Goal: Task Accomplishment & Management: Complete application form

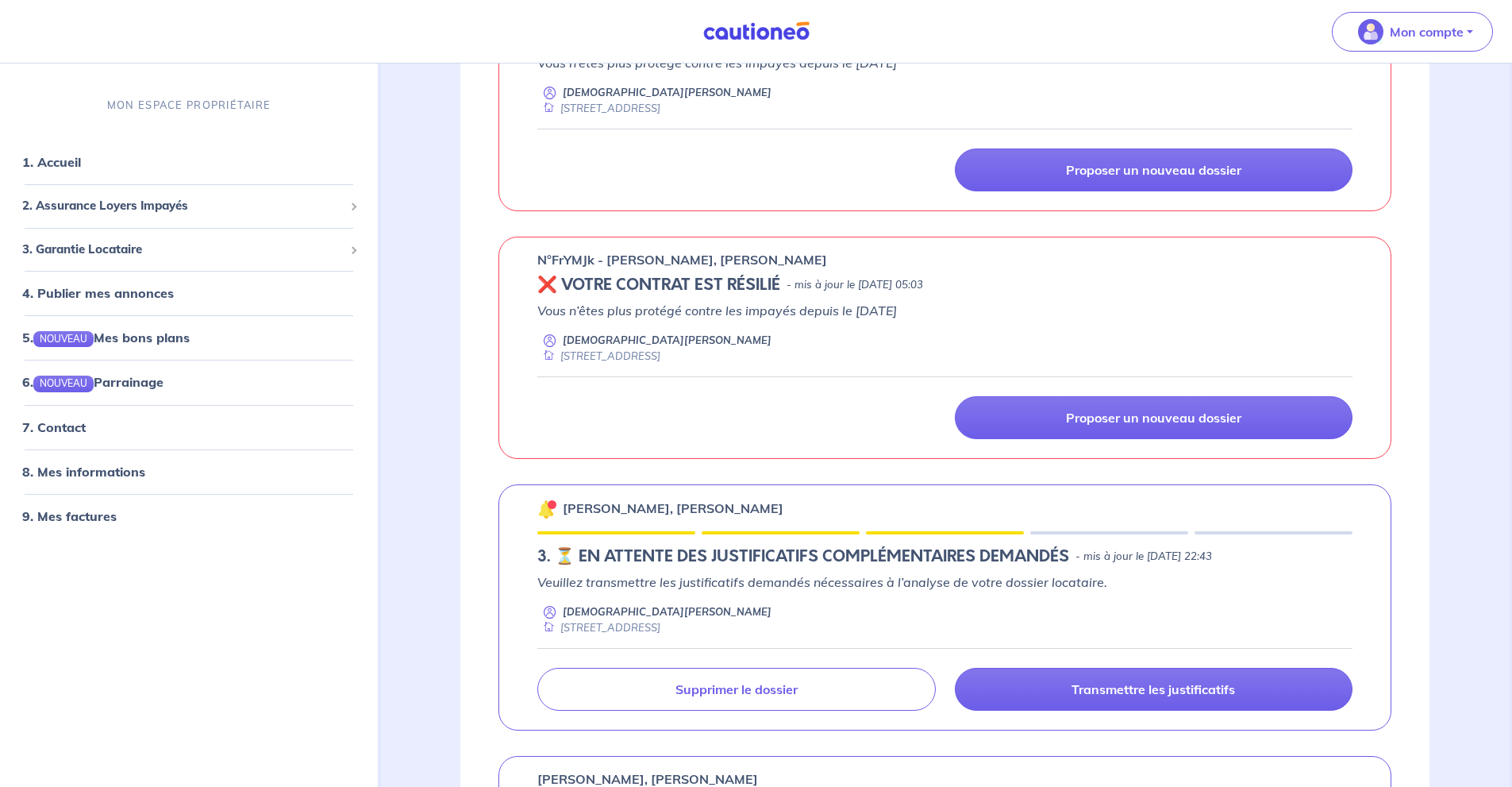
scroll to position [741, 0]
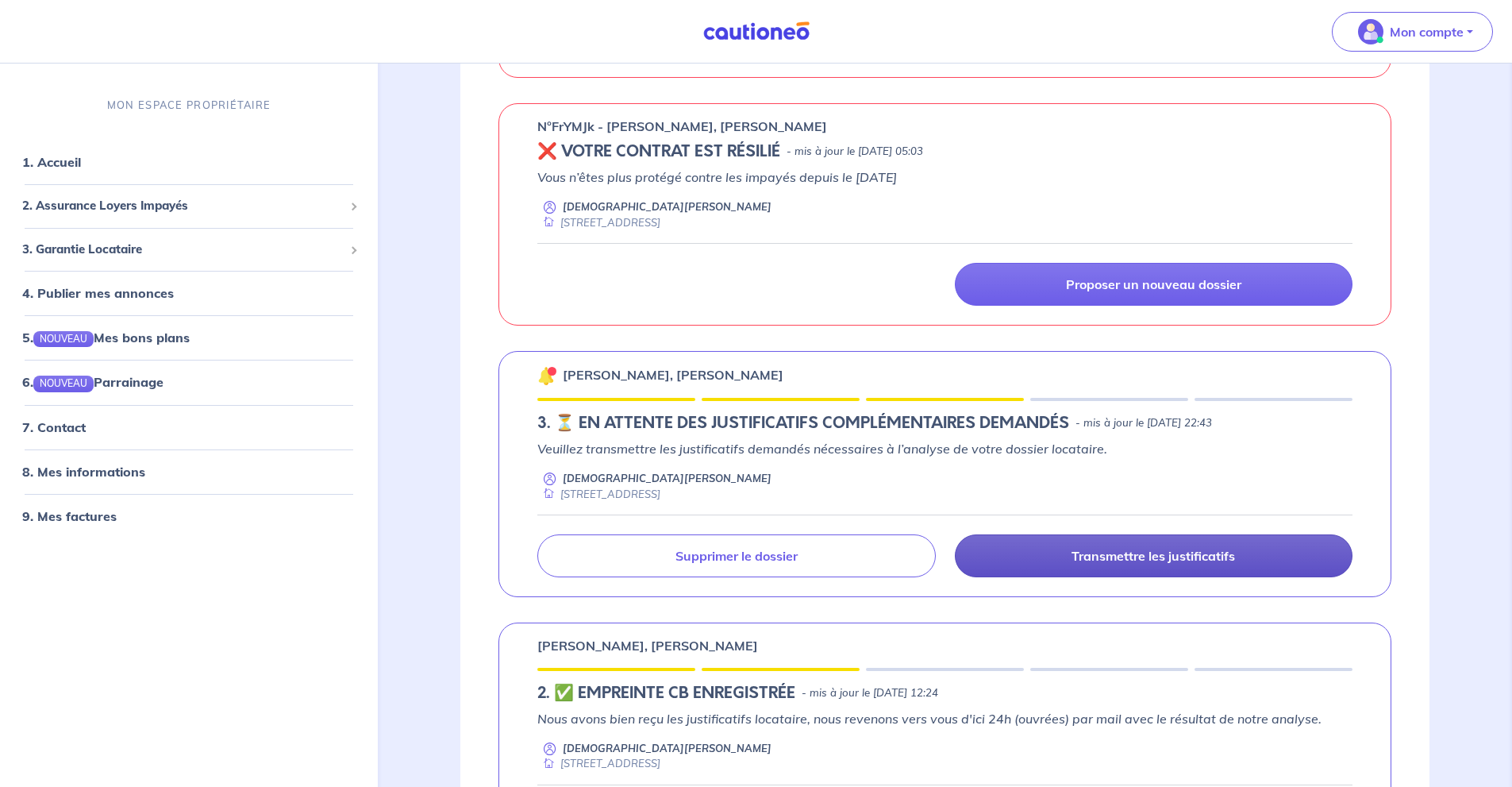
click at [1135, 546] on link "Transmettre les justificatifs" at bounding box center [1153, 556] width 398 height 43
click at [1174, 568] on link "Transmettre les justificatifs" at bounding box center [1153, 556] width 398 height 43
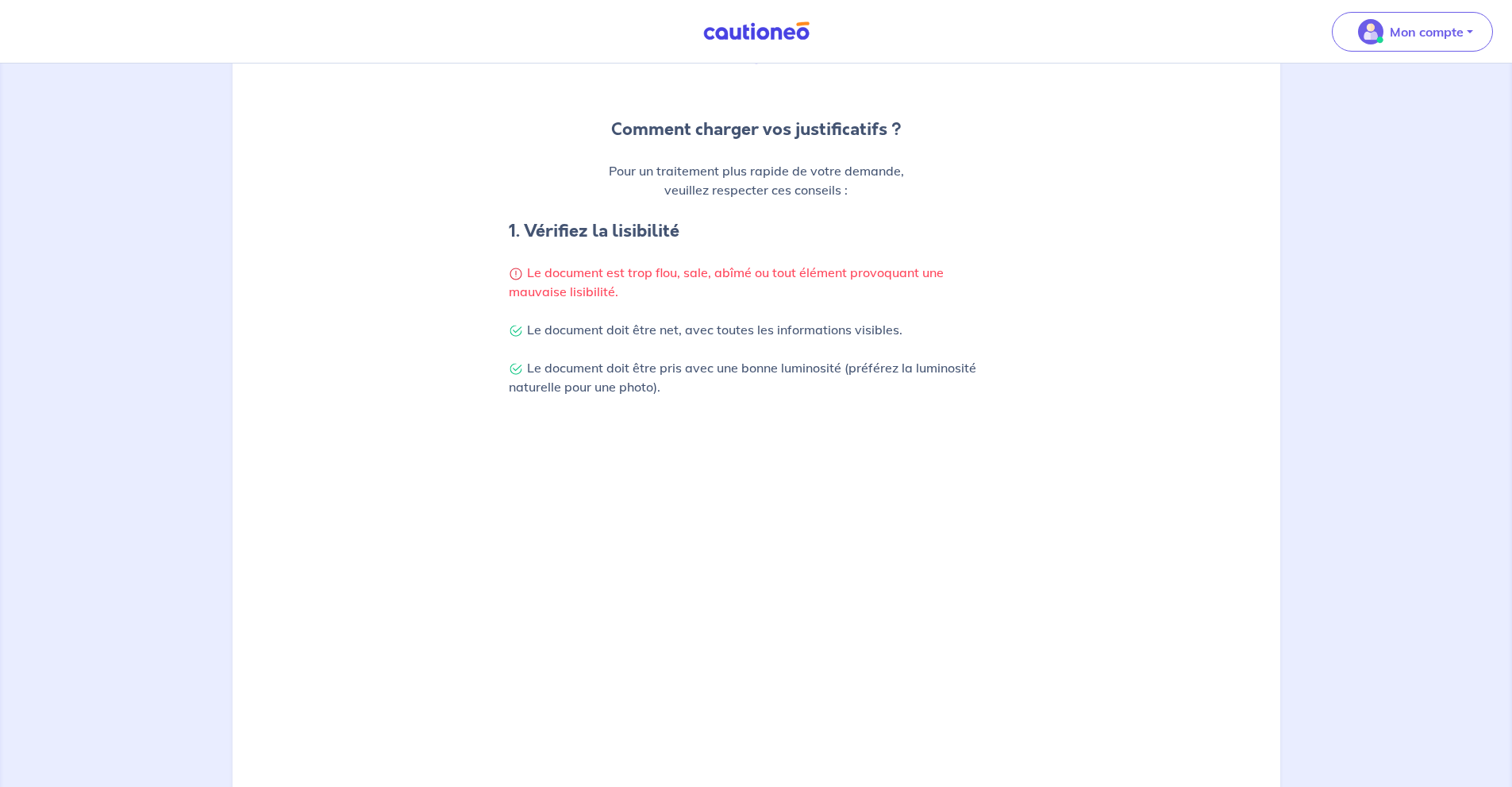
scroll to position [350, 0]
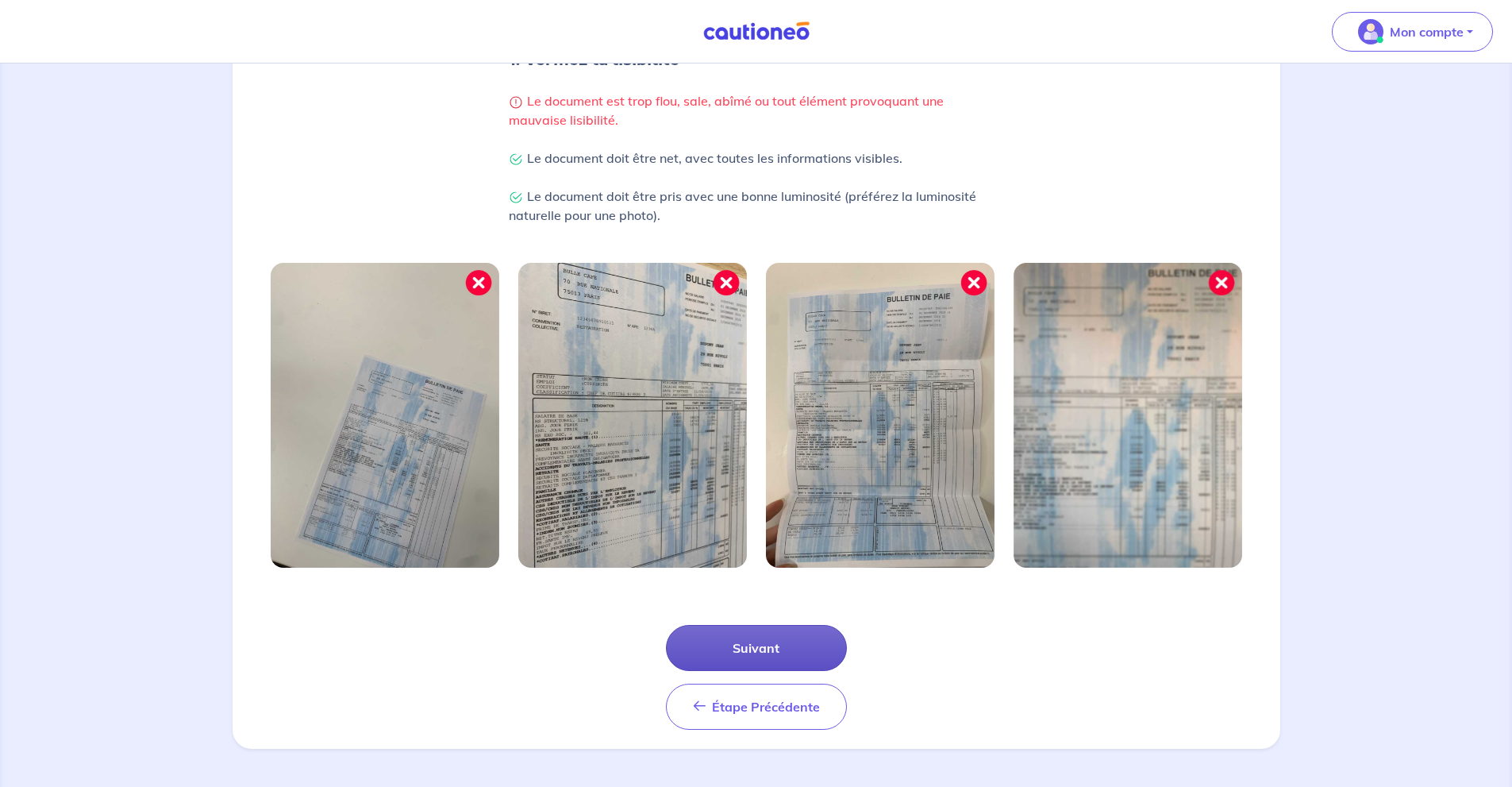
click at [791, 652] on button "Suivant" at bounding box center [757, 648] width 181 height 46
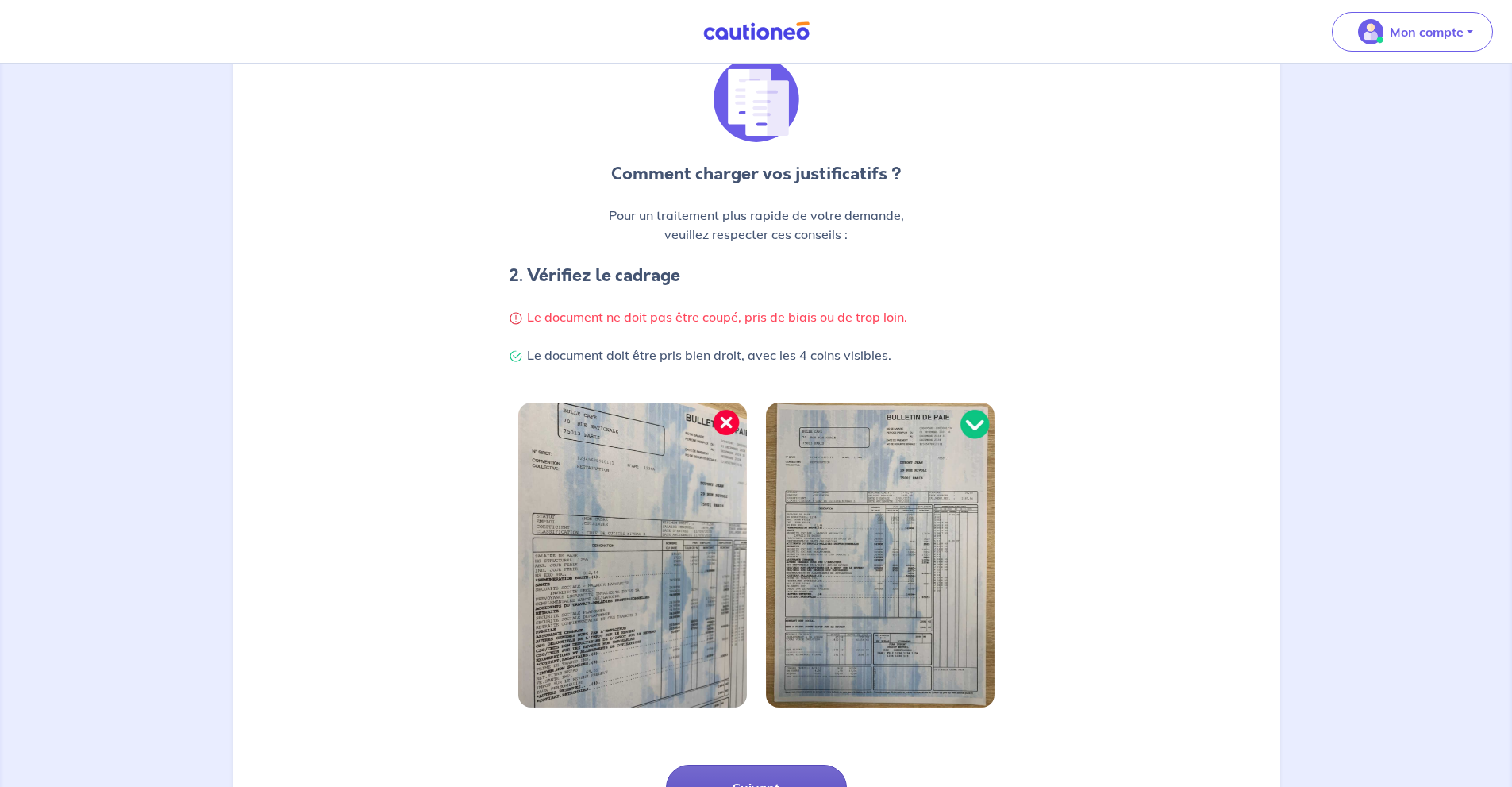
scroll to position [274, 0]
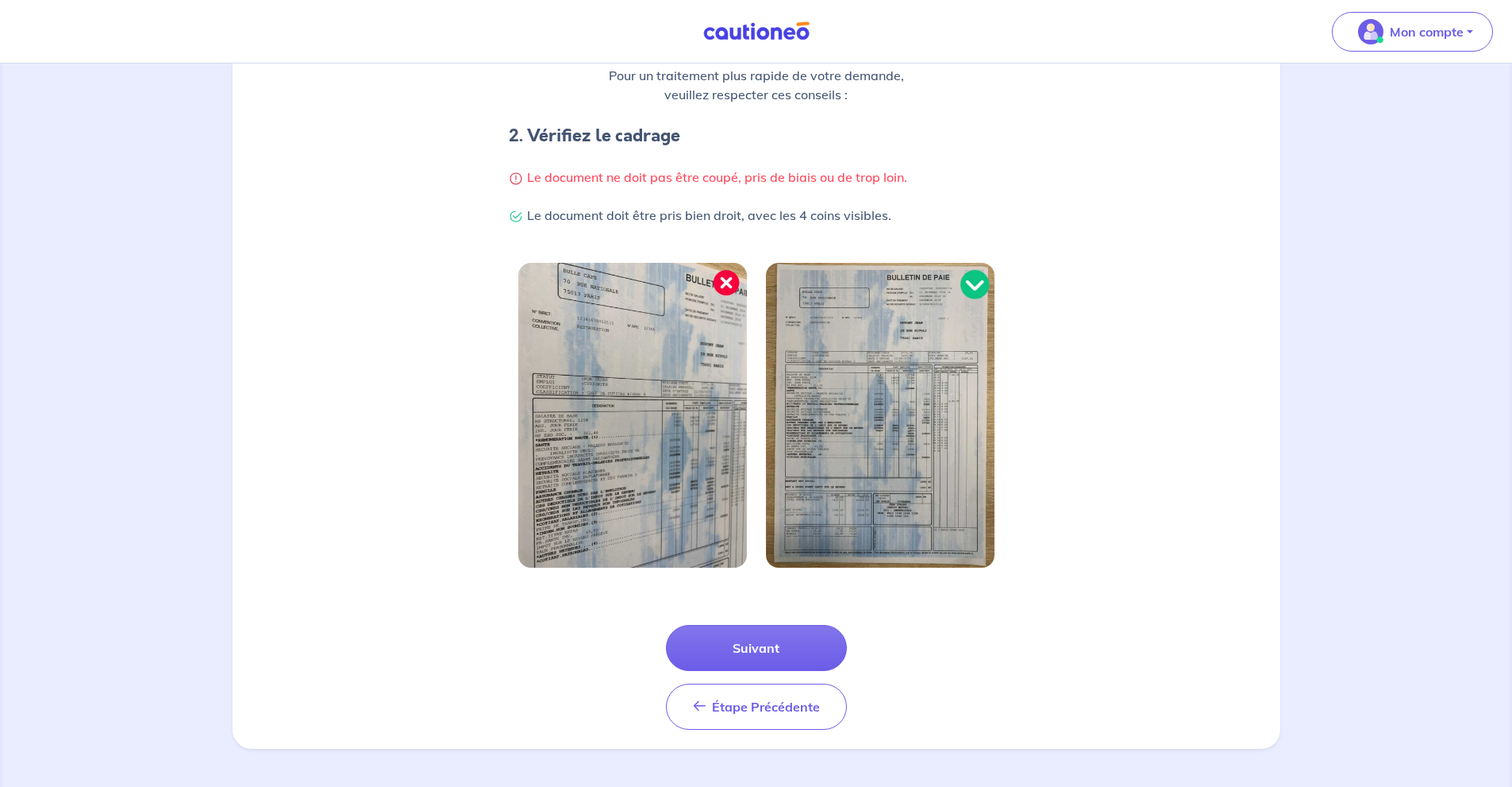
click at [804, 672] on div "Étape Précédente Précédent Suivant" at bounding box center [757, 677] width 181 height 104
click at [808, 635] on button "Suivant" at bounding box center [757, 648] width 181 height 46
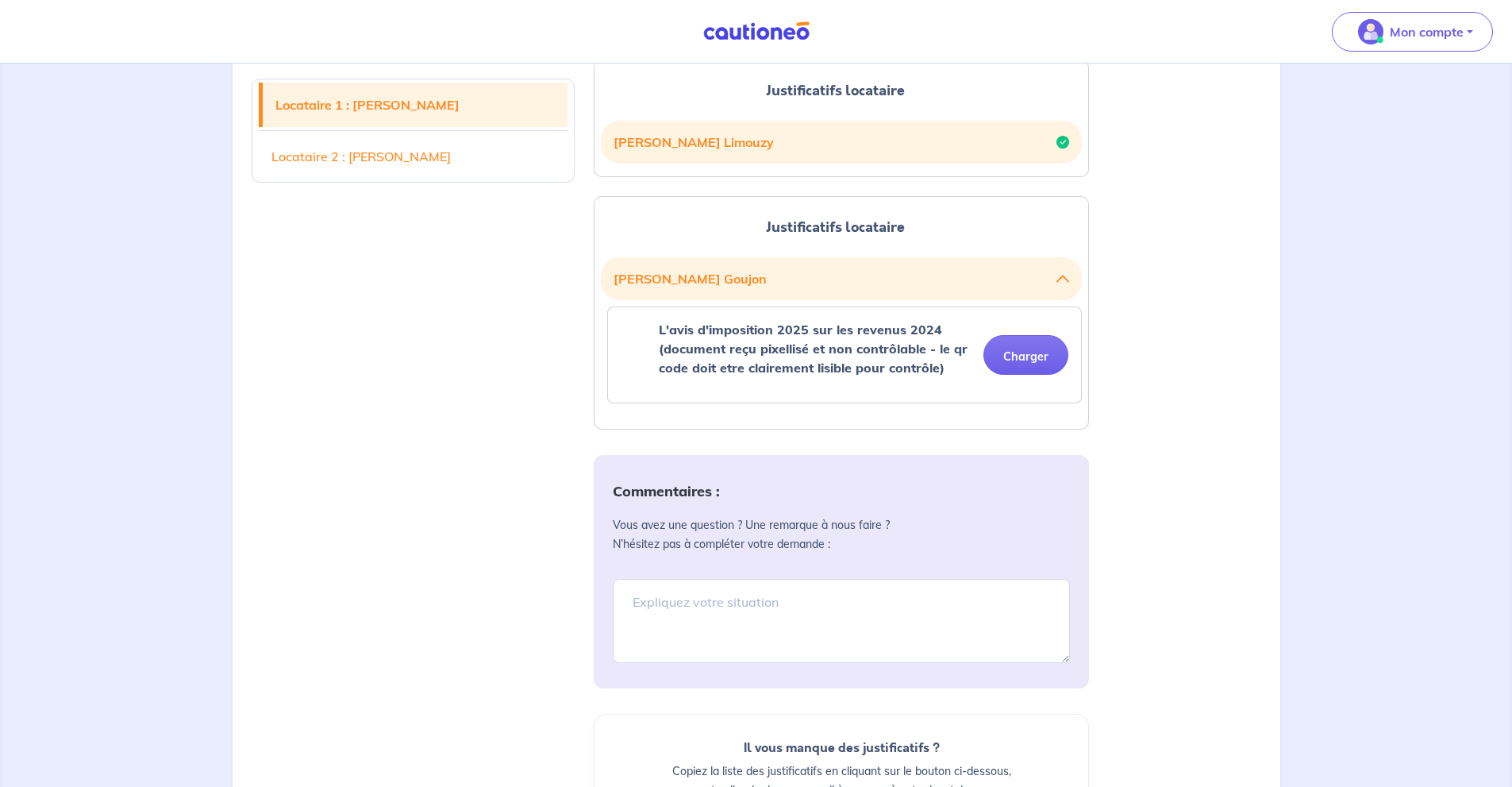
scroll to position [381, 0]
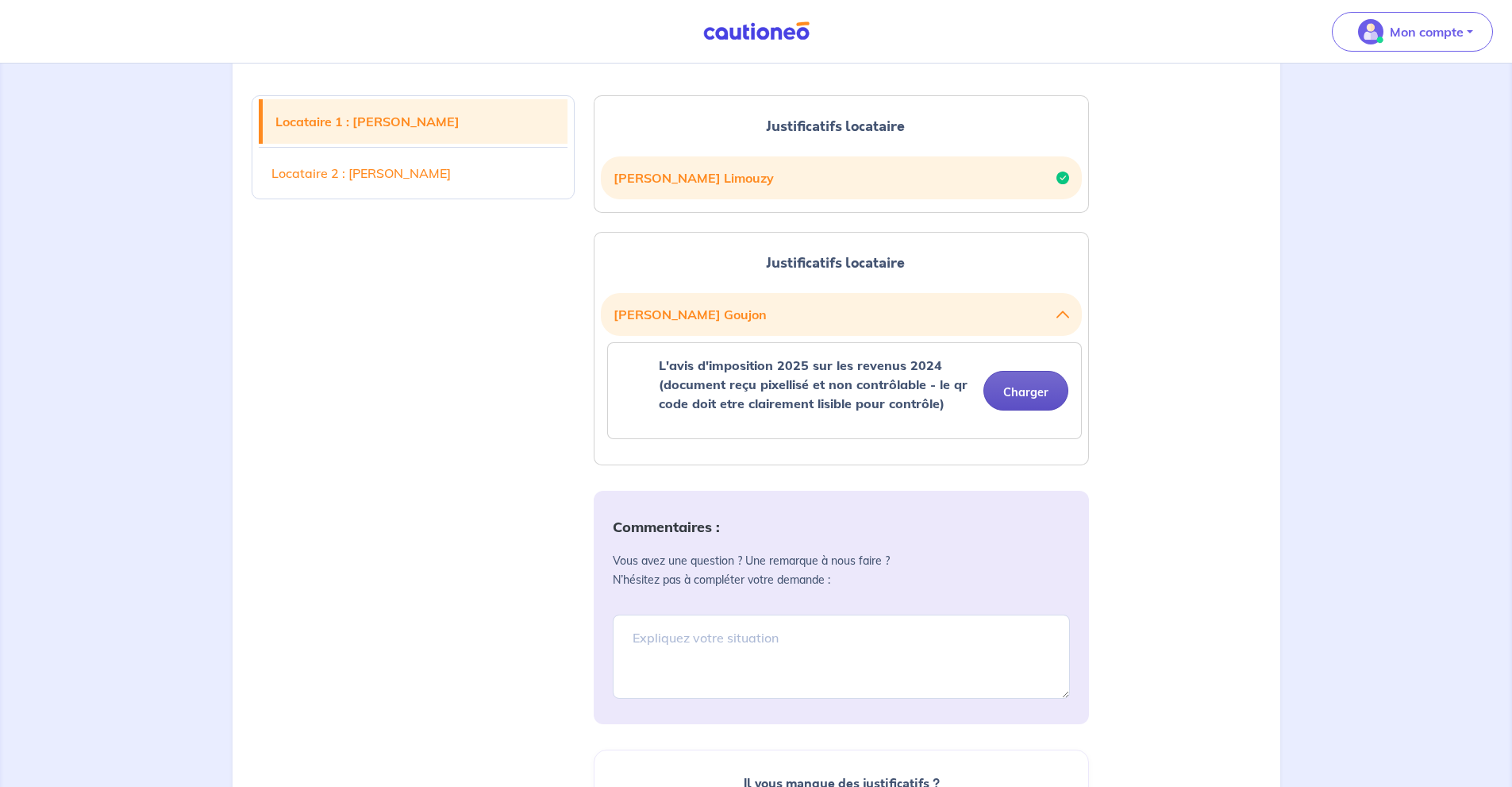
click at [1052, 382] on button "Charger" at bounding box center [1025, 390] width 85 height 39
click at [1018, 392] on button "Charger" at bounding box center [1025, 390] width 85 height 39
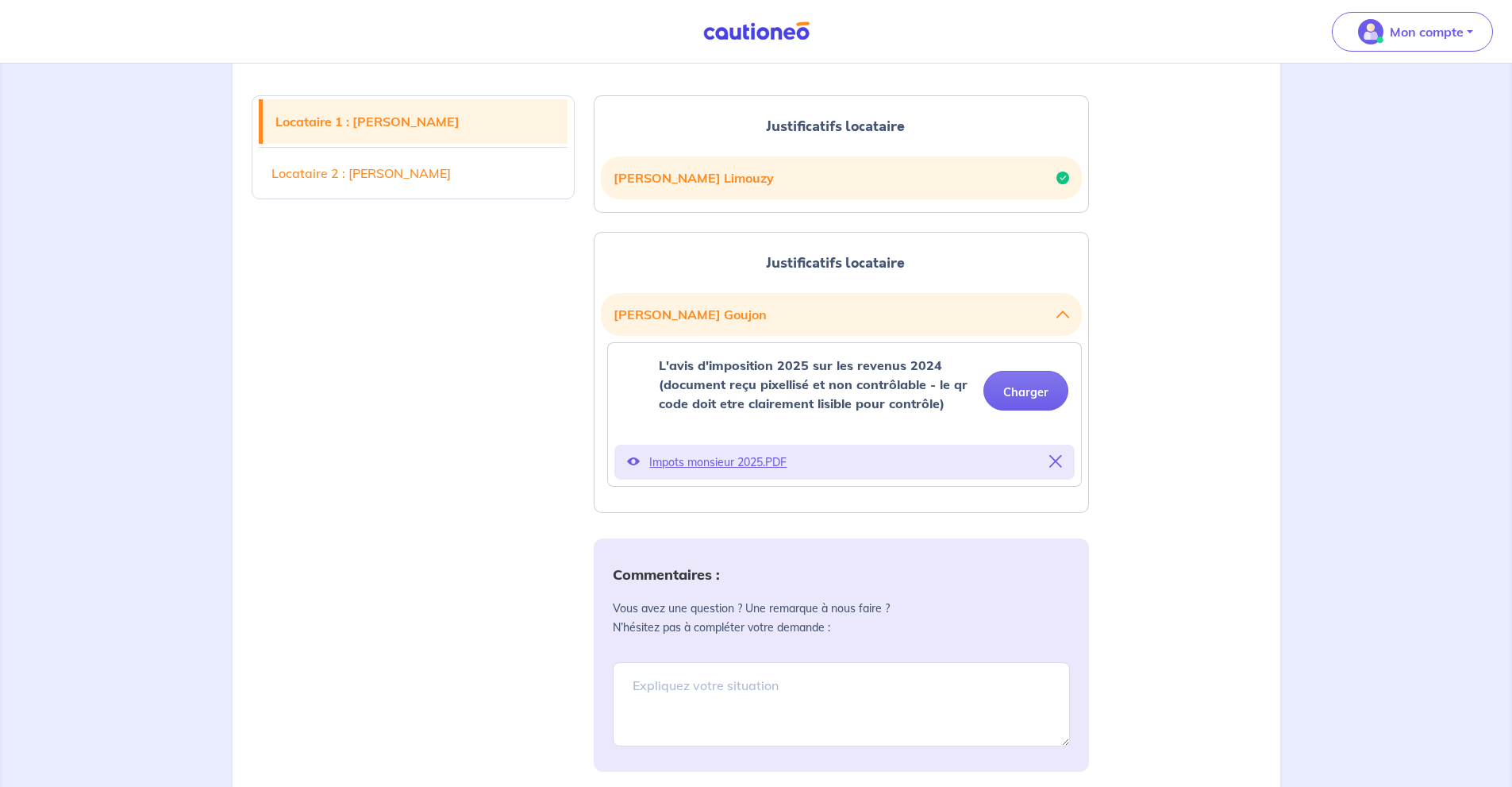
click at [762, 466] on span "Impots monsieur 2025.PDF" at bounding box center [844, 462] width 391 height 22
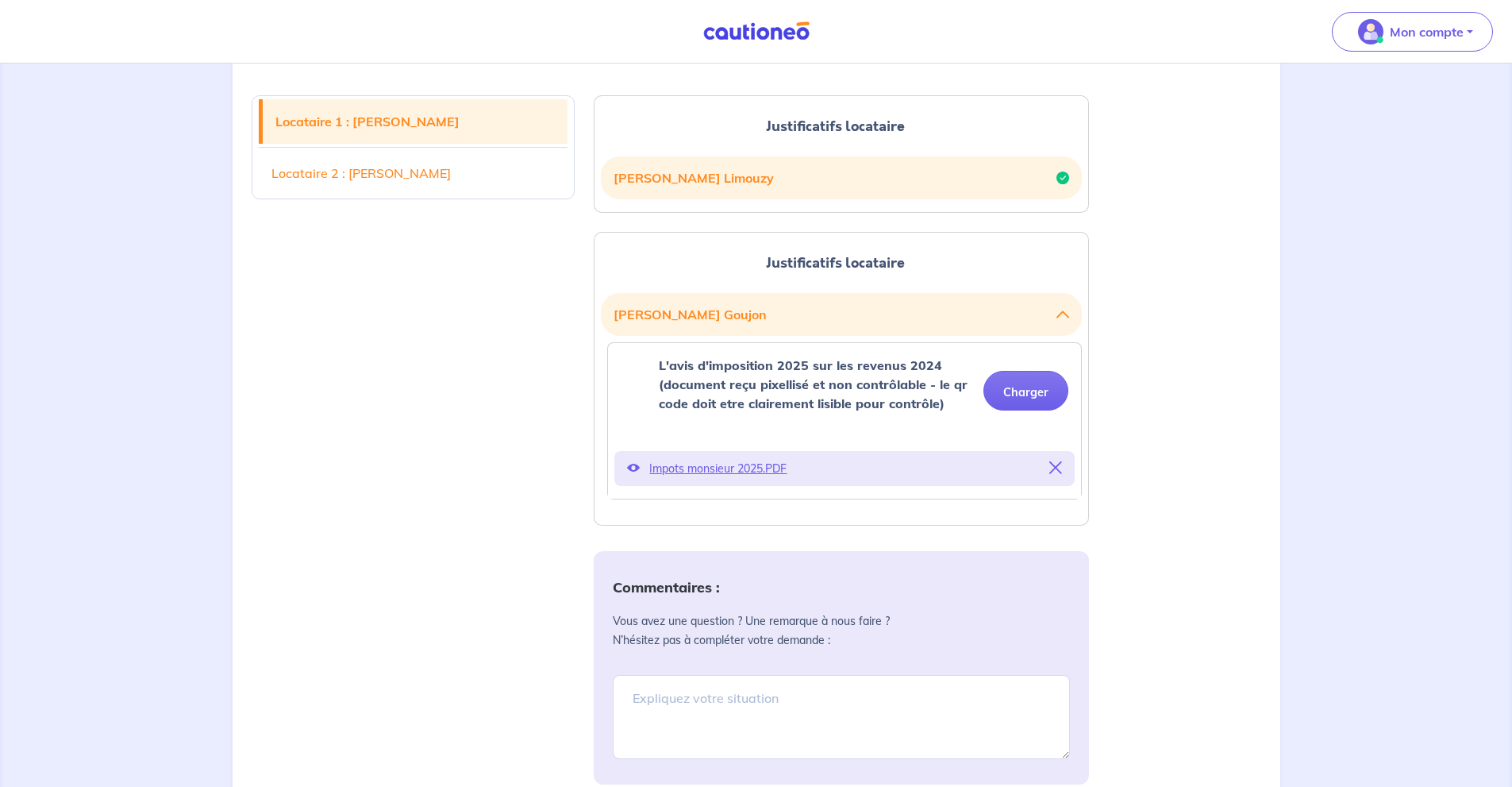
scroll to position [487, 0]
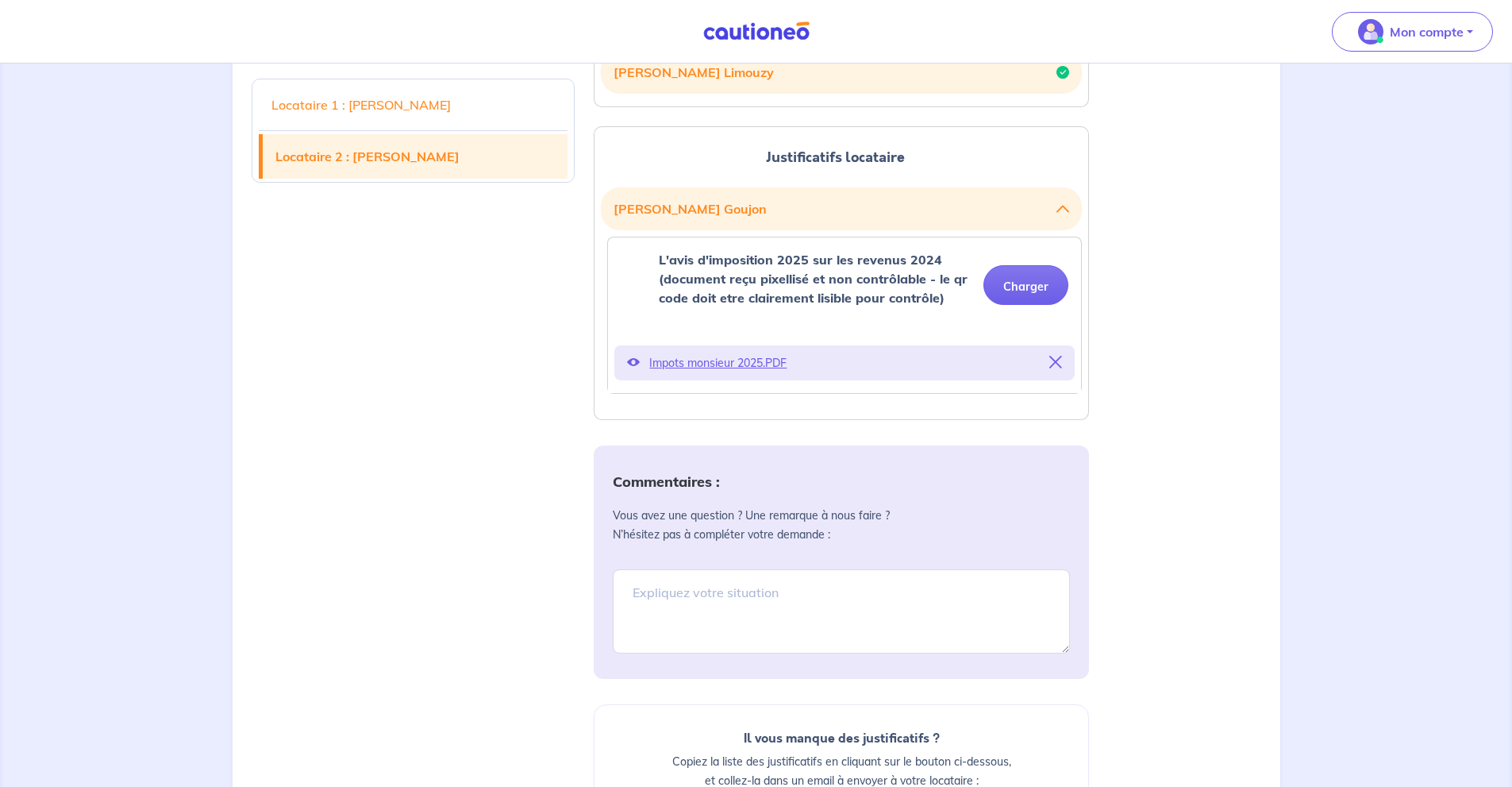
click at [738, 365] on p "Impots monsieur 2025.PDF" at bounding box center [844, 363] width 391 height 22
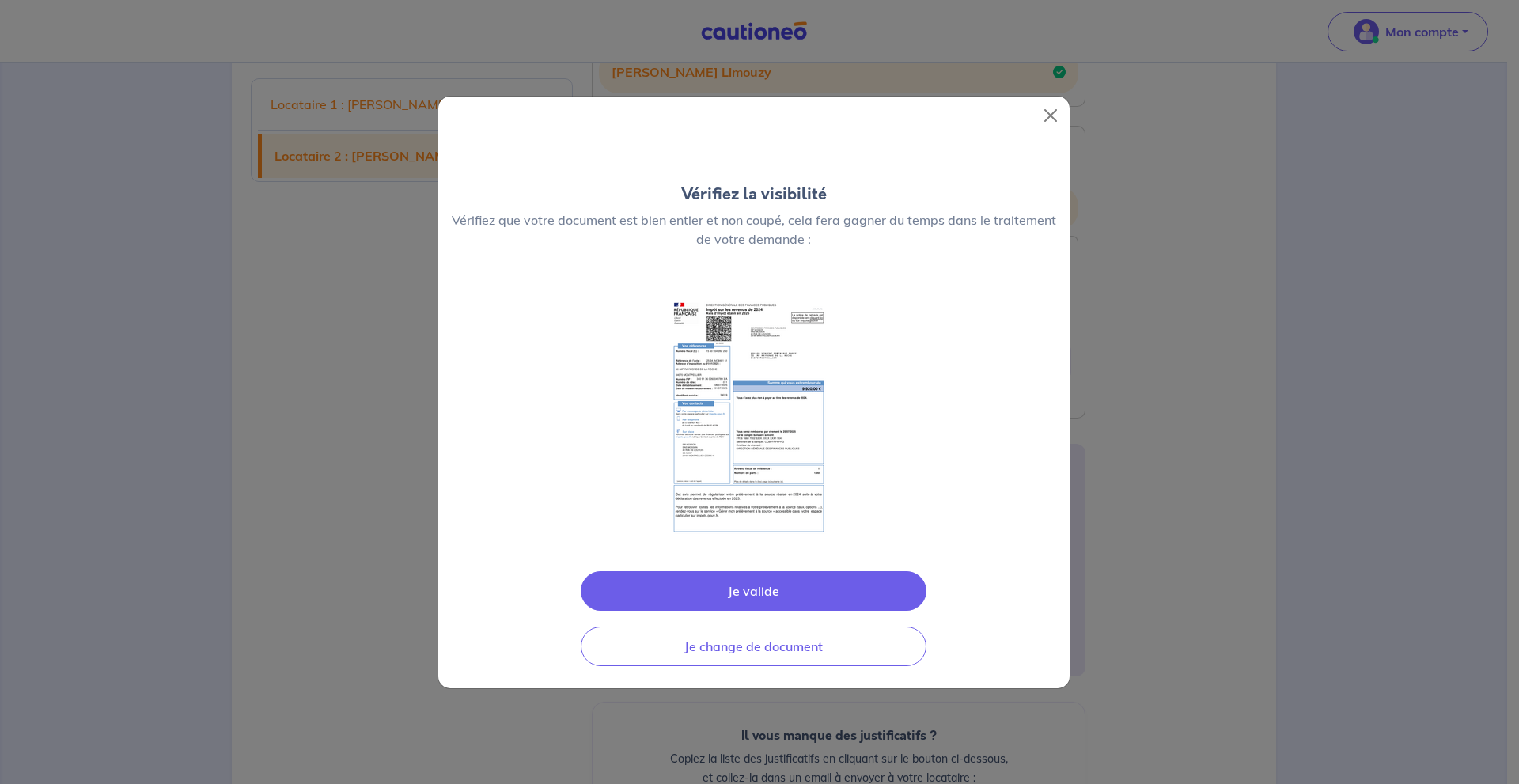
click at [840, 581] on button "Je valide" at bounding box center [754, 591] width 346 height 39
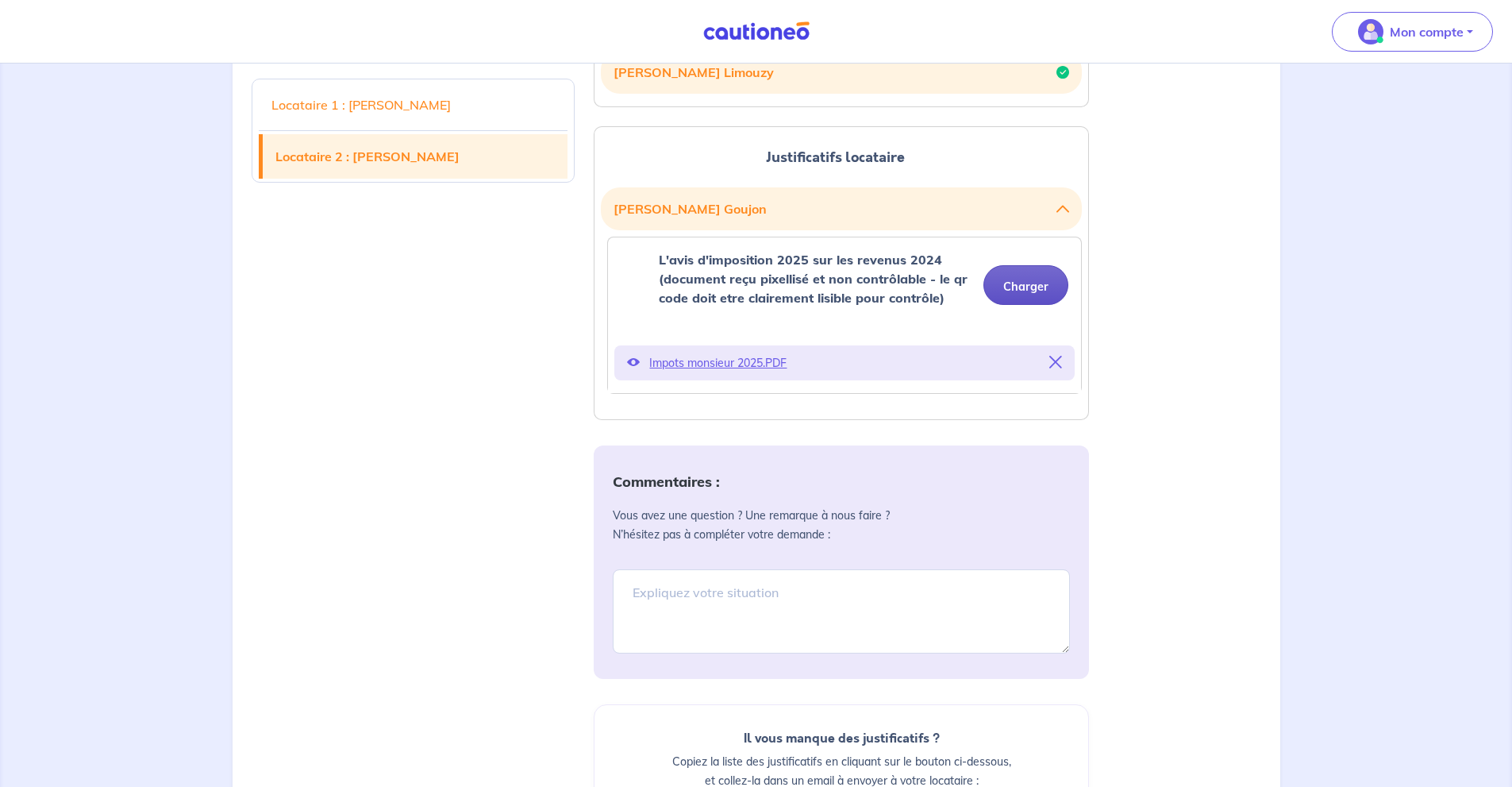
click at [1041, 291] on button "Charger" at bounding box center [1025, 285] width 85 height 39
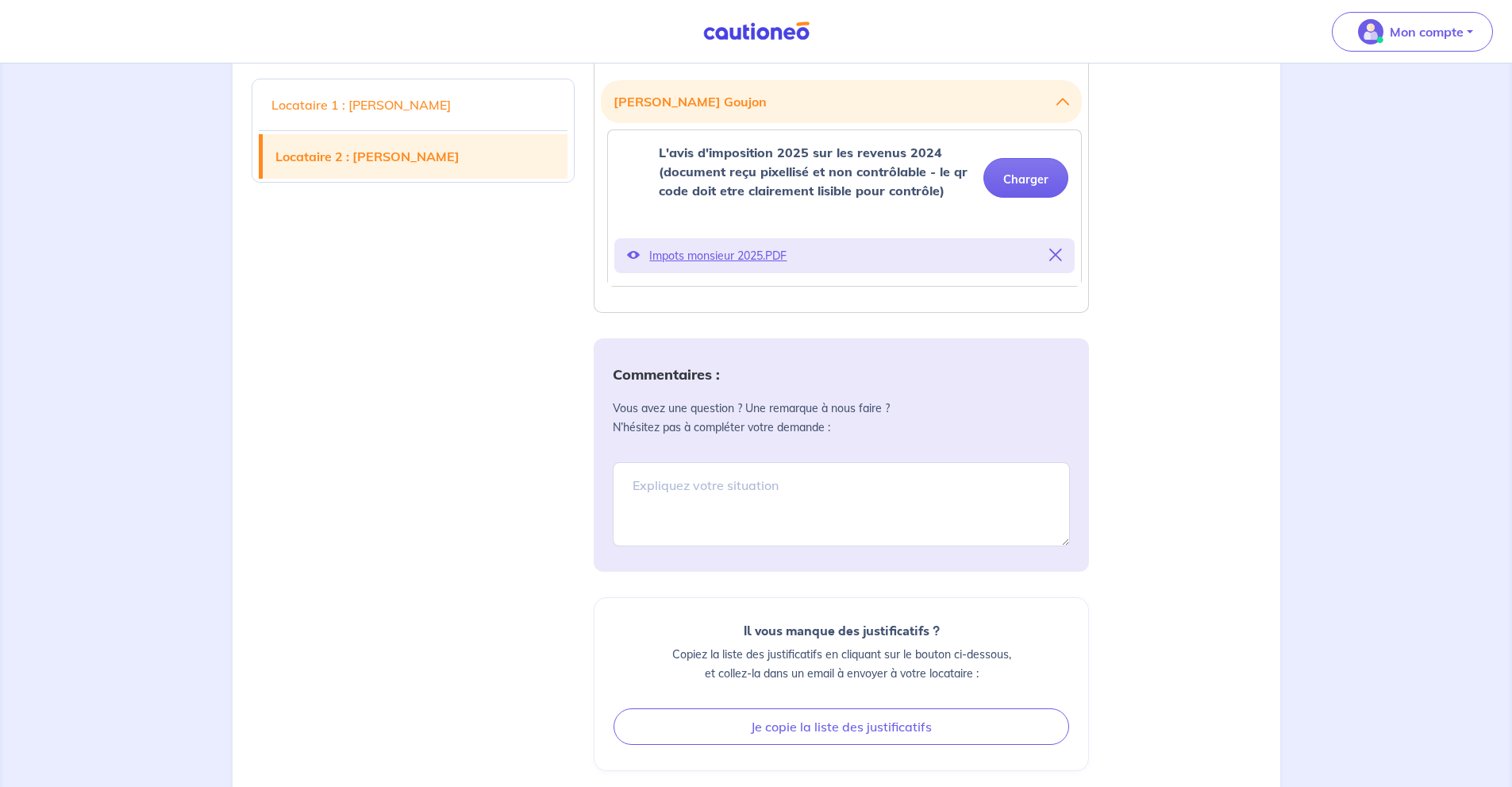
scroll to position [759, 0]
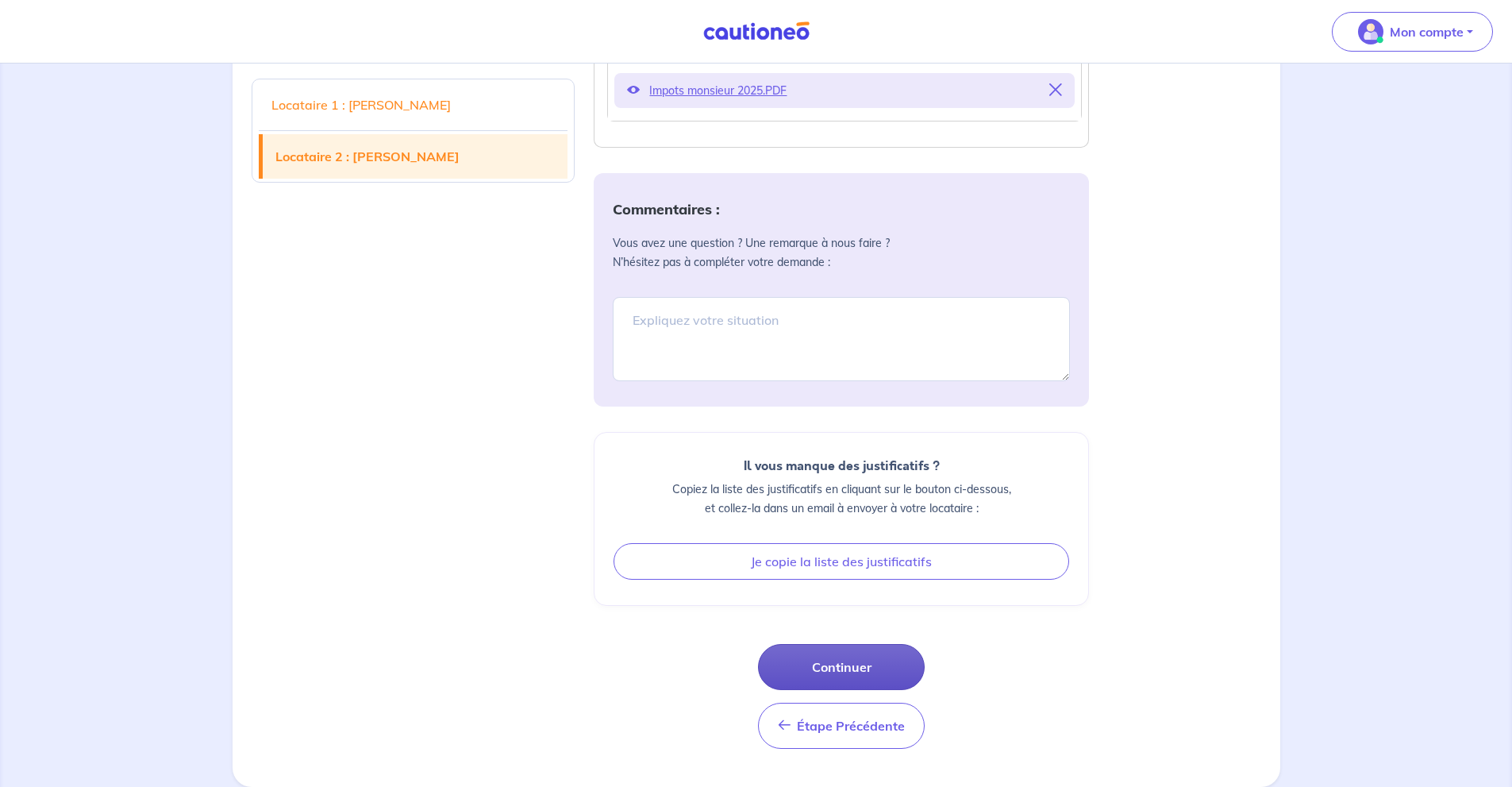
click at [865, 674] on button "Continuer" at bounding box center [841, 667] width 167 height 46
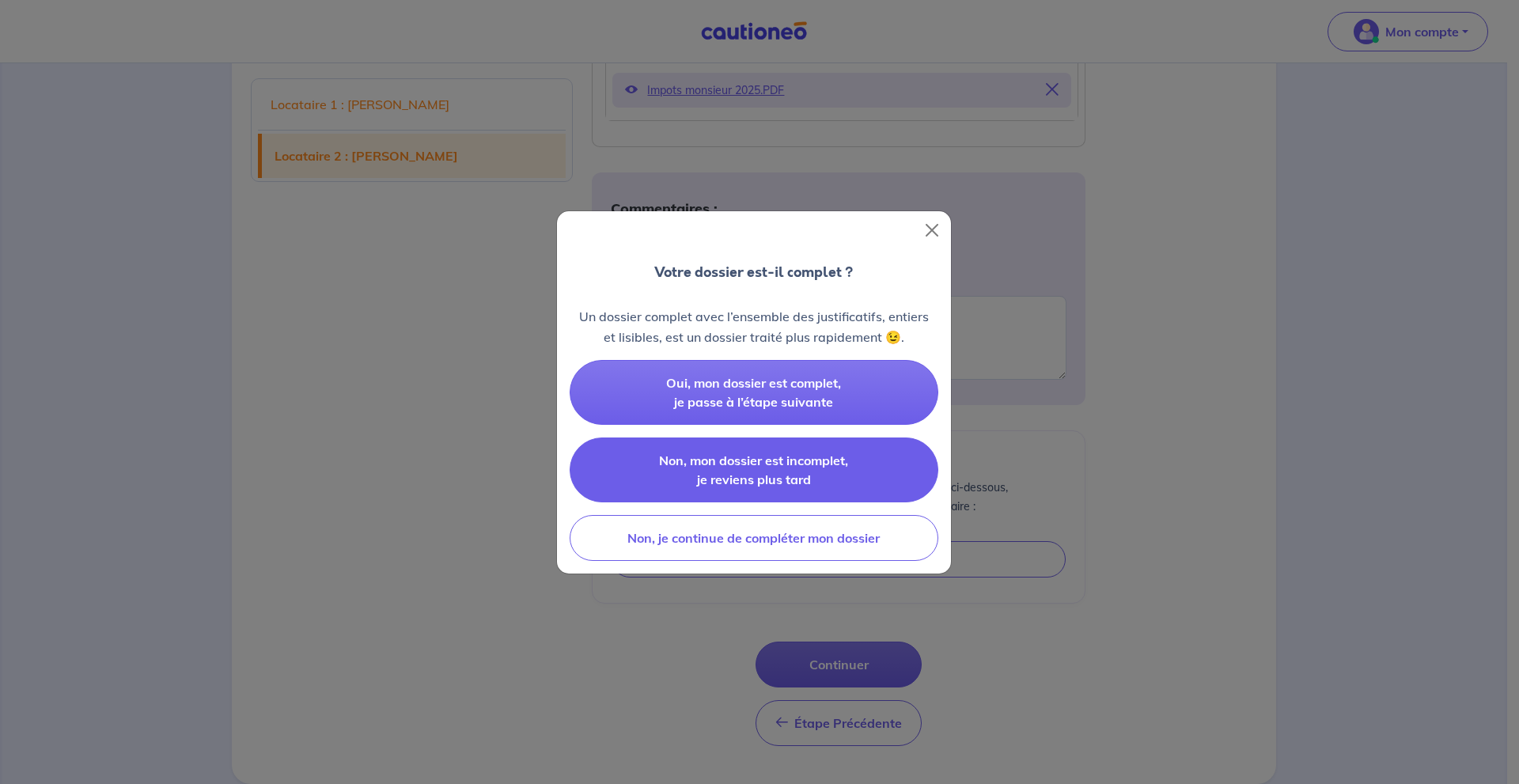
click at [831, 482] on button "Non, mon dossier est incomplet, je reviens plus tard" at bounding box center [754, 470] width 368 height 65
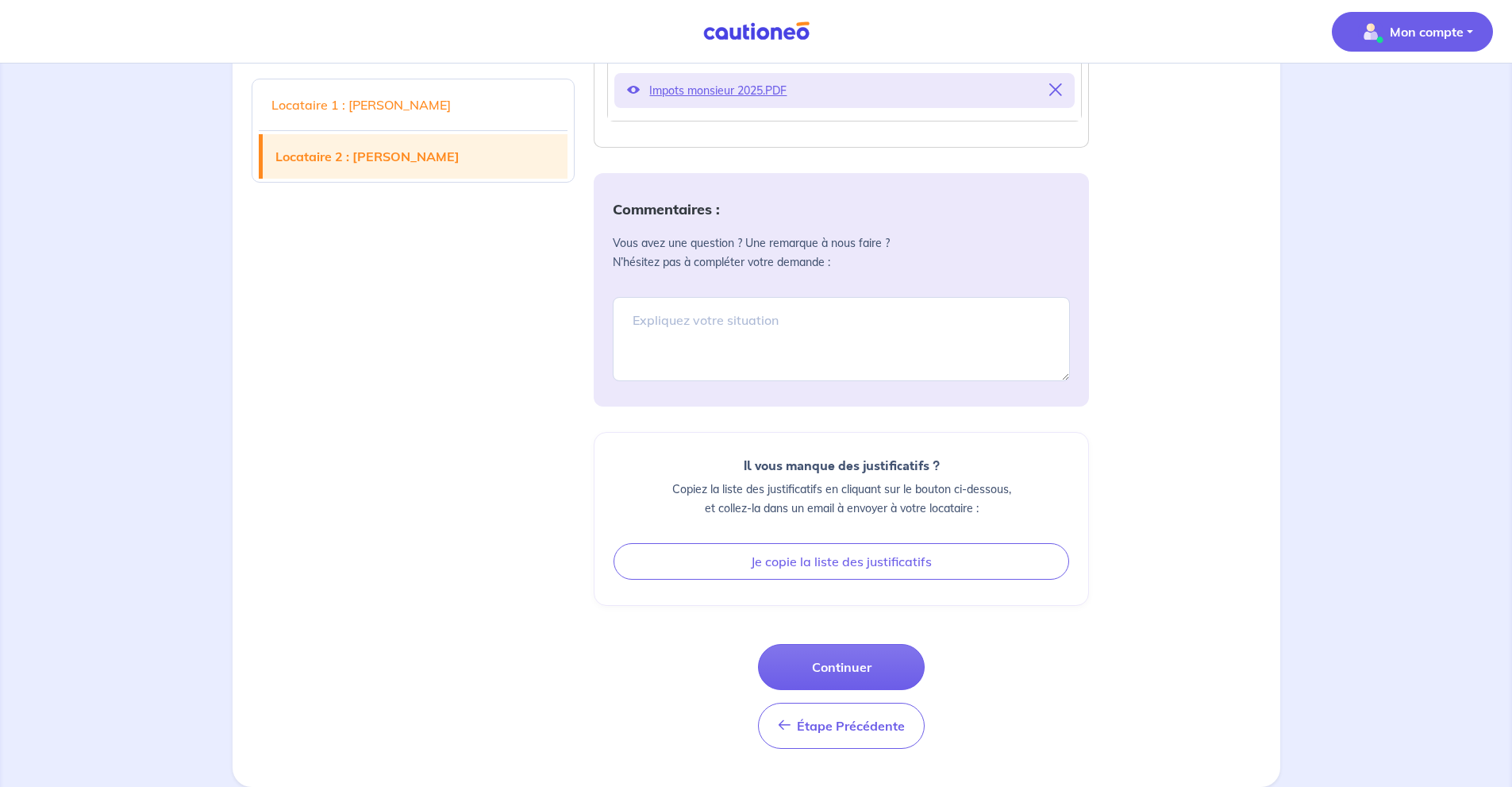
click at [1453, 38] on p "Mon compte" at bounding box center [1426, 32] width 74 height 19
click at [1435, 91] on link "Mes informations" at bounding box center [1396, 98] width 127 height 26
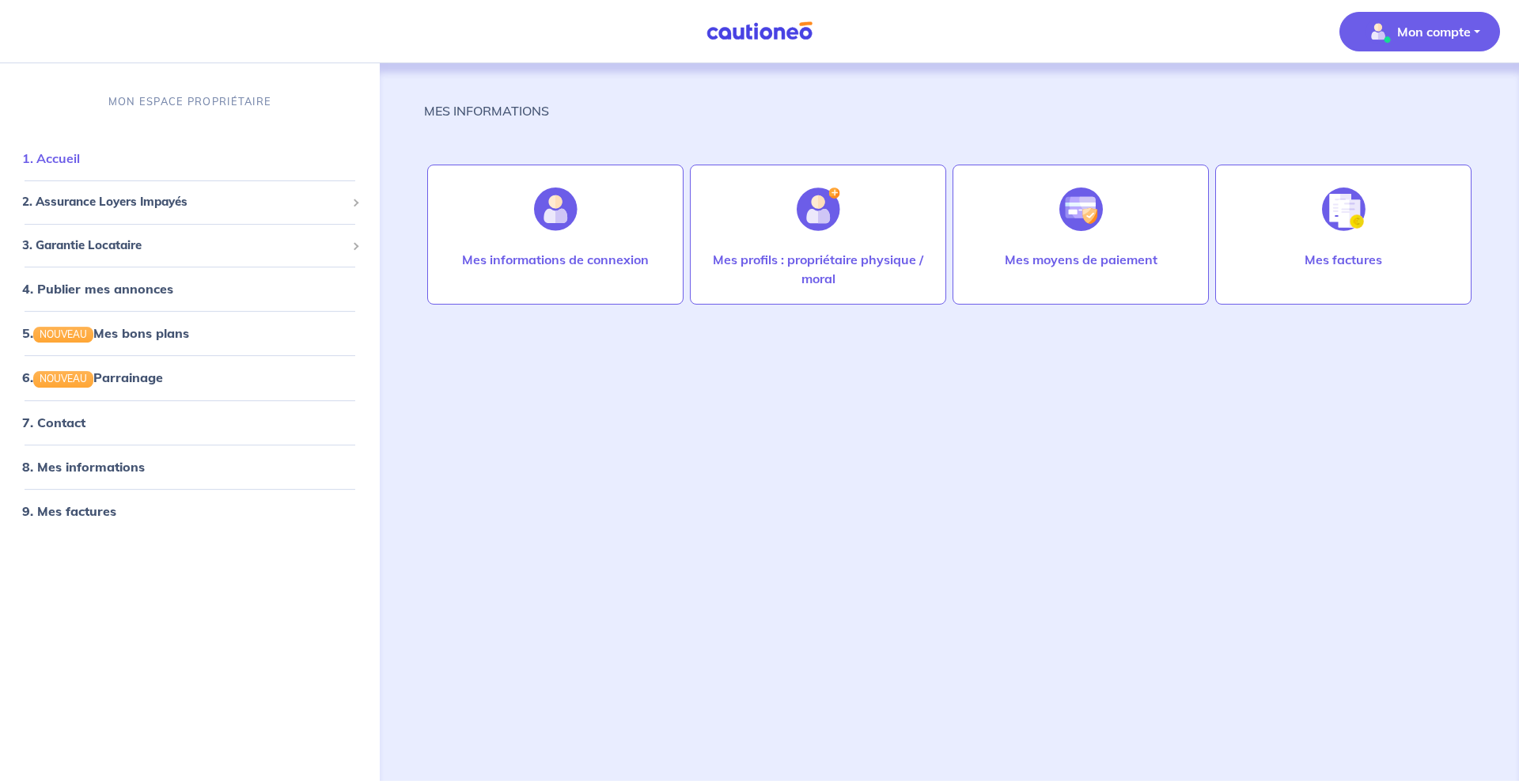
click at [51, 153] on link "1. Accueil" at bounding box center [51, 158] width 58 height 16
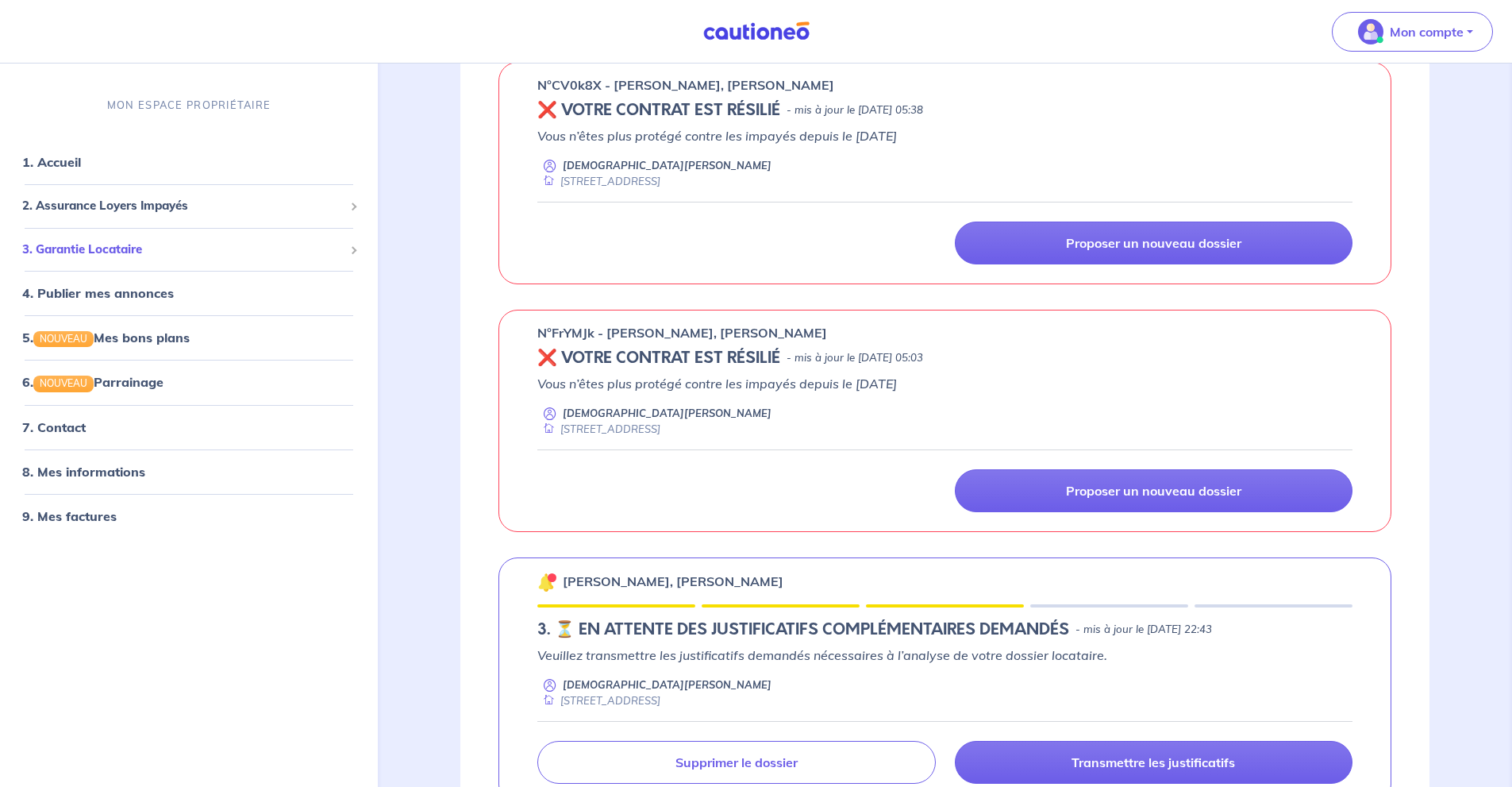
scroll to position [741, 0]
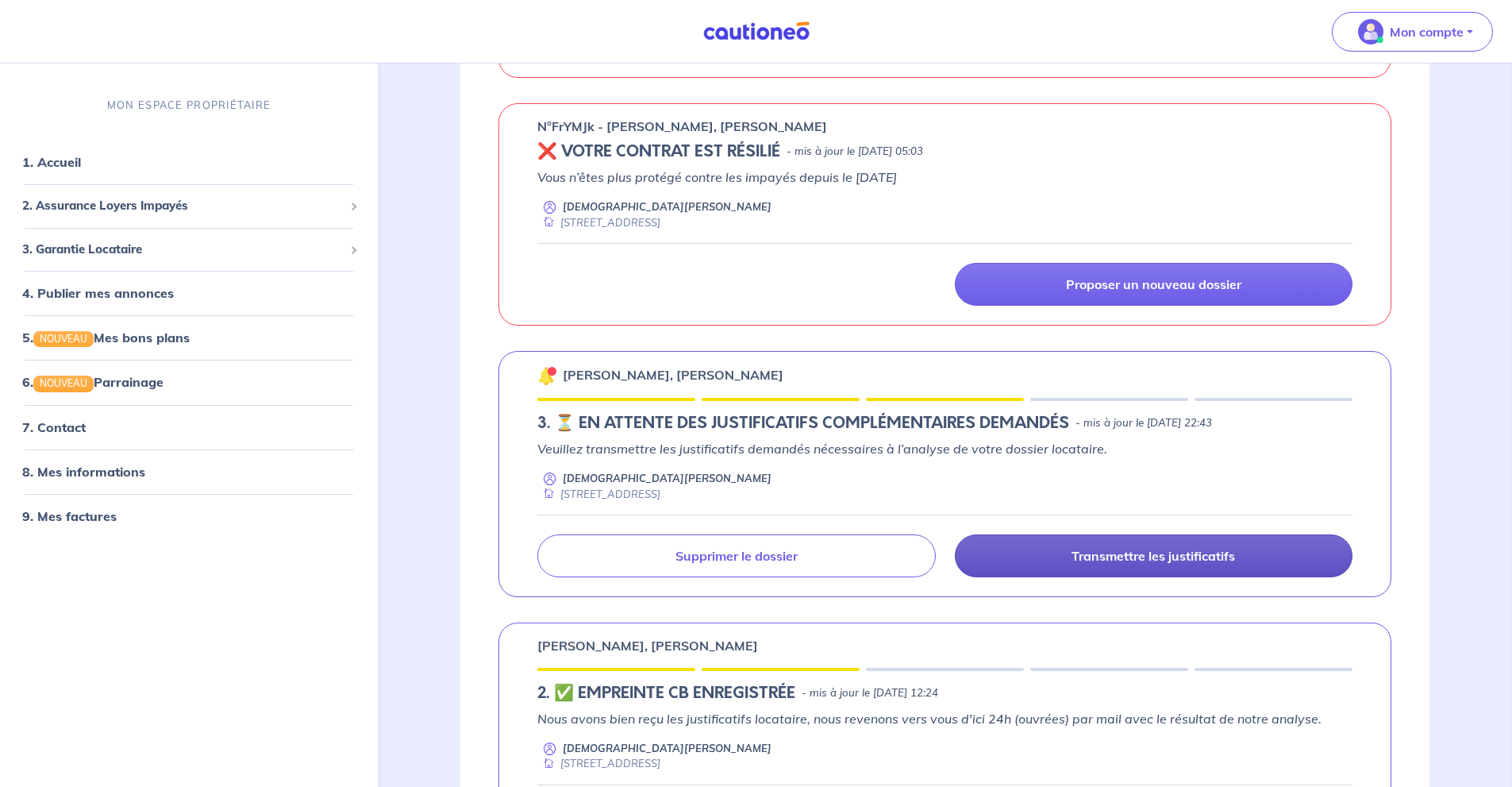
click at [1216, 561] on p "Transmettre les justificatifs" at bounding box center [1153, 555] width 163 height 16
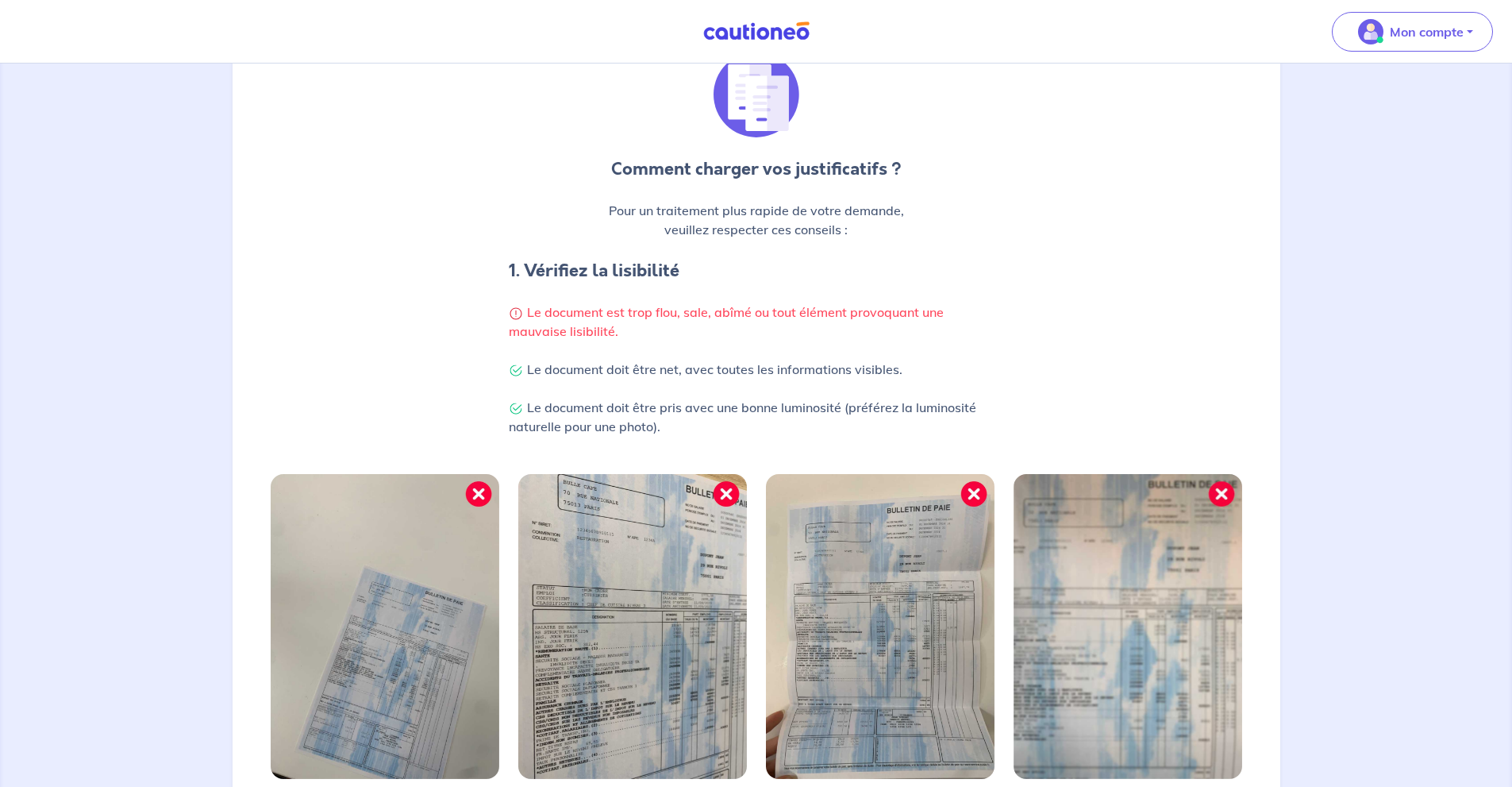
scroll to position [350, 0]
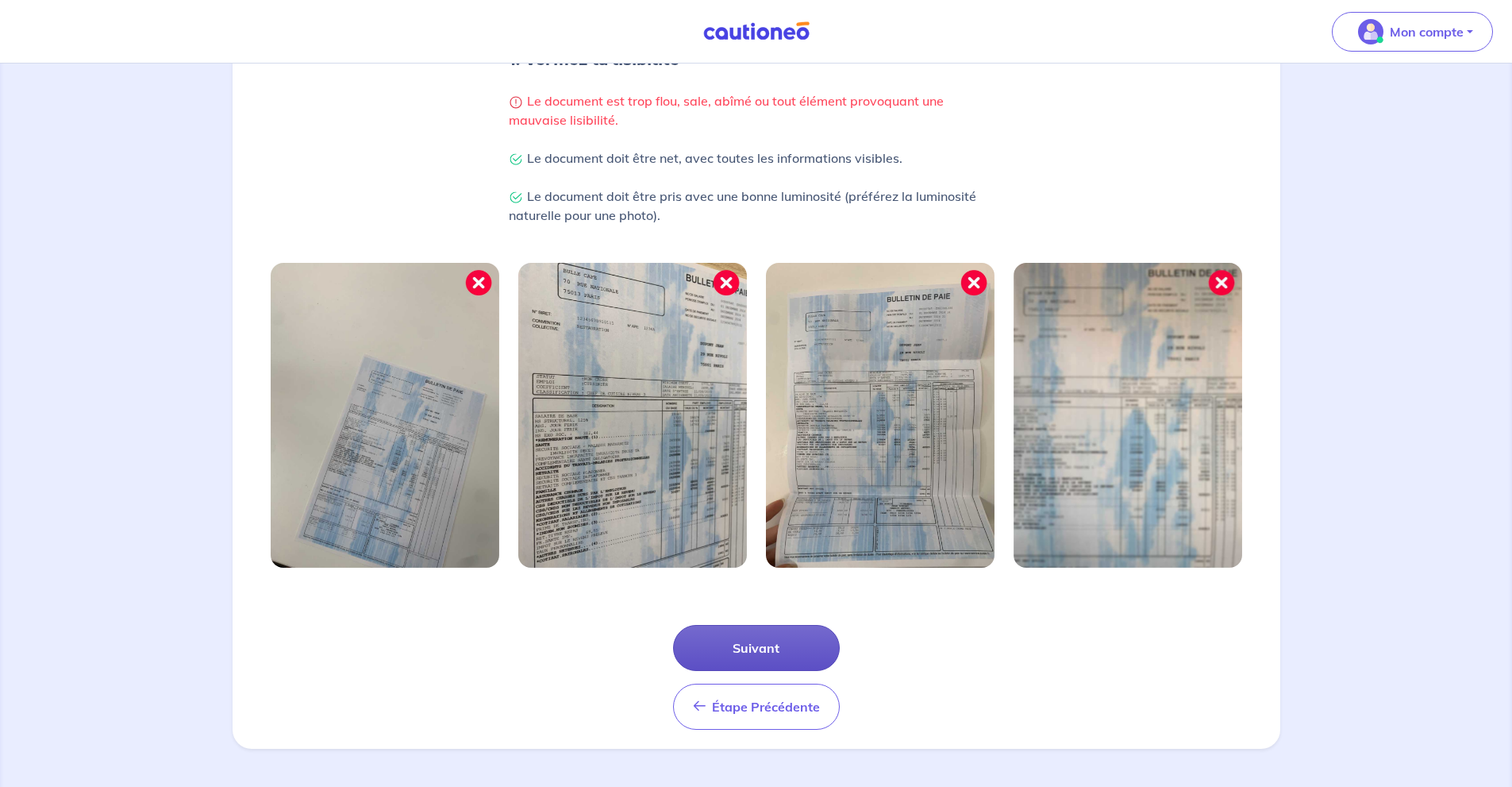
click at [795, 643] on button "Suivant" at bounding box center [756, 648] width 167 height 46
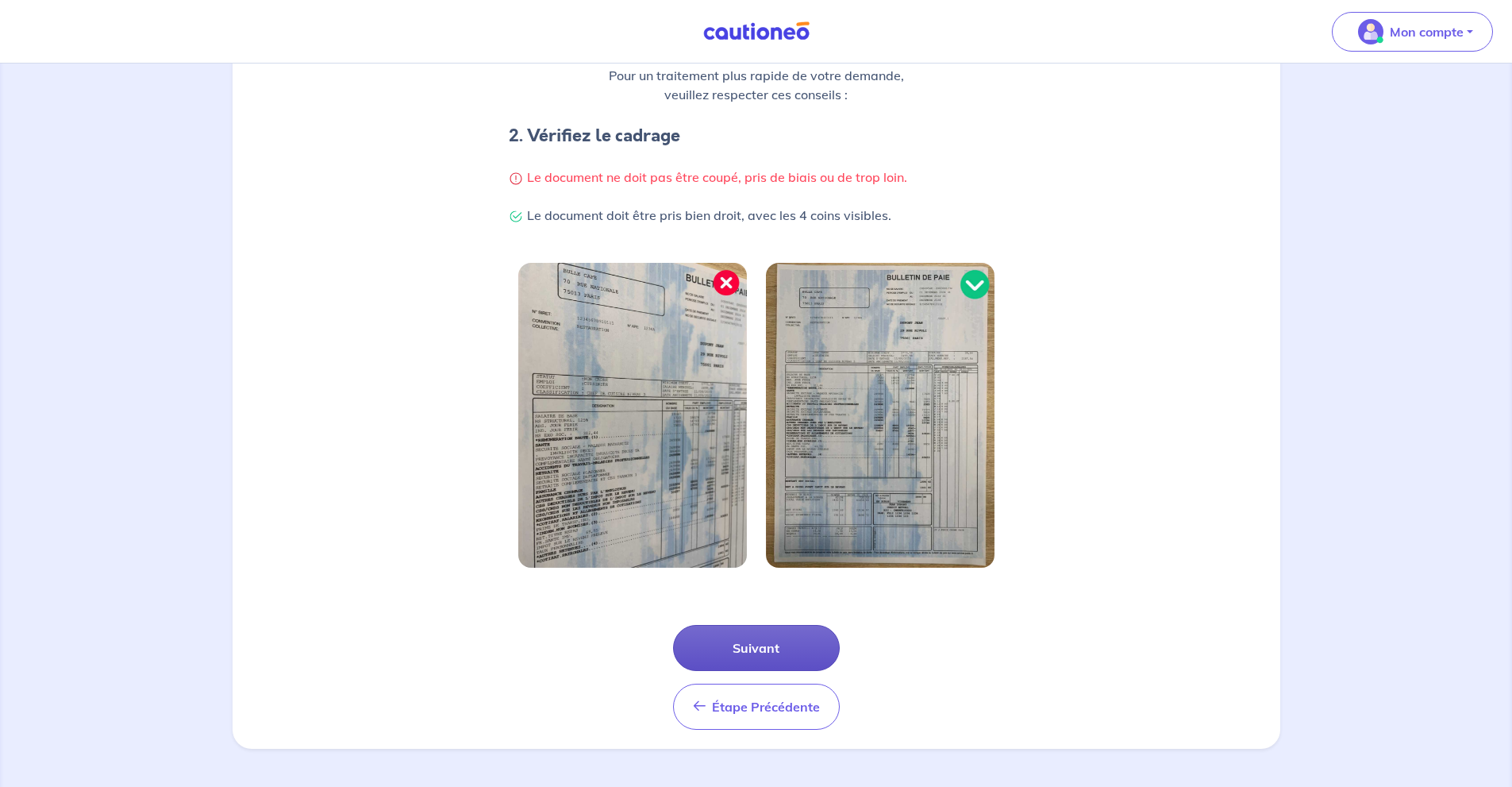
scroll to position [274, 0]
click at [806, 638] on button "Suivant" at bounding box center [756, 648] width 167 height 46
click at [809, 648] on button "Suivant" at bounding box center [756, 648] width 167 height 46
click at [743, 637] on button "Suivant" at bounding box center [756, 648] width 167 height 46
click at [777, 606] on div "Étape Précédente Précédent Suivant" at bounding box center [756, 658] width 1029 height 143
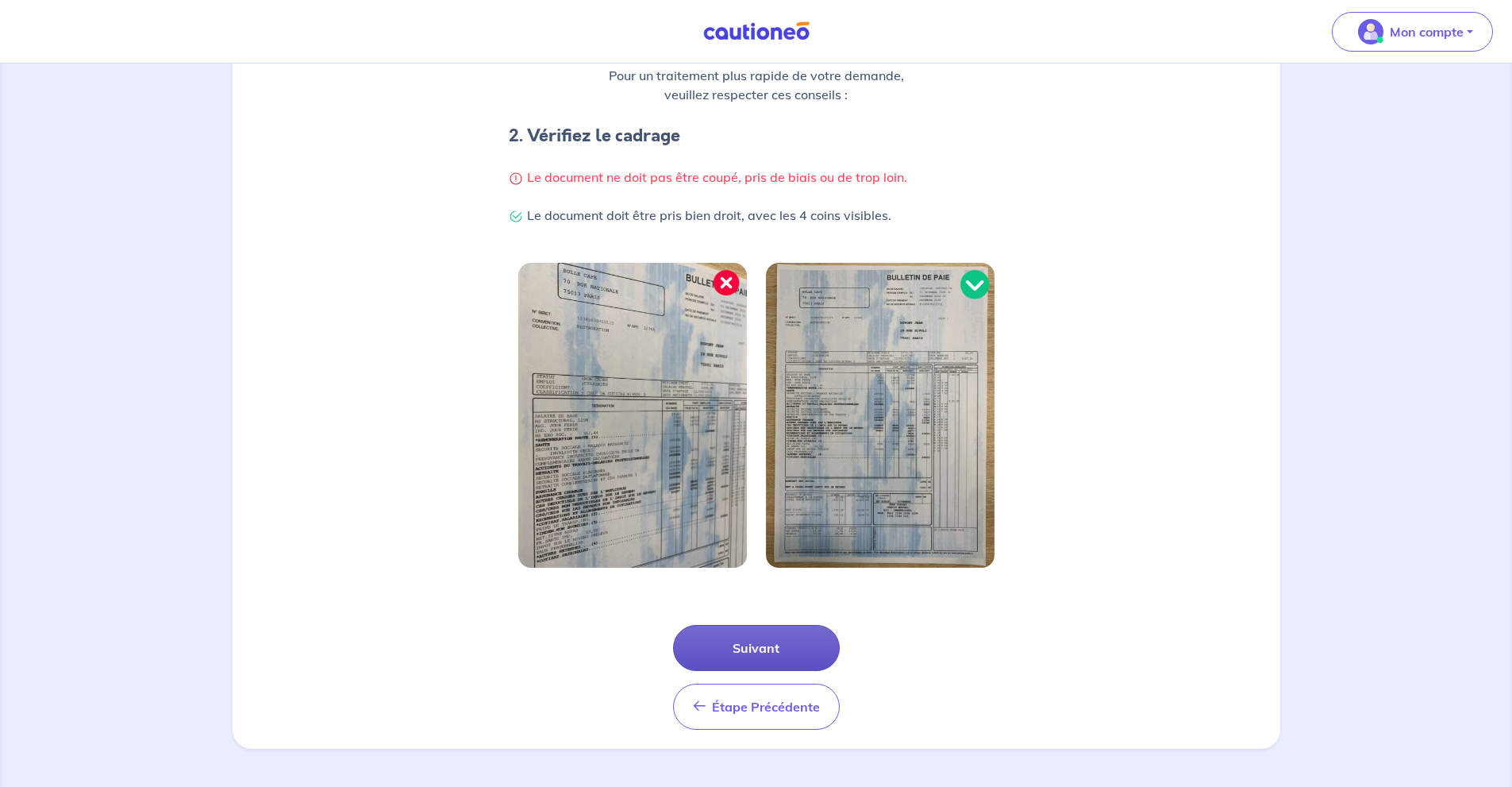
click at [790, 656] on button "Suivant" at bounding box center [756, 648] width 167 height 46
click at [783, 645] on button "Suivant" at bounding box center [756, 648] width 167 height 46
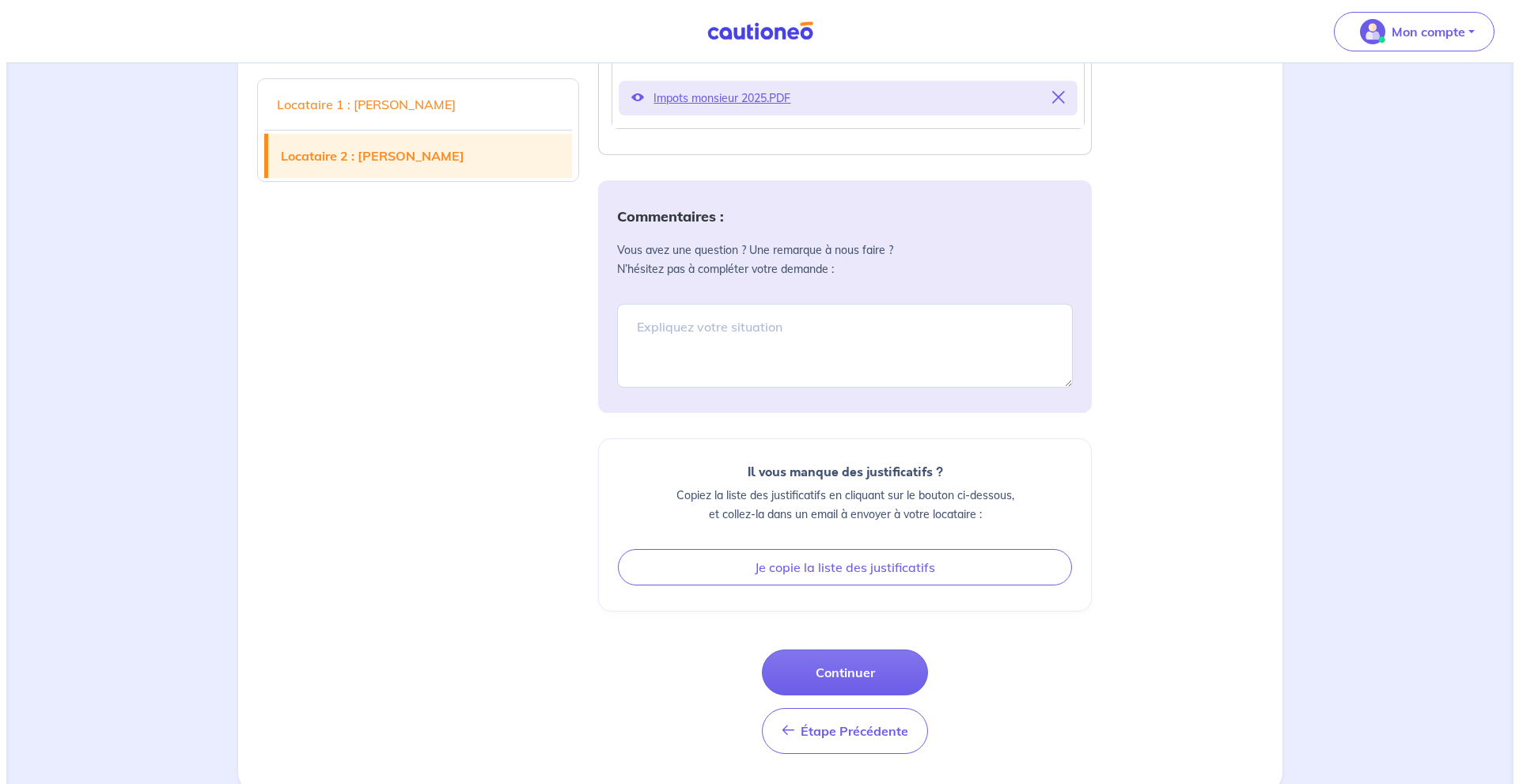
scroll to position [756, 0]
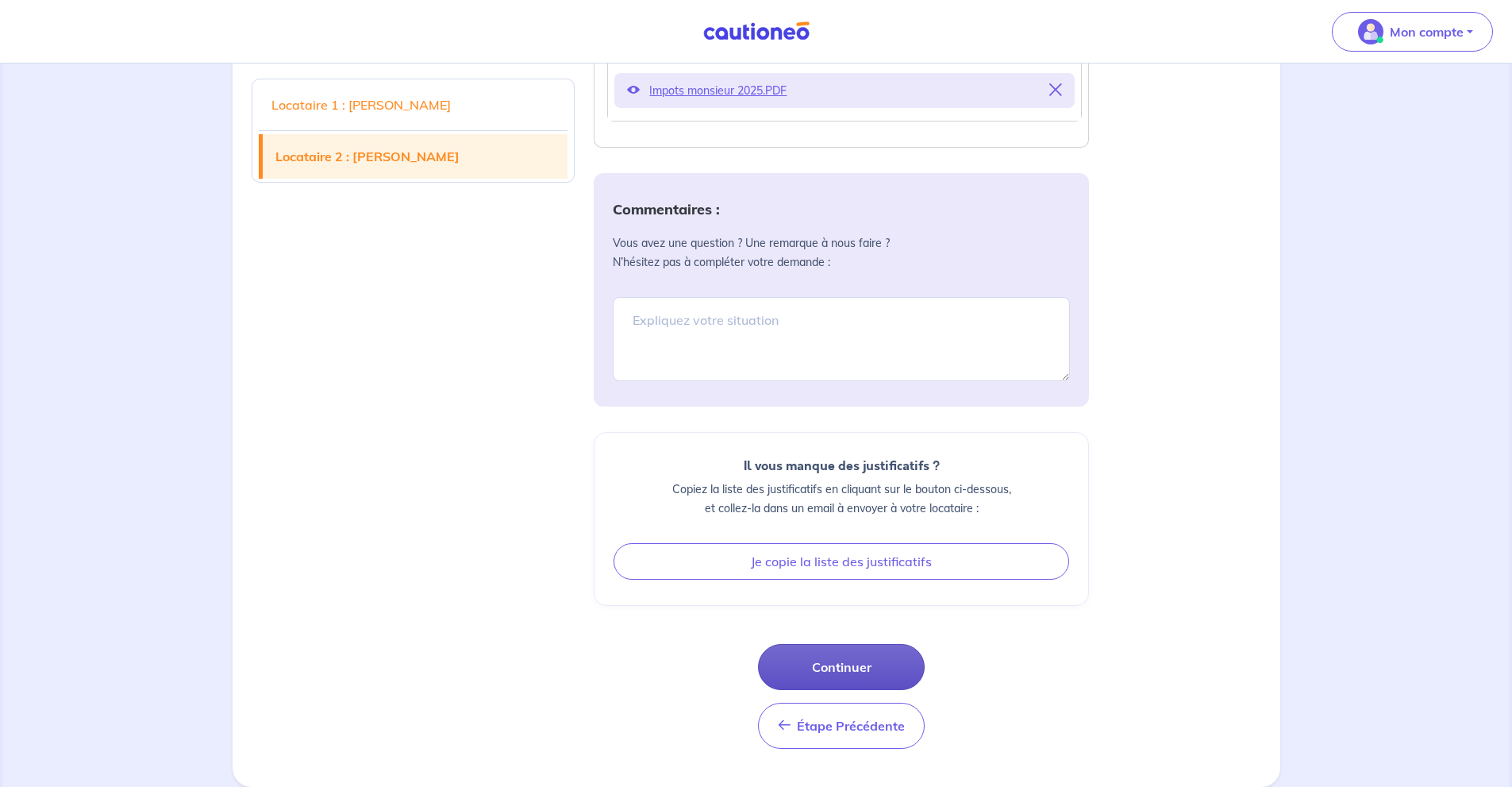
click at [889, 651] on button "Continuer" at bounding box center [841, 667] width 167 height 46
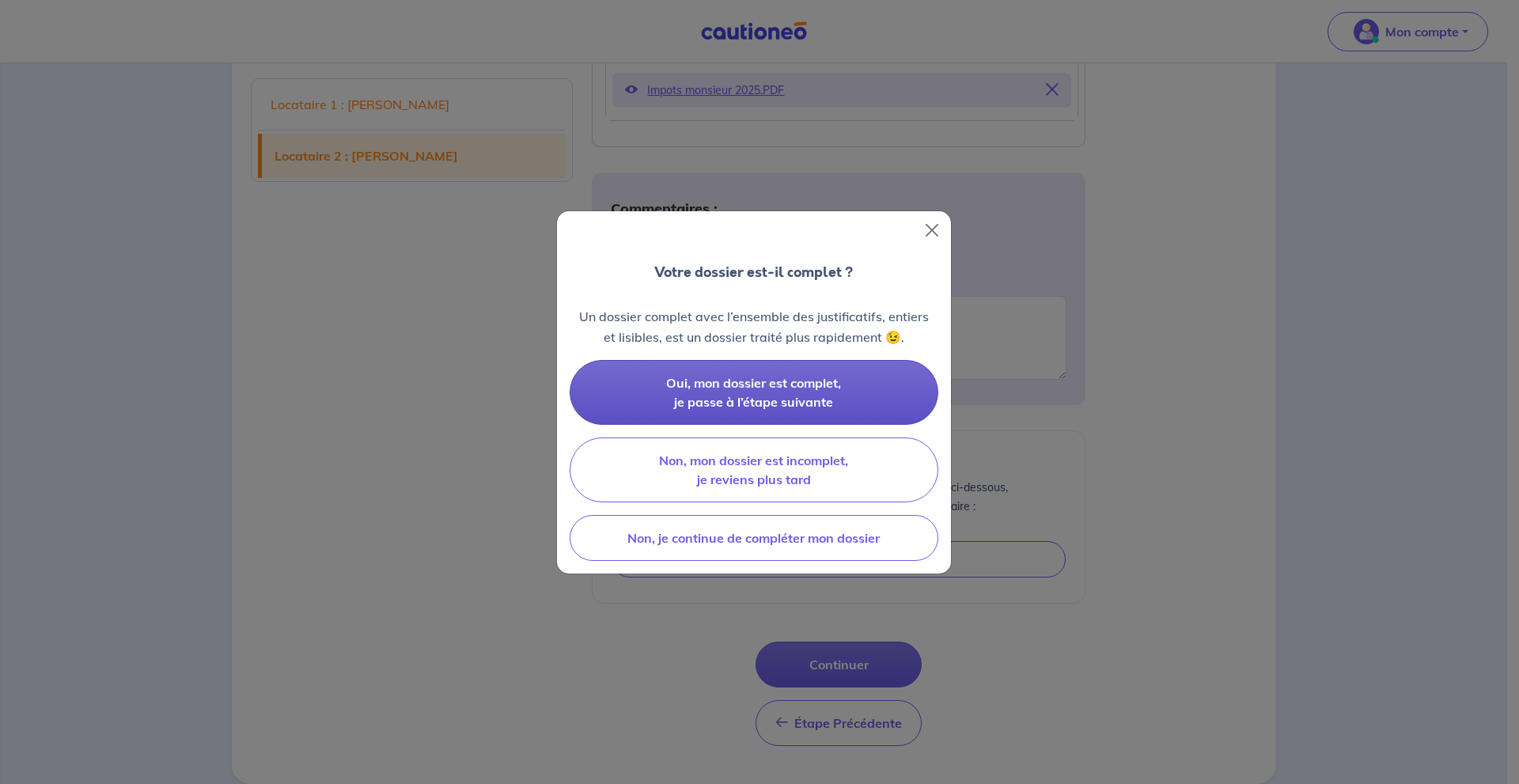
click at [853, 372] on button "Oui, mon dossier est complet, je passe à l’étape suivante" at bounding box center [754, 392] width 368 height 65
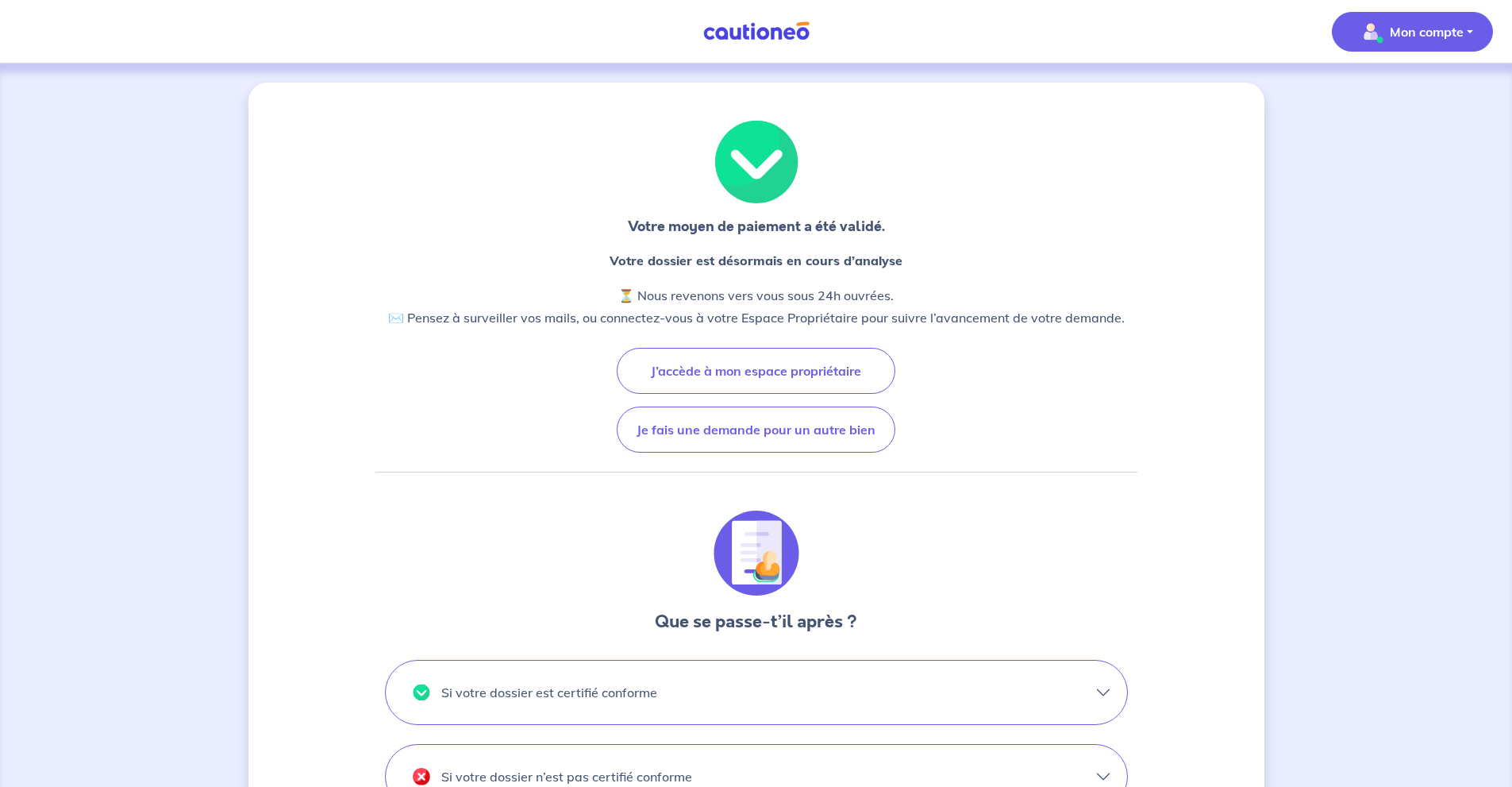
click at [1465, 24] on button "Mon compte" at bounding box center [1412, 32] width 161 height 39
click at [1397, 104] on link "Mes informations" at bounding box center [1396, 98] width 127 height 26
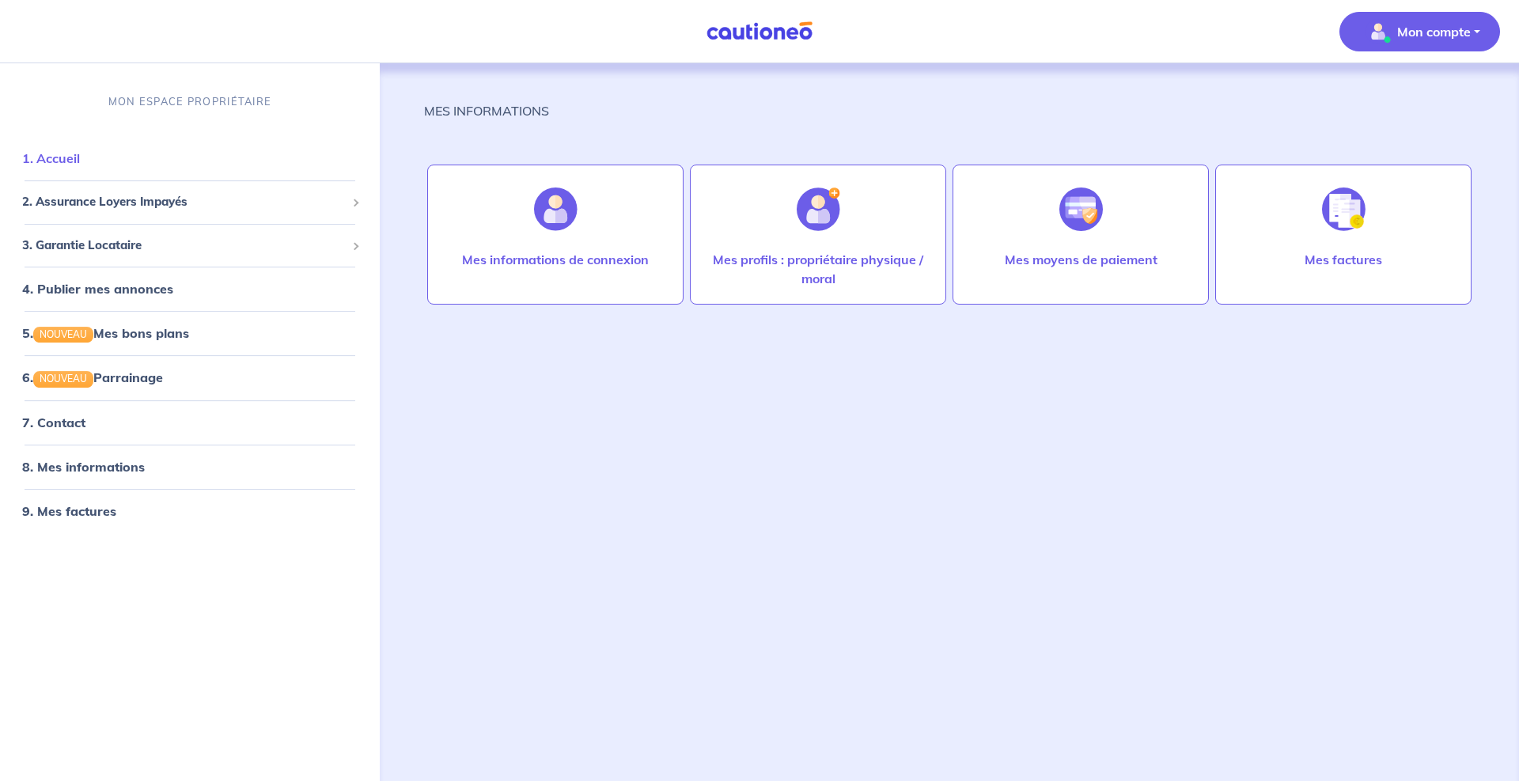
click at [61, 157] on link "1. Accueil" at bounding box center [51, 158] width 58 height 16
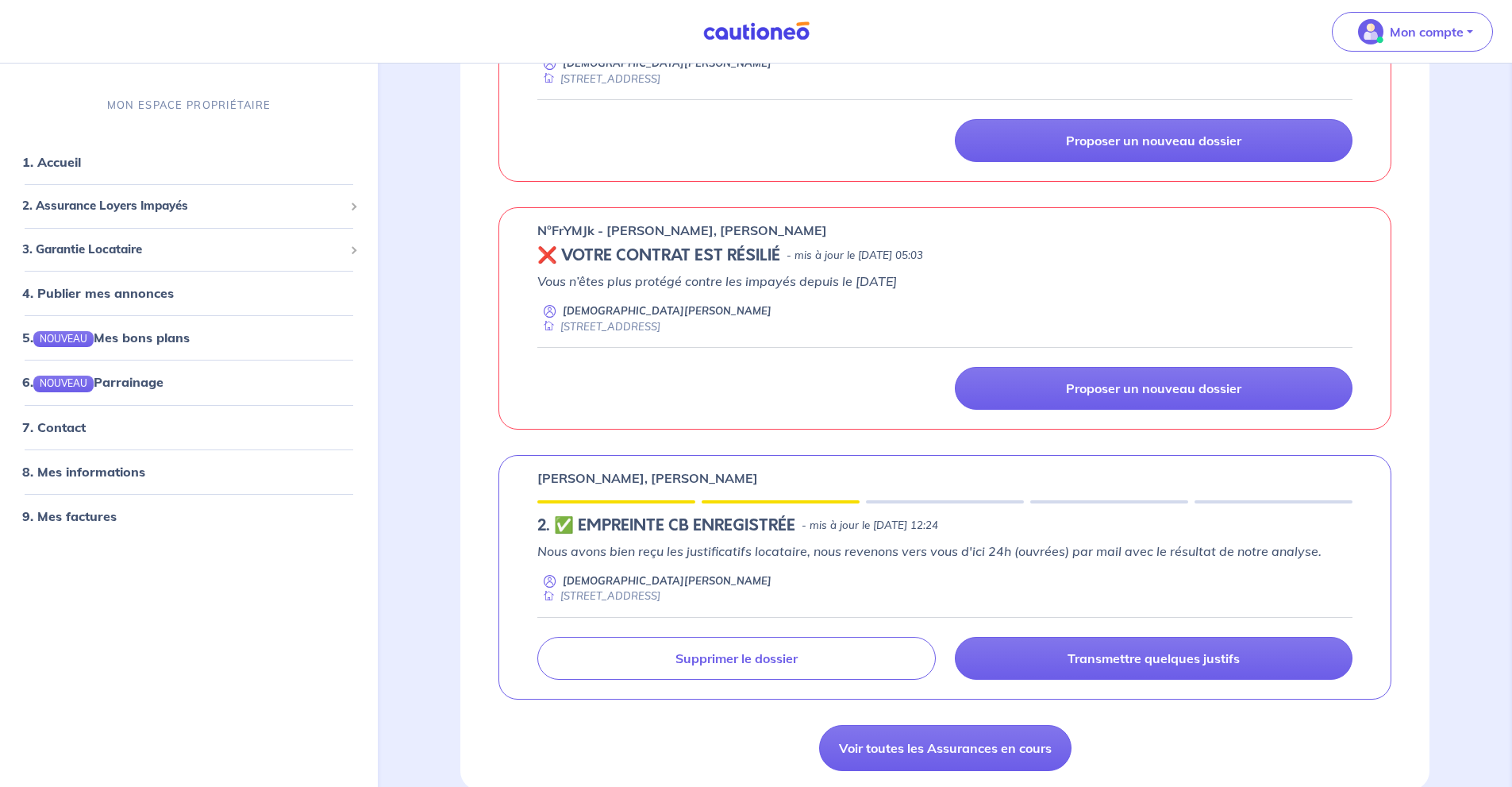
scroll to position [953, 0]
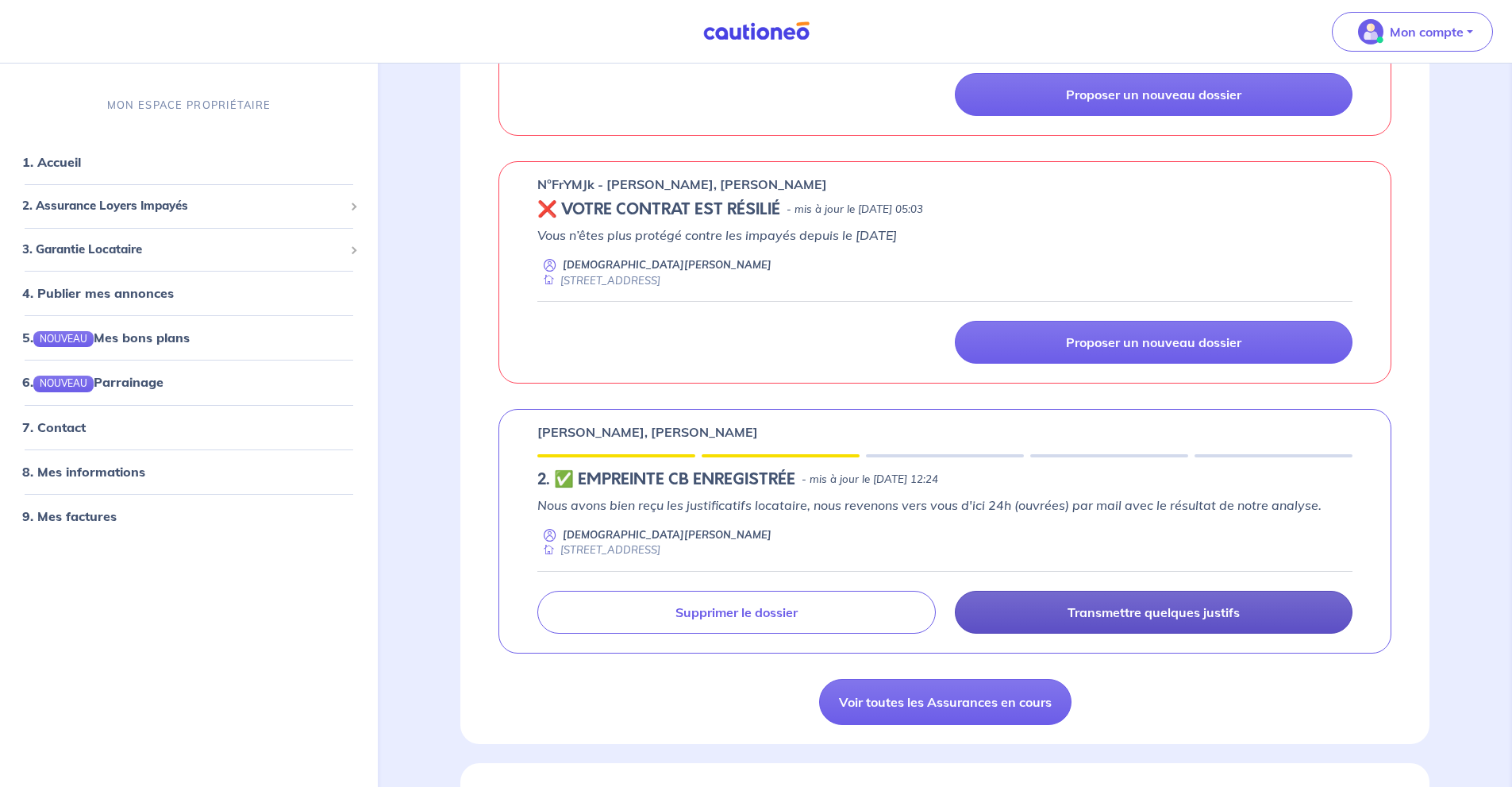
click at [1137, 617] on p "Transmettre quelques justifs" at bounding box center [1153, 612] width 172 height 16
click at [1153, 615] on p "Transmettre quelques justifs" at bounding box center [1153, 612] width 172 height 16
click at [1175, 610] on p "Transmettre quelques justifs" at bounding box center [1153, 612] width 172 height 16
click at [1177, 628] on link "Transmettre quelques justifs" at bounding box center [1153, 612] width 398 height 43
click at [1167, 621] on link "Transmettre quelques justifs" at bounding box center [1153, 612] width 398 height 43
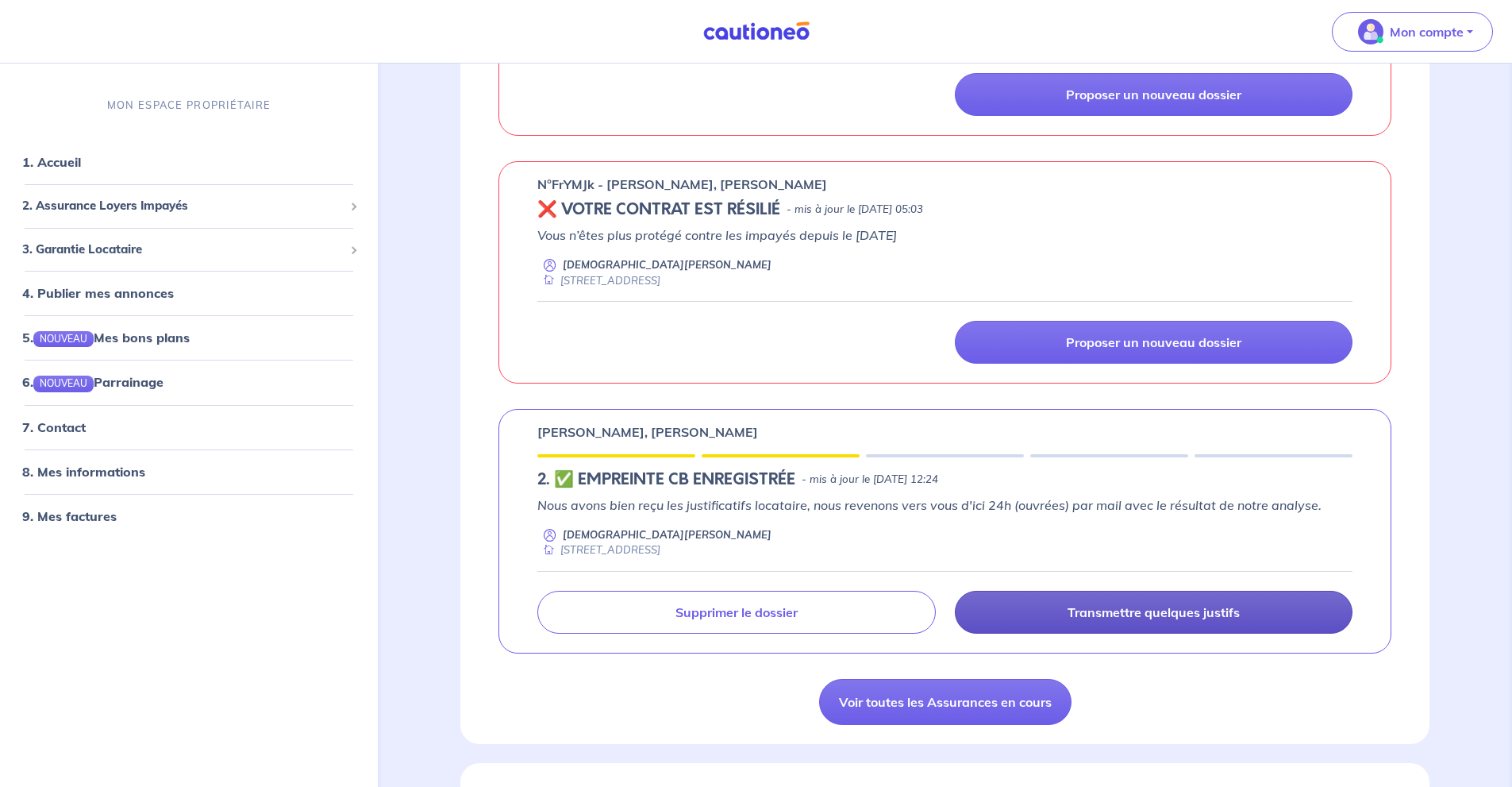
click at [1170, 611] on p "Transmettre quelques justifs" at bounding box center [1153, 612] width 172 height 16
click at [1181, 619] on p "Transmettre quelques justifs" at bounding box center [1153, 612] width 172 height 16
click at [1179, 617] on p "Transmettre quelques justifs" at bounding box center [1153, 612] width 172 height 16
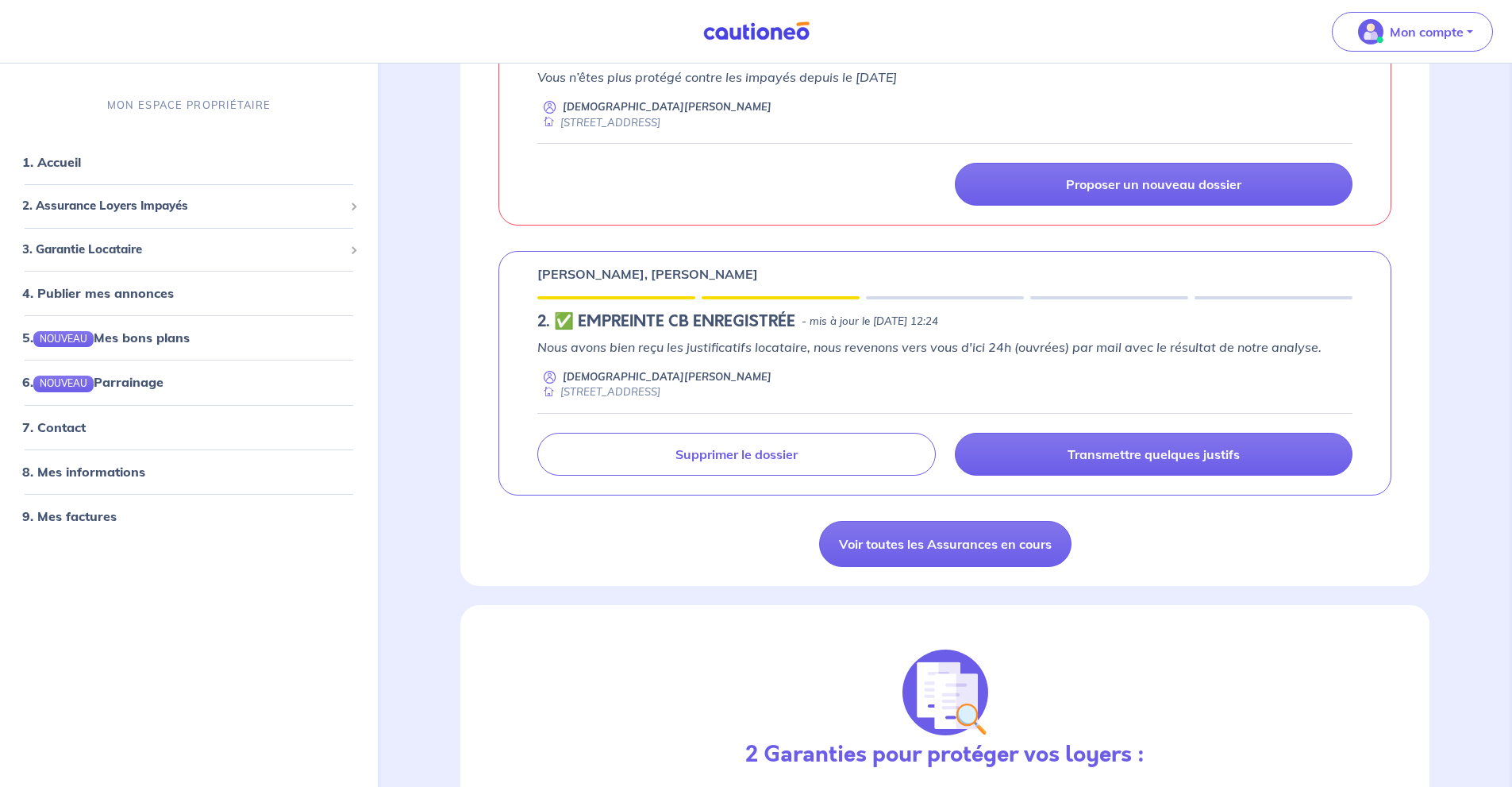
scroll to position [1164, 0]
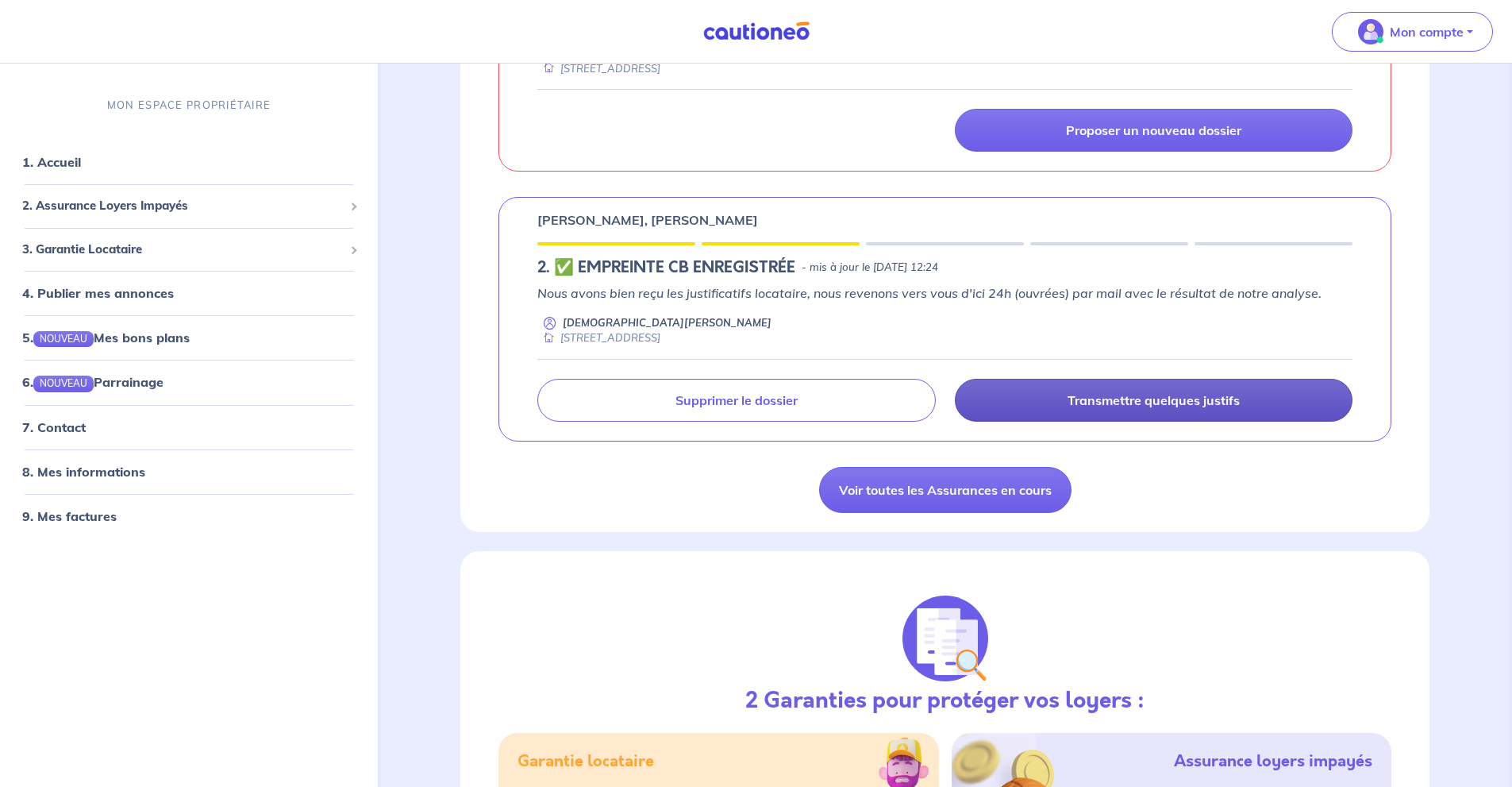
click at [1198, 416] on link "Transmettre quelques justifs" at bounding box center [1153, 400] width 398 height 43
click at [1202, 410] on link "Transmettre quelques justifs" at bounding box center [1153, 400] width 398 height 43
click at [1202, 408] on link "Transmettre quelques justifs" at bounding box center [1153, 400] width 398 height 43
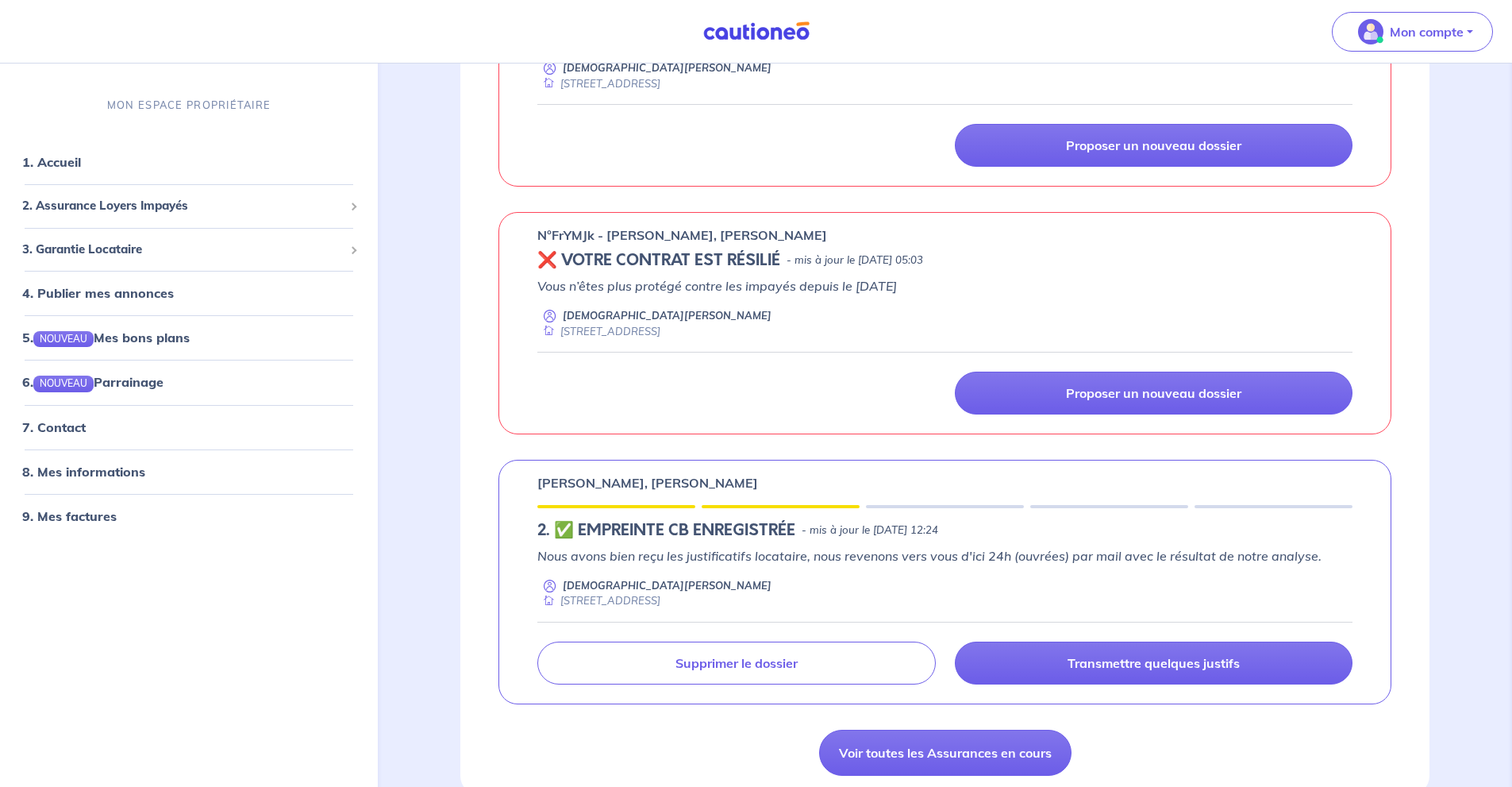
scroll to position [953, 0]
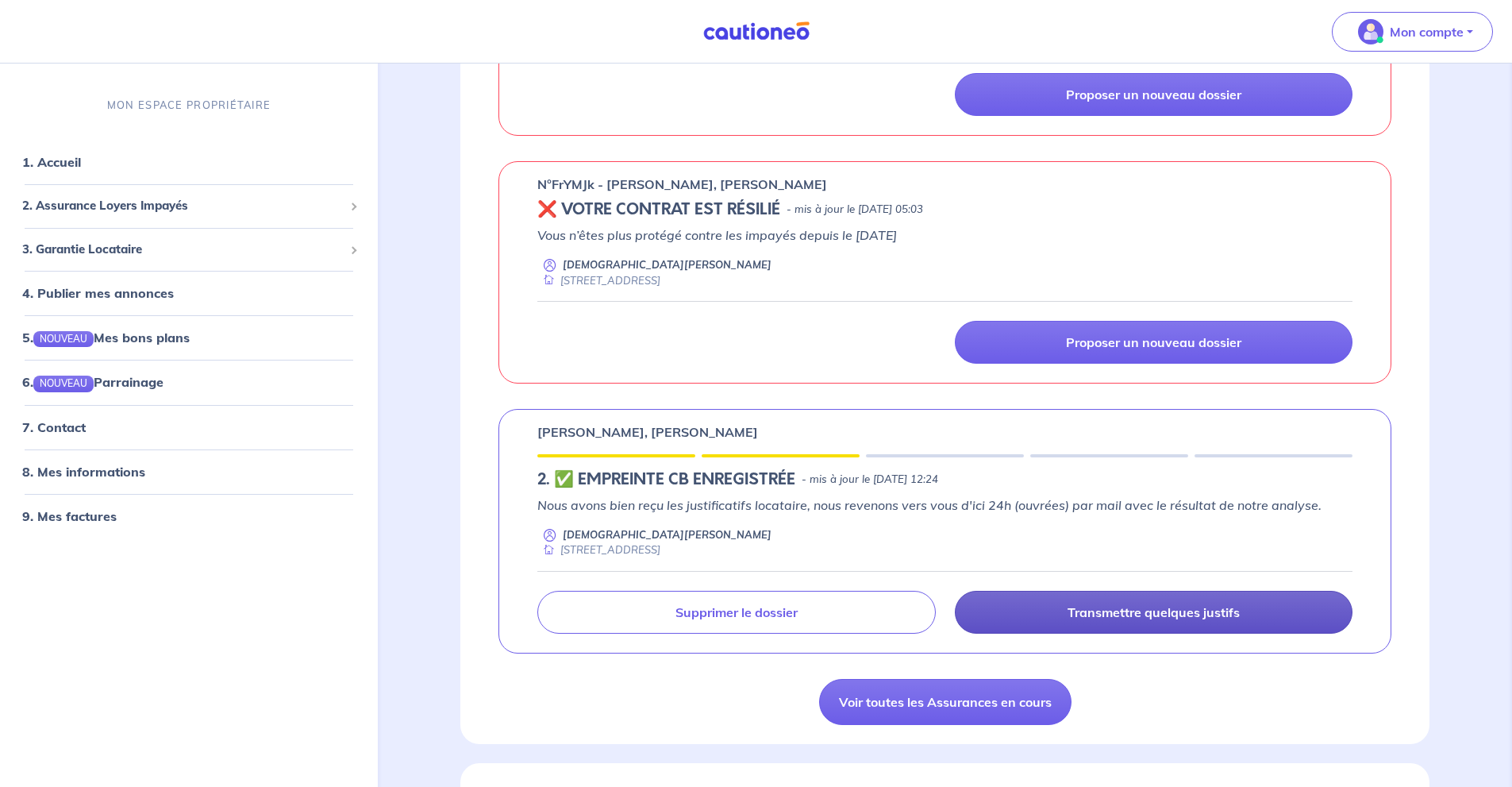
click at [1179, 619] on p "Transmettre quelques justifs" at bounding box center [1153, 612] width 172 height 16
click at [1196, 615] on p "Transmettre quelques justifs" at bounding box center [1153, 612] width 172 height 16
click at [1197, 617] on p "Transmettre quelques justifs" at bounding box center [1153, 612] width 172 height 16
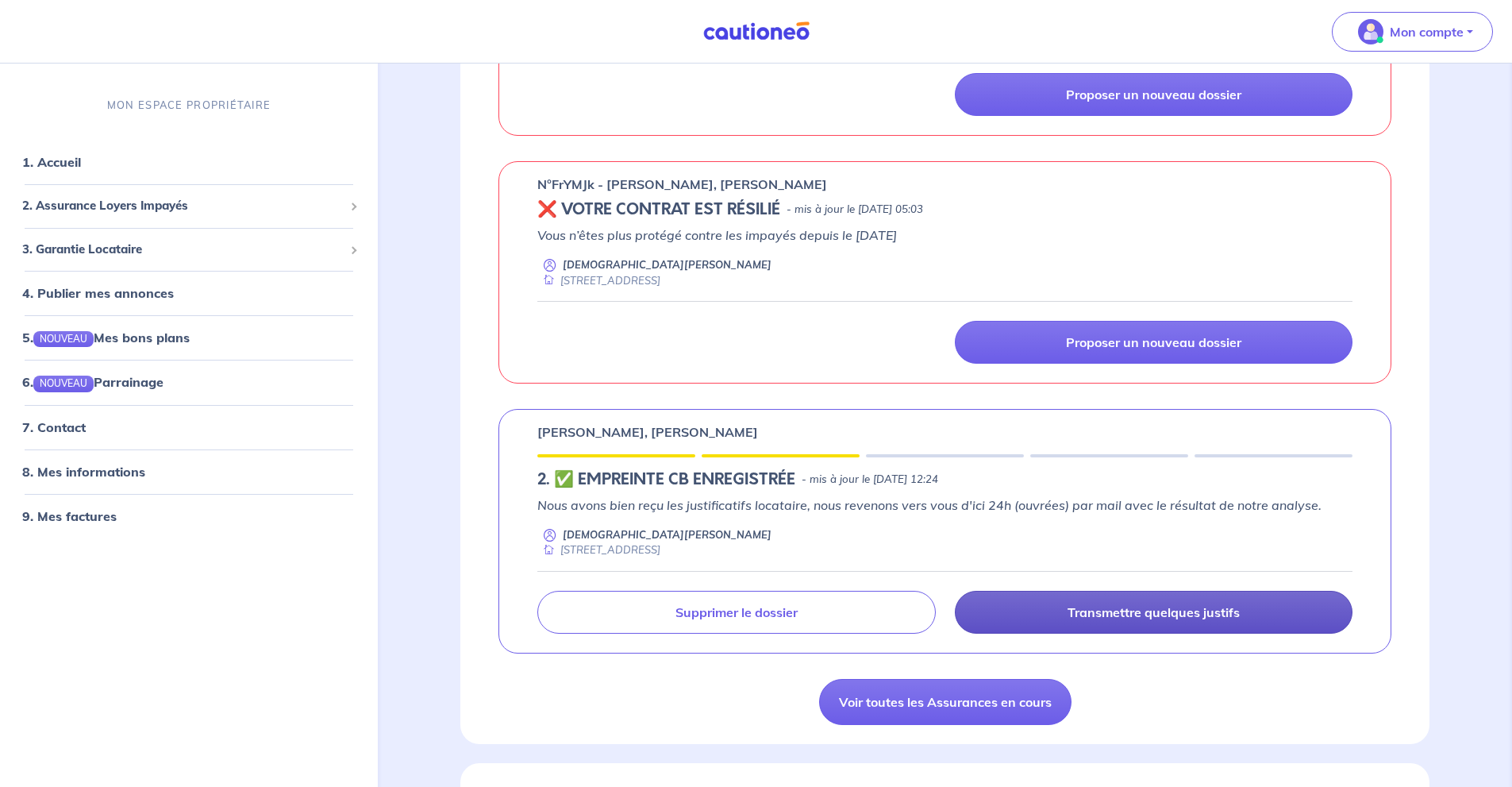
click at [1216, 614] on p "Transmettre quelques justifs" at bounding box center [1153, 612] width 172 height 16
click at [1226, 610] on p "Transmettre quelques justifs" at bounding box center [1153, 612] width 172 height 16
click at [1214, 627] on link "Transmettre quelques justifs" at bounding box center [1153, 612] width 398 height 43
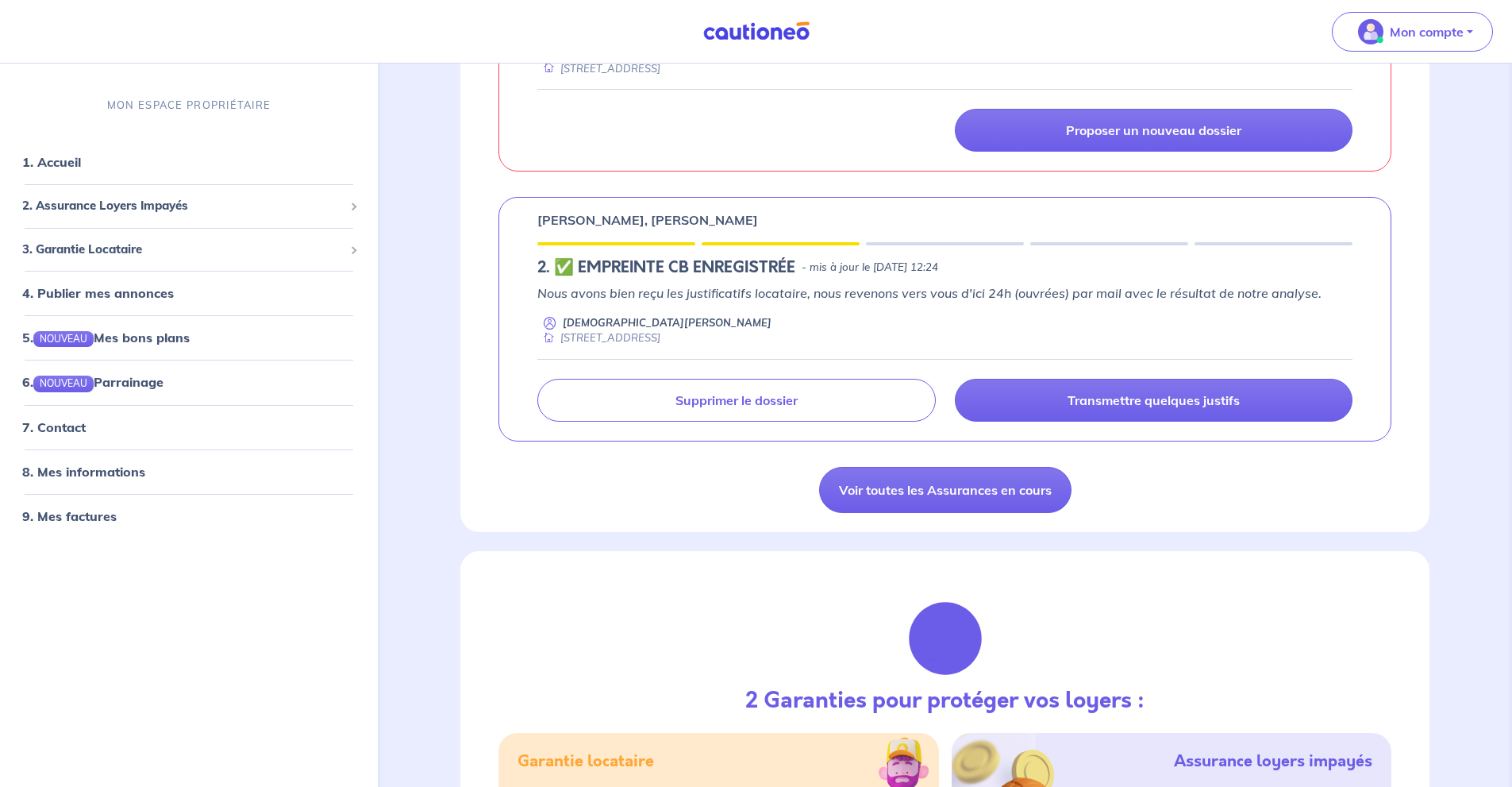
scroll to position [1058, 0]
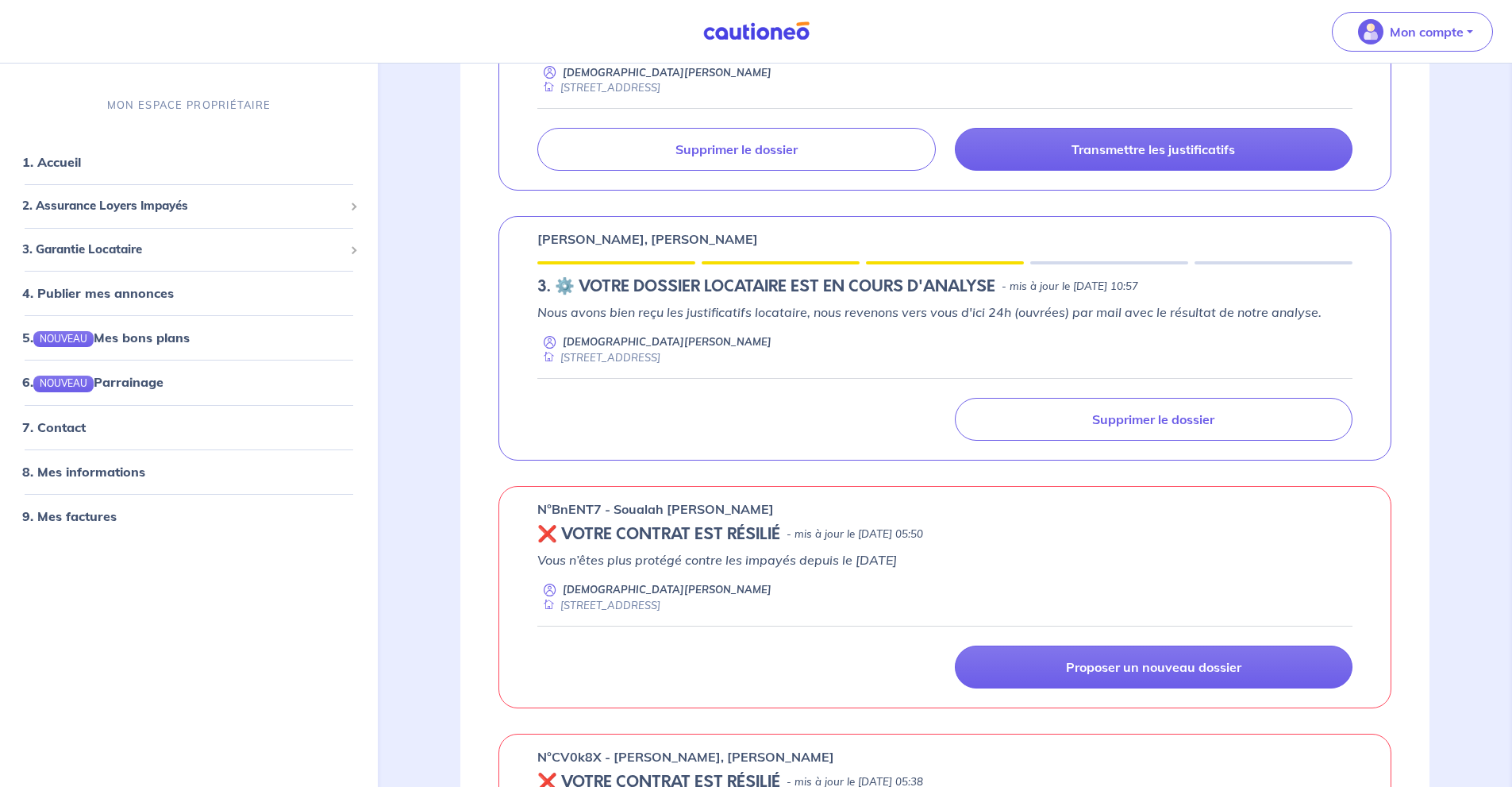
scroll to position [212, 0]
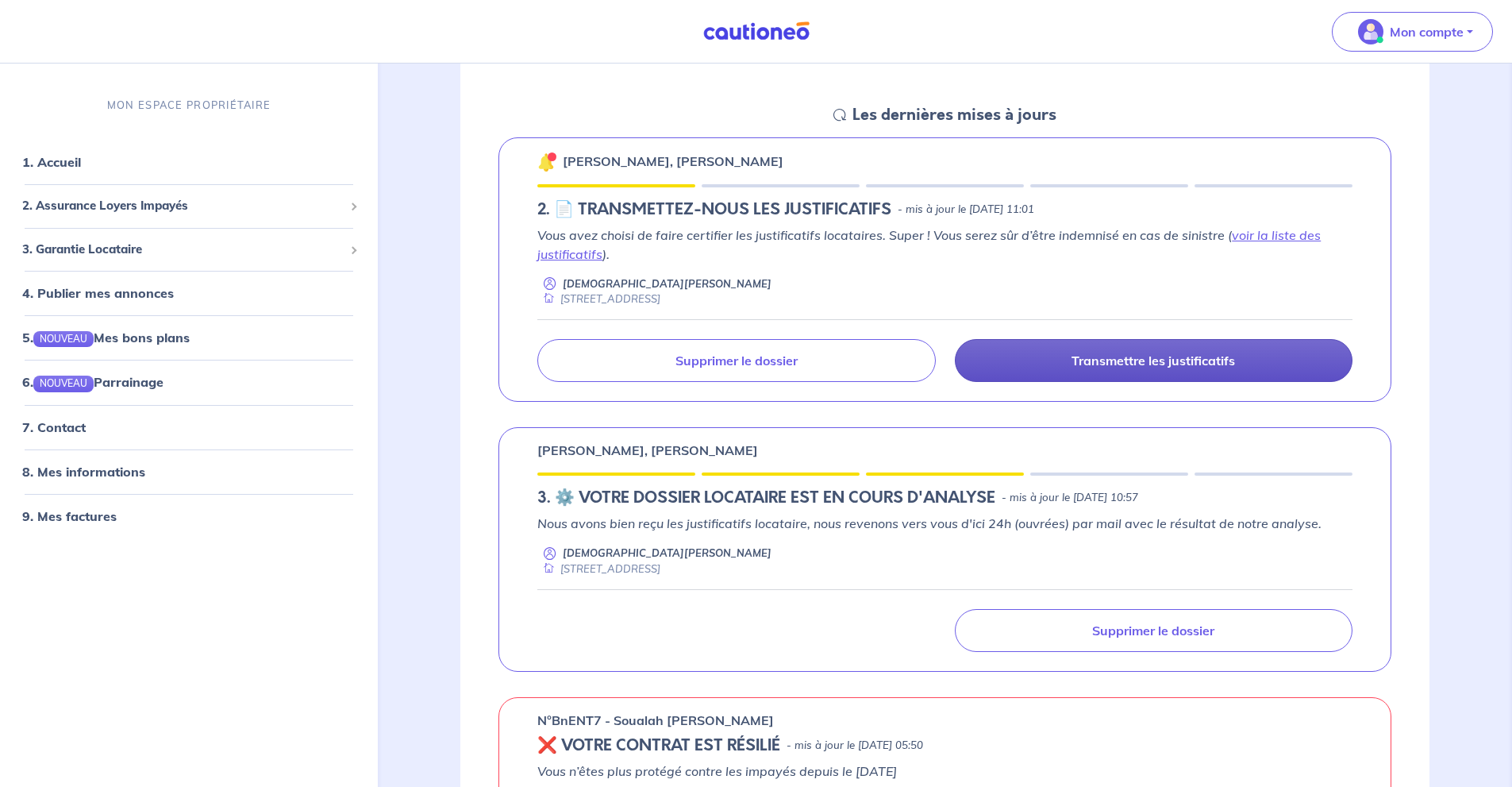
click at [1186, 357] on p "Transmettre les justificatifs" at bounding box center [1153, 360] width 163 height 16
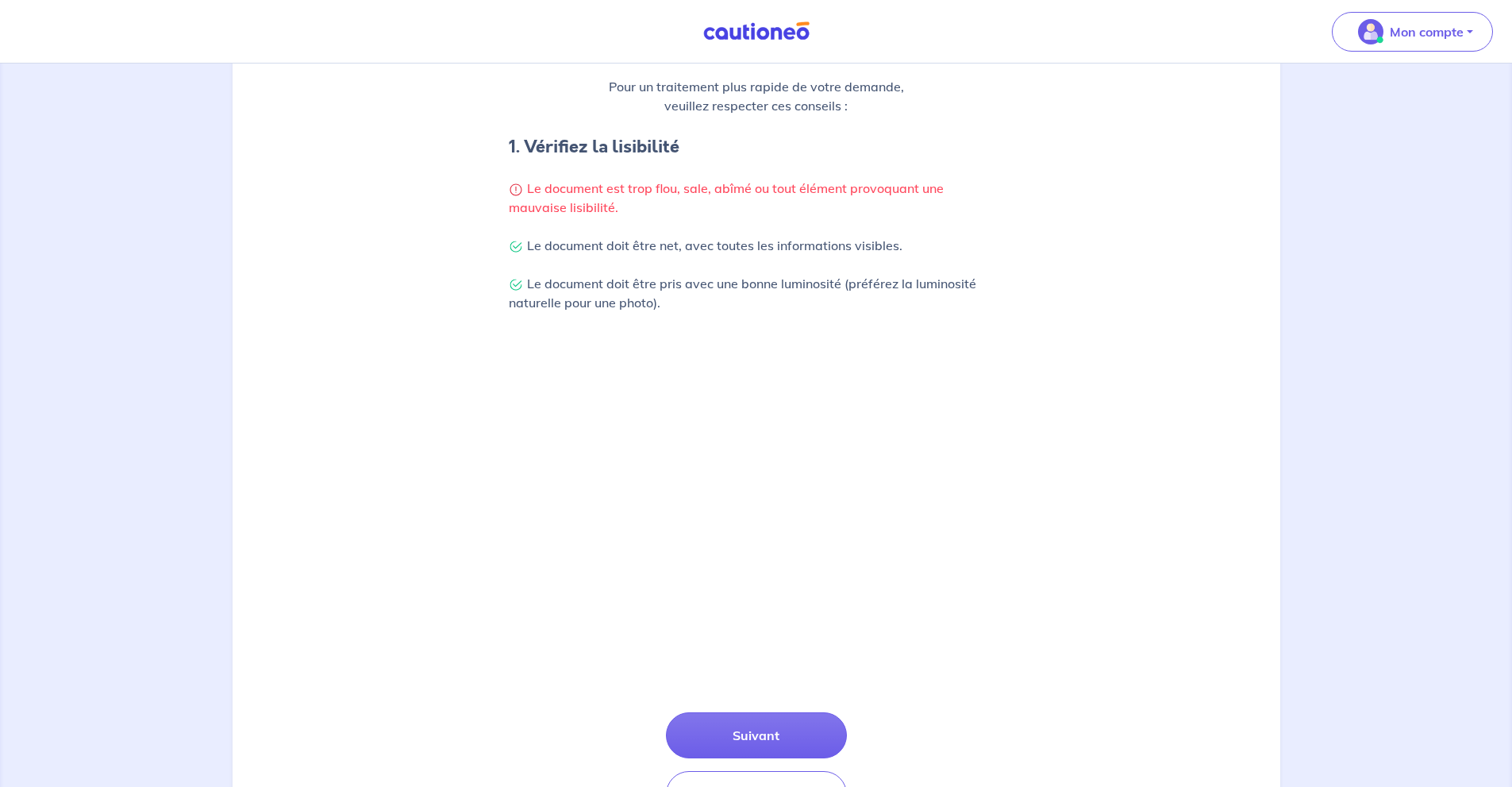
scroll to position [350, 0]
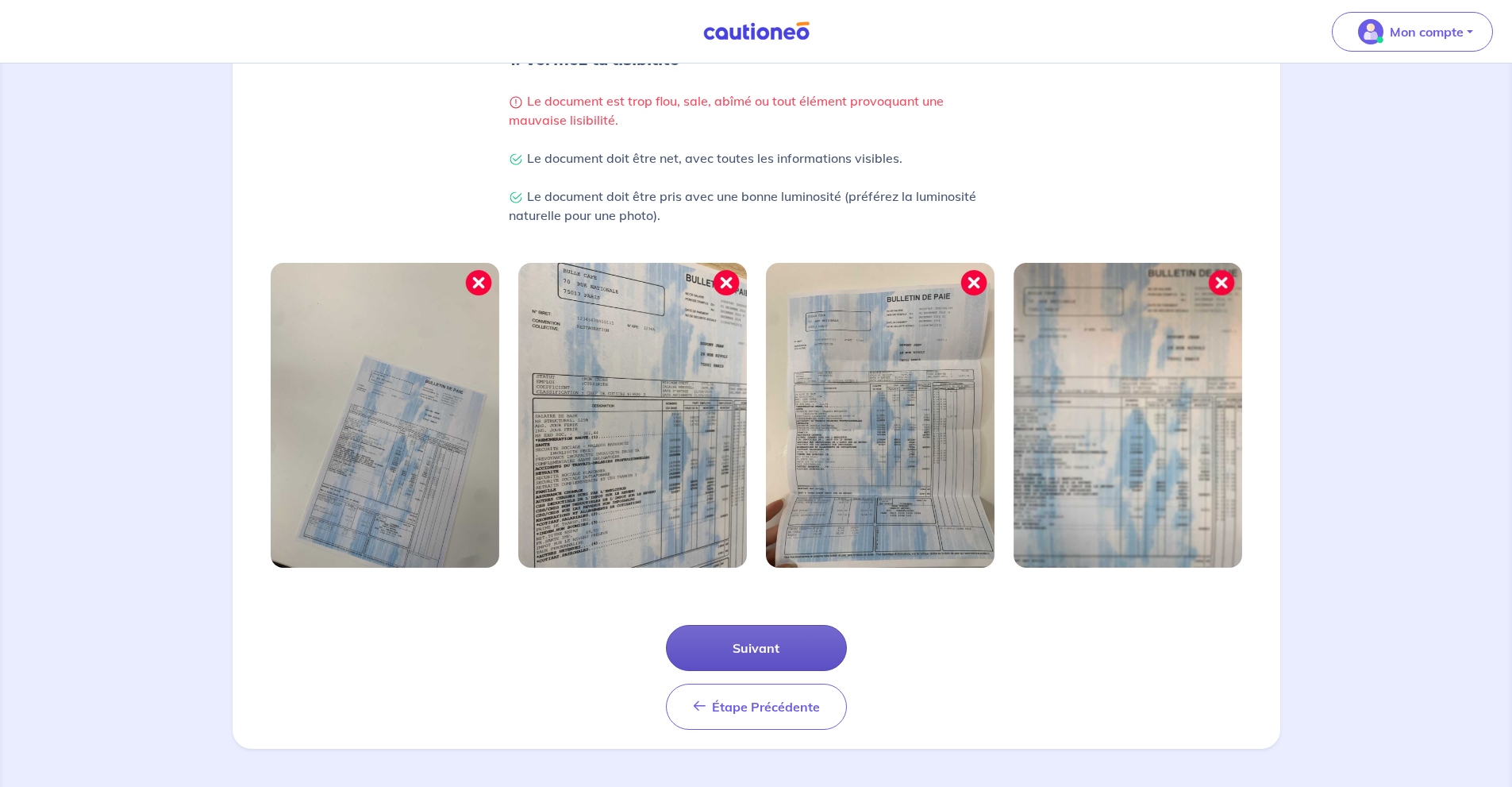
click at [777, 640] on button "Suivant" at bounding box center [757, 648] width 181 height 46
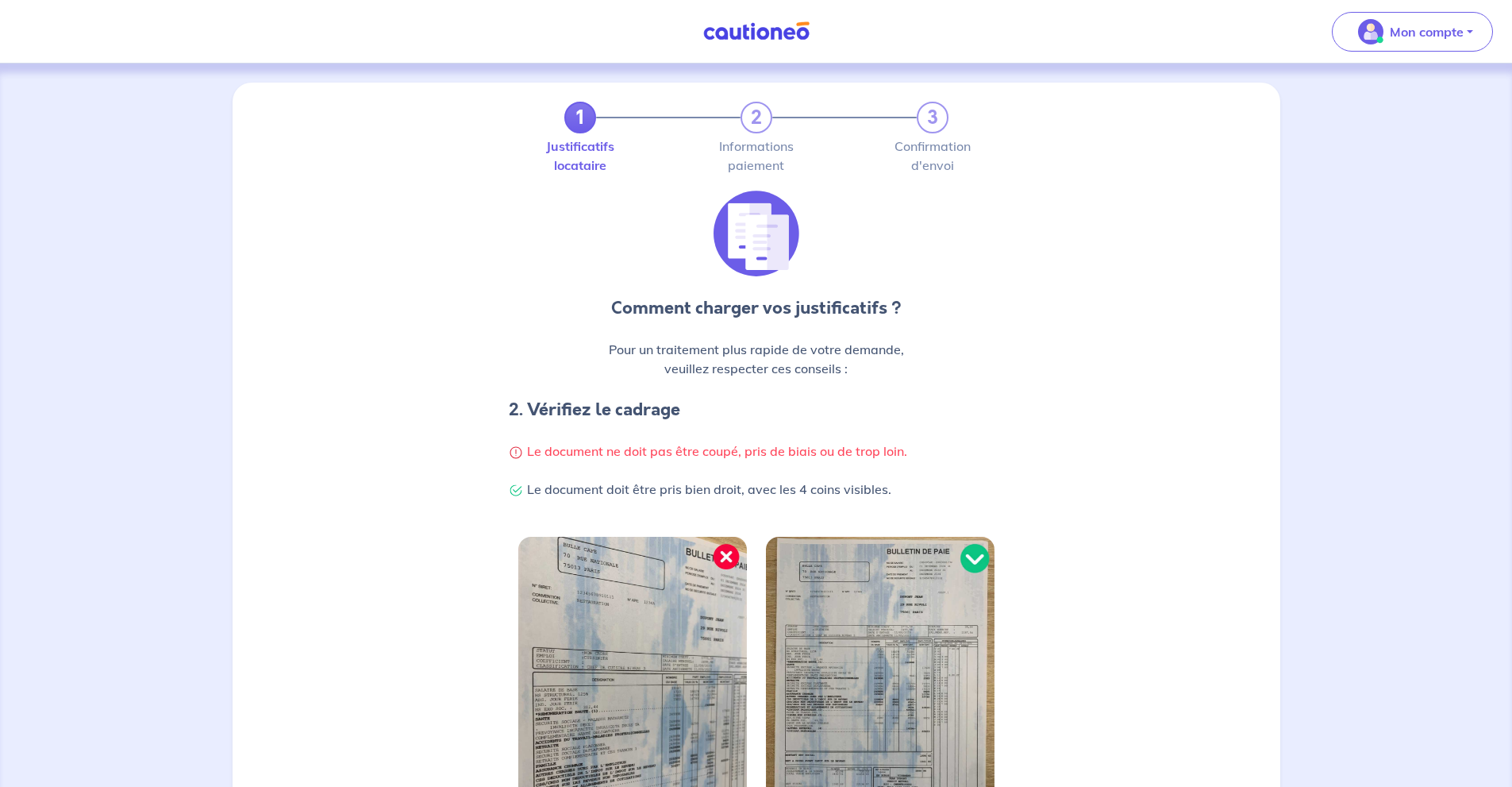
scroll to position [274, 0]
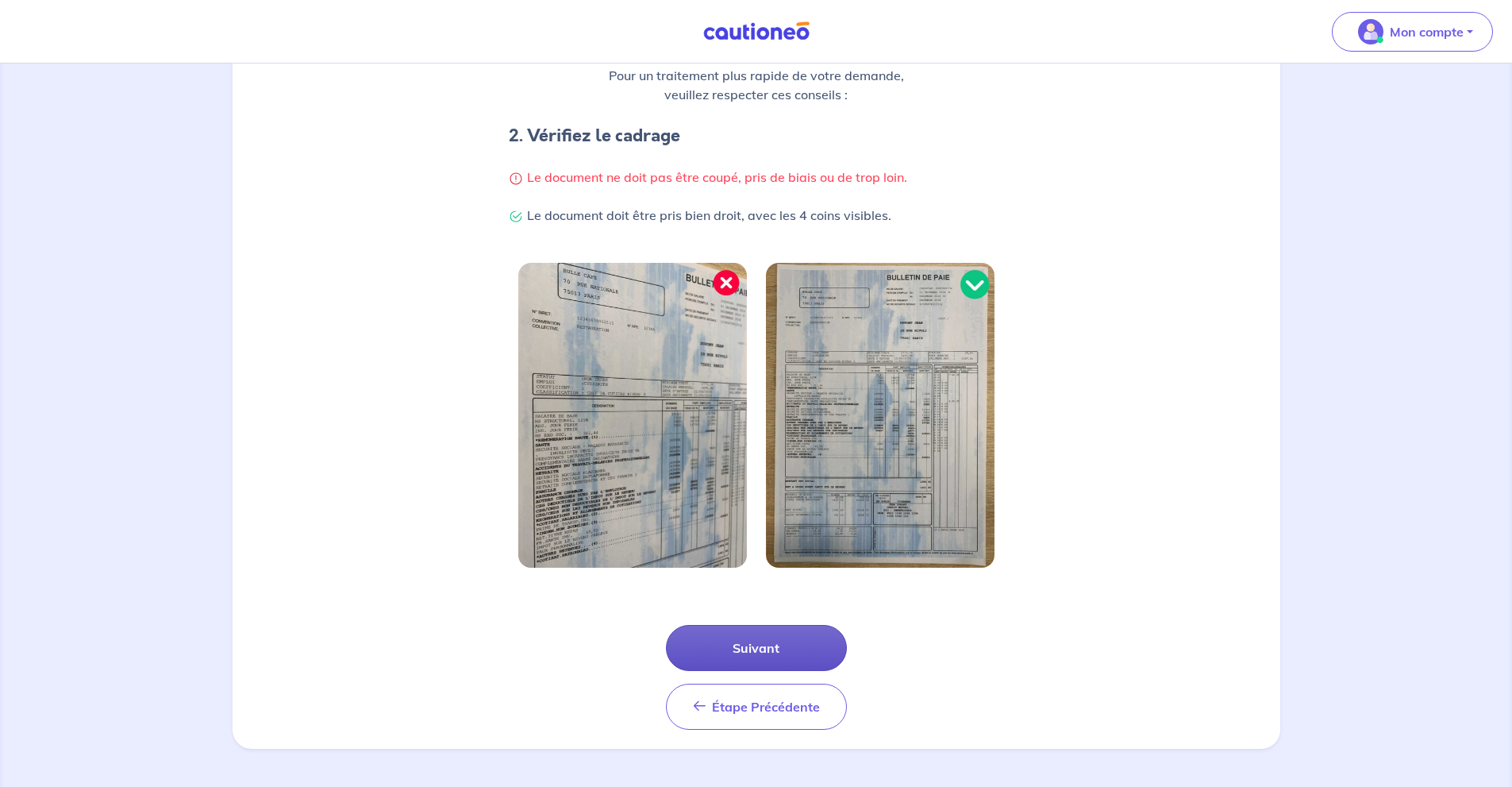
click at [807, 635] on button "Suivant" at bounding box center [757, 648] width 181 height 46
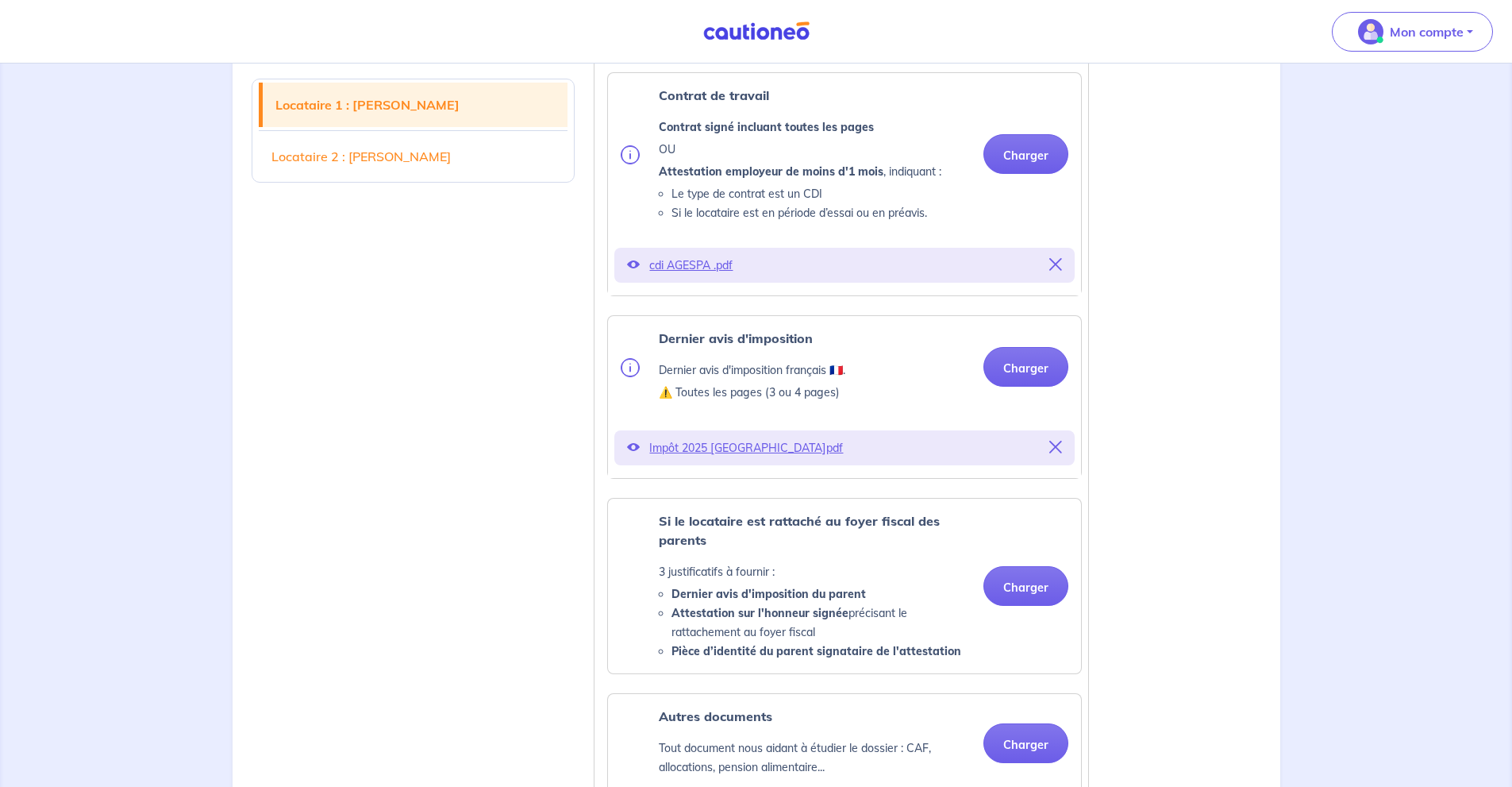
scroll to position [953, 0]
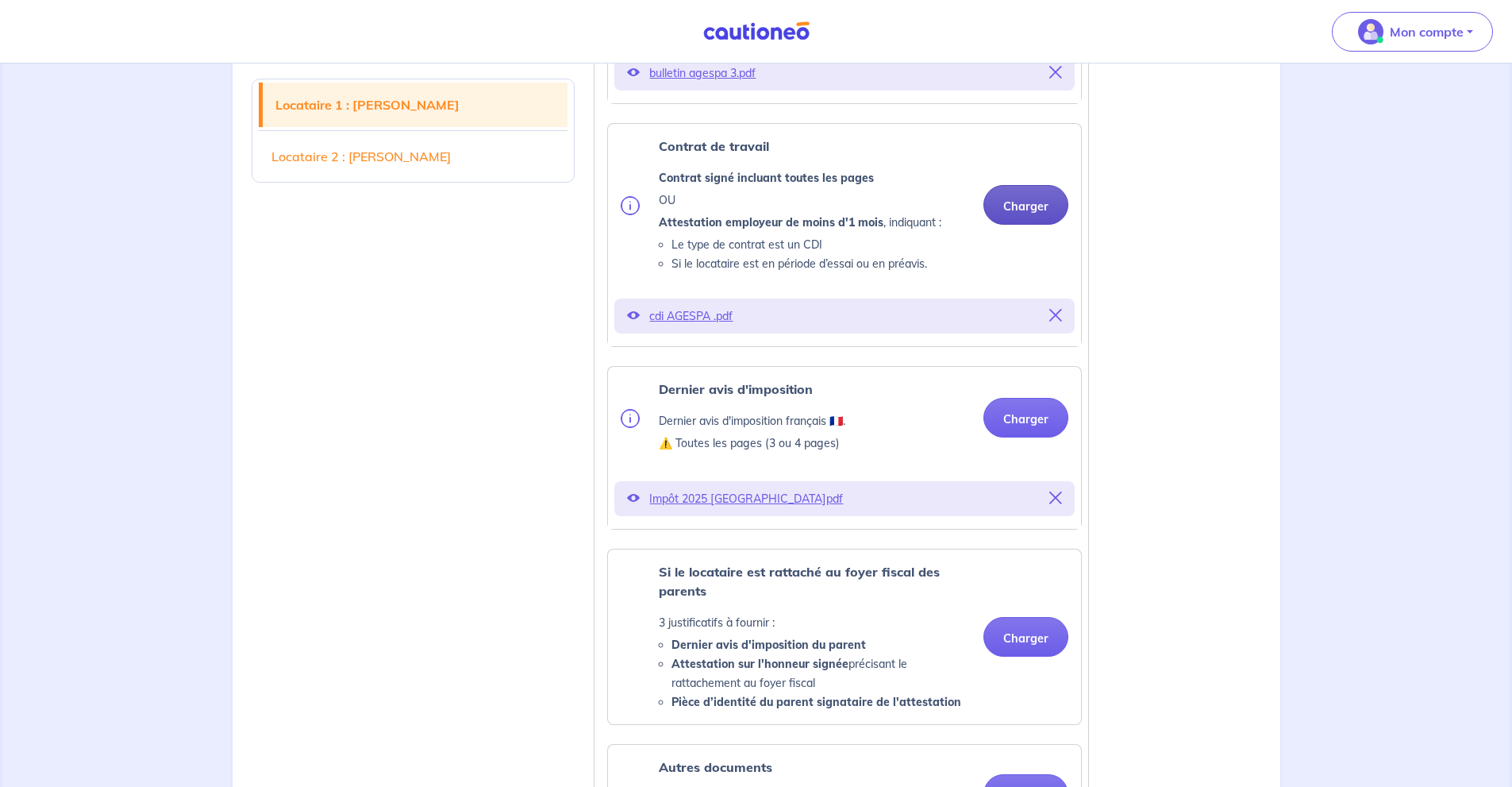
click at [1026, 225] on button "Charger" at bounding box center [1025, 204] width 85 height 39
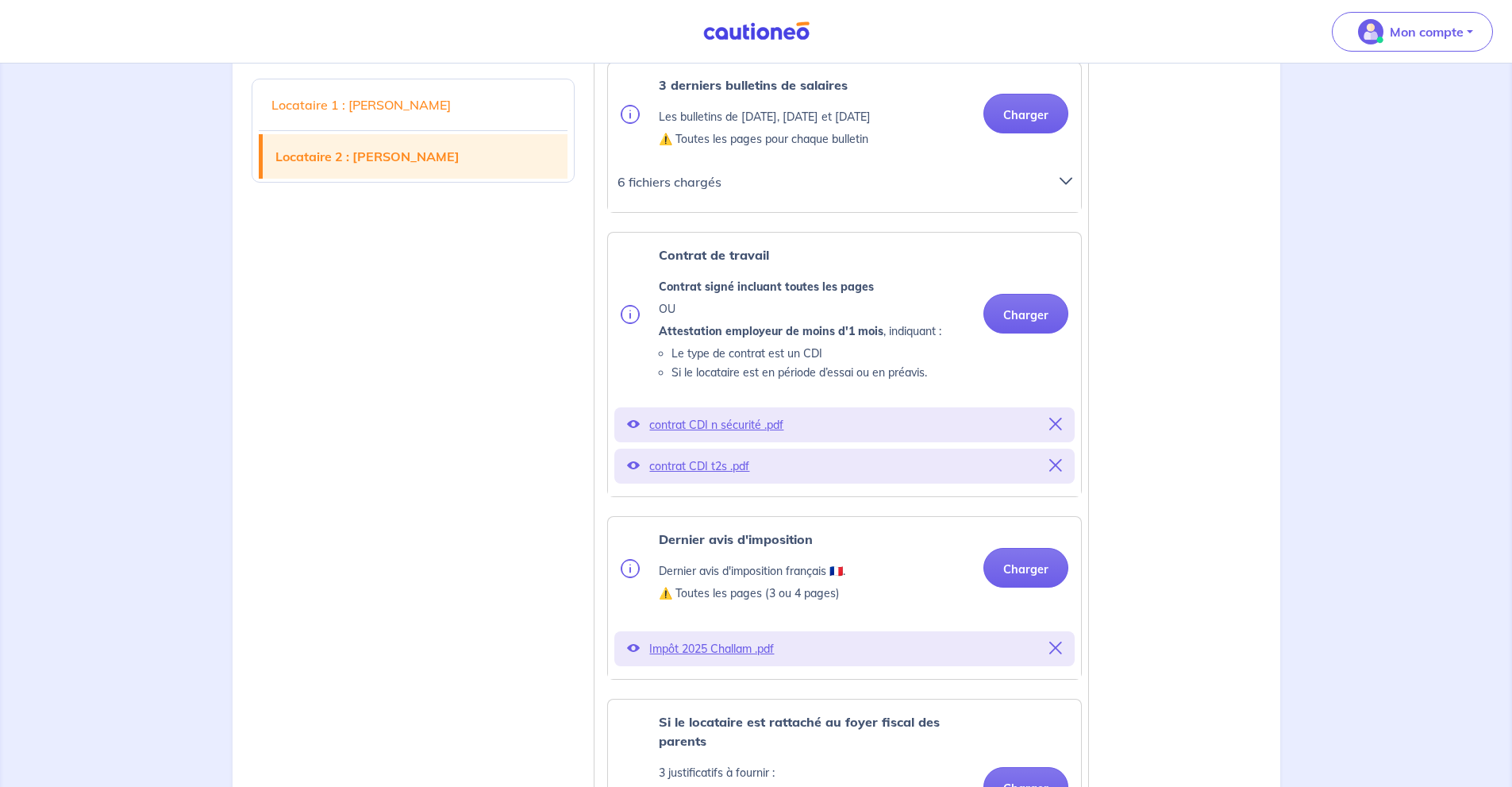
scroll to position [2435, 0]
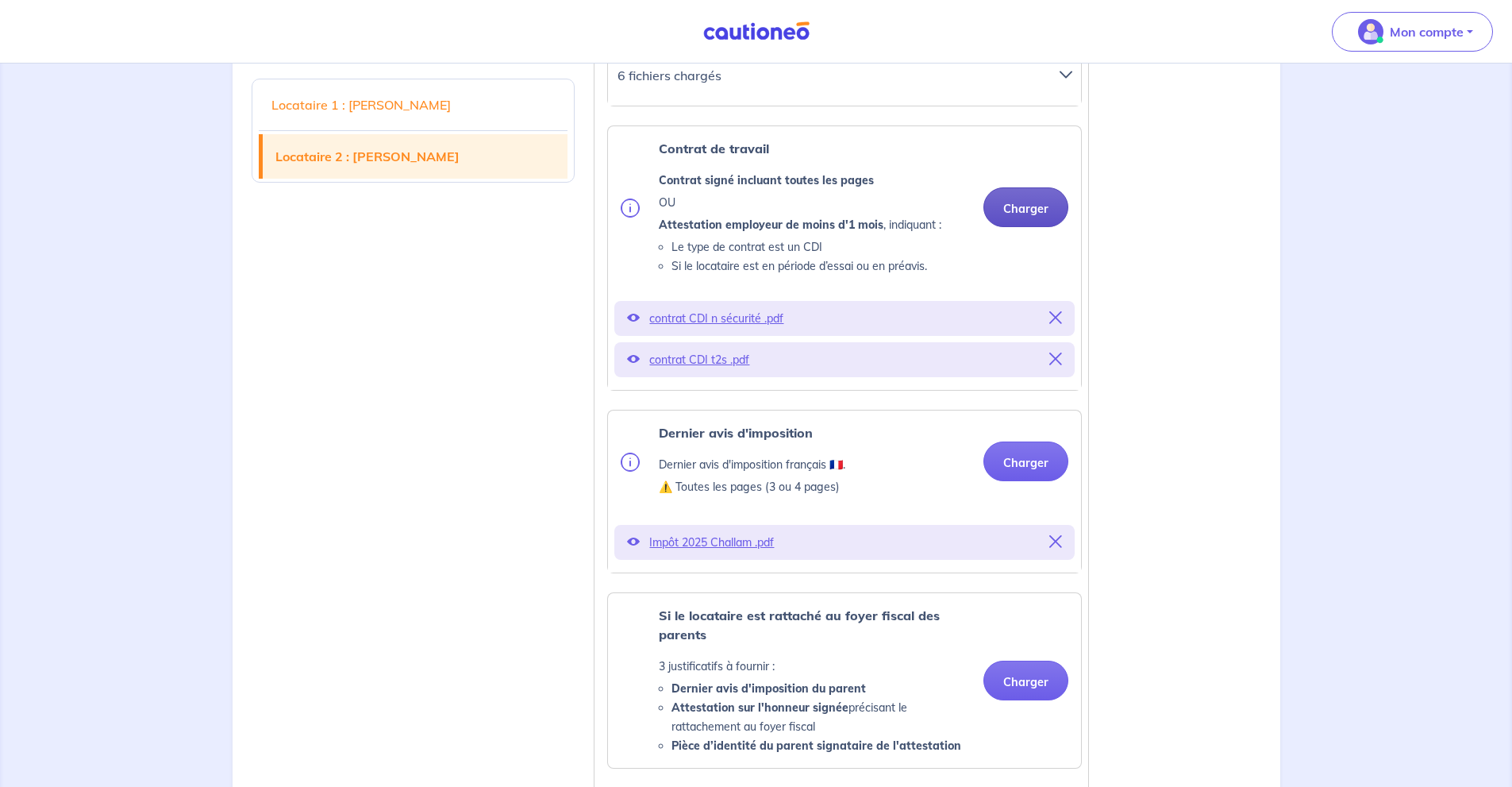
click at [1032, 227] on button "Charger" at bounding box center [1025, 207] width 85 height 39
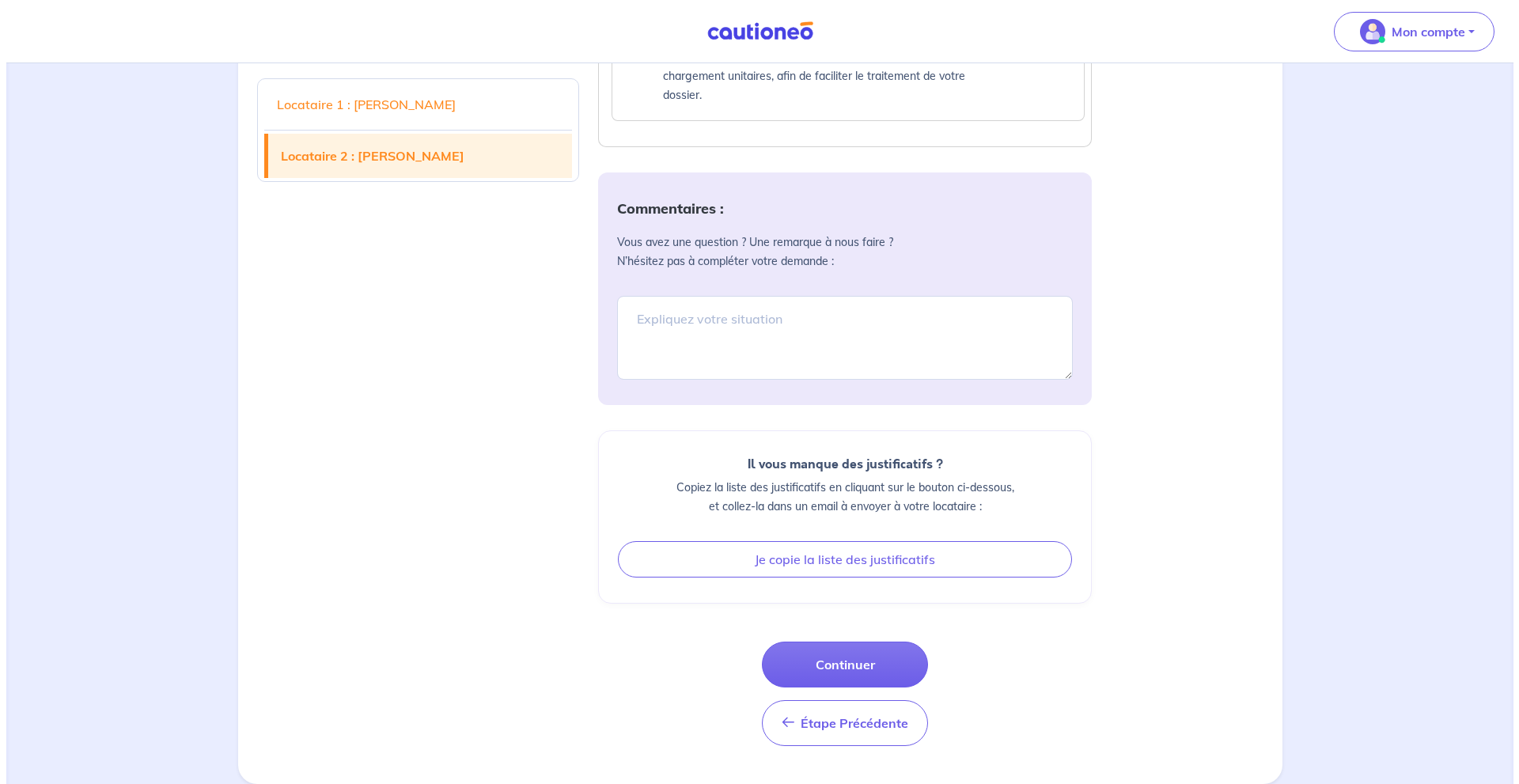
scroll to position [3387, 0]
click at [887, 672] on button "Continuer" at bounding box center [838, 665] width 166 height 46
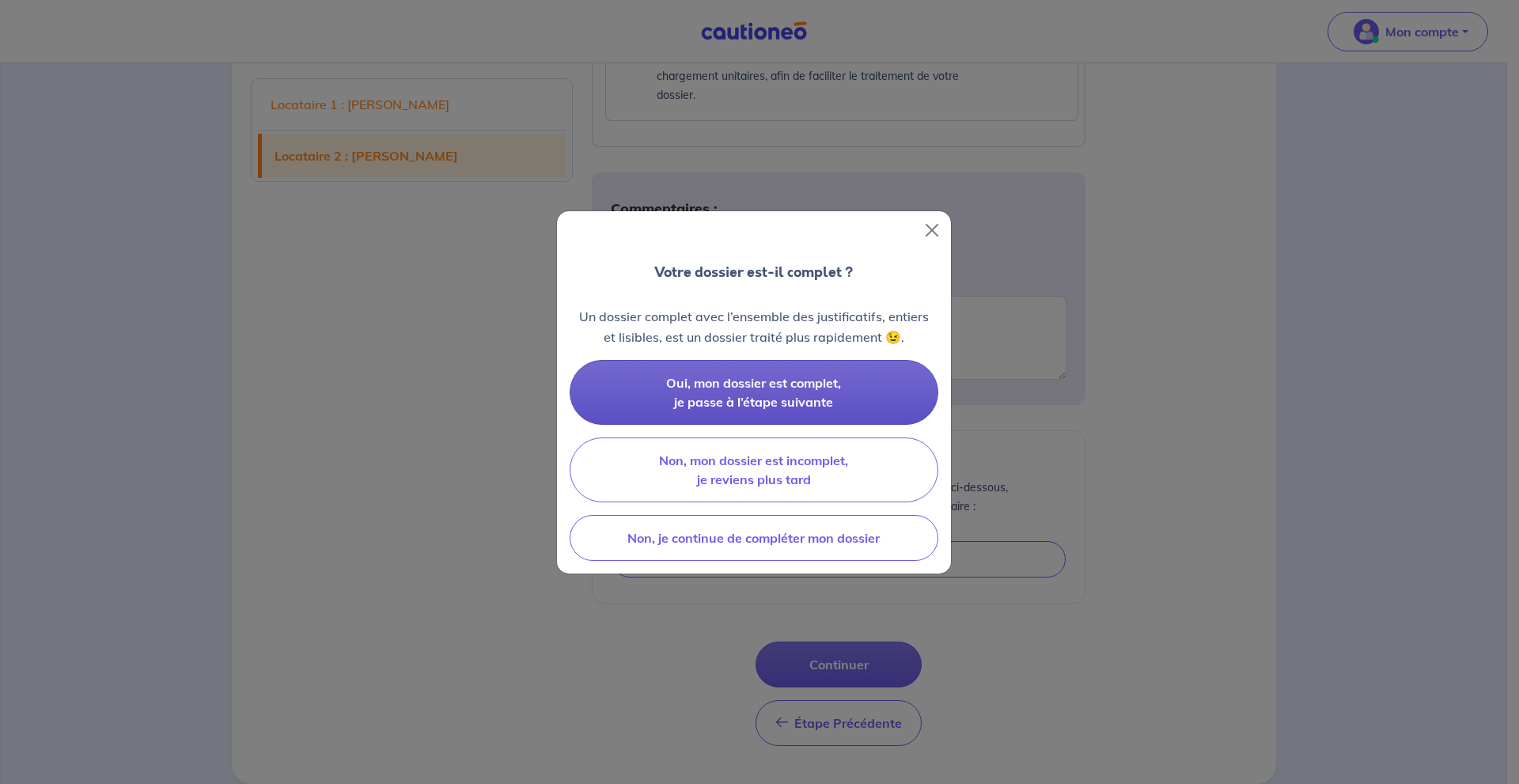
click at [837, 394] on button "Oui, mon dossier est complet, je passe à l’étape suivante" at bounding box center [754, 392] width 368 height 65
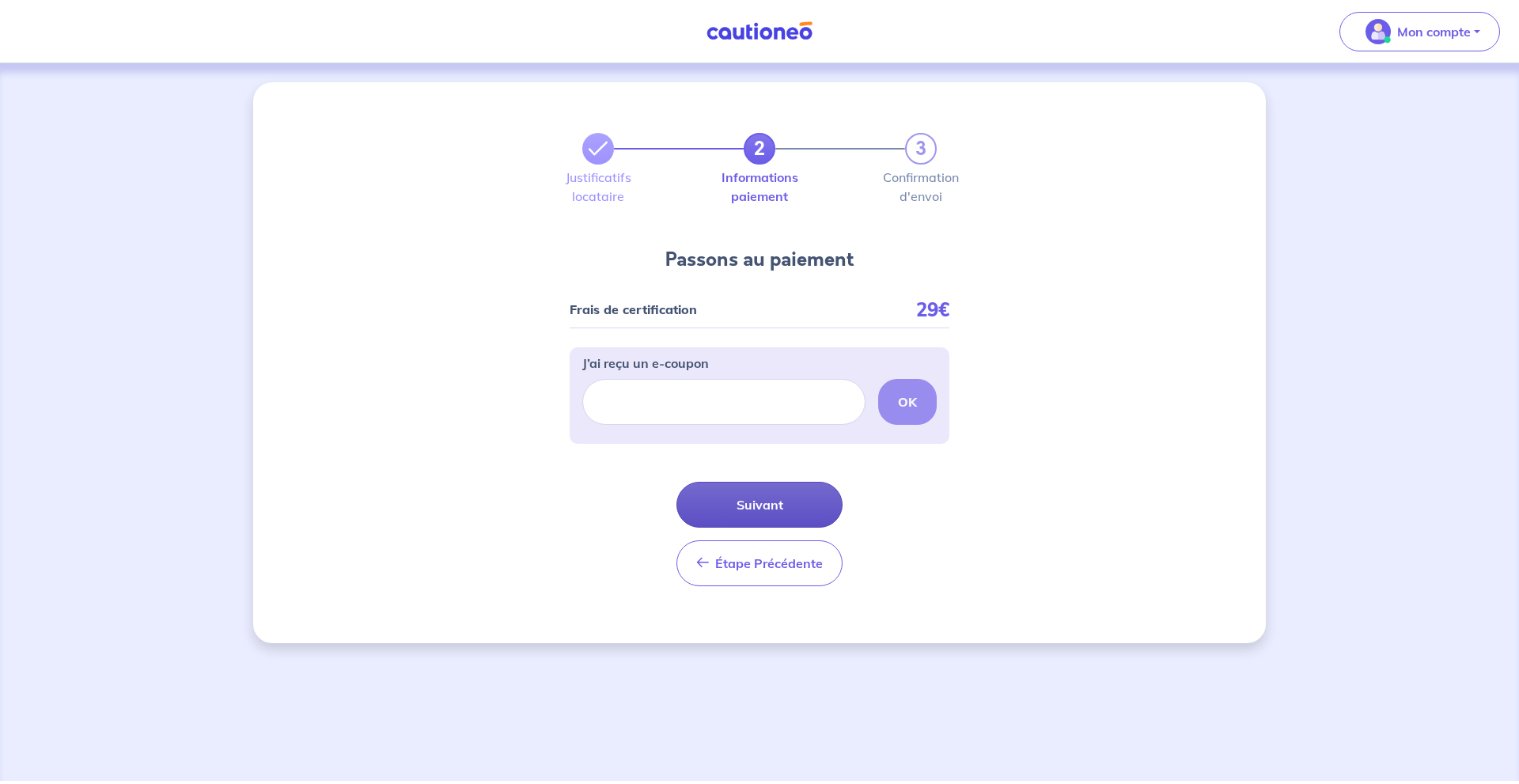
click at [800, 505] on button "Suivant" at bounding box center [759, 504] width 166 height 46
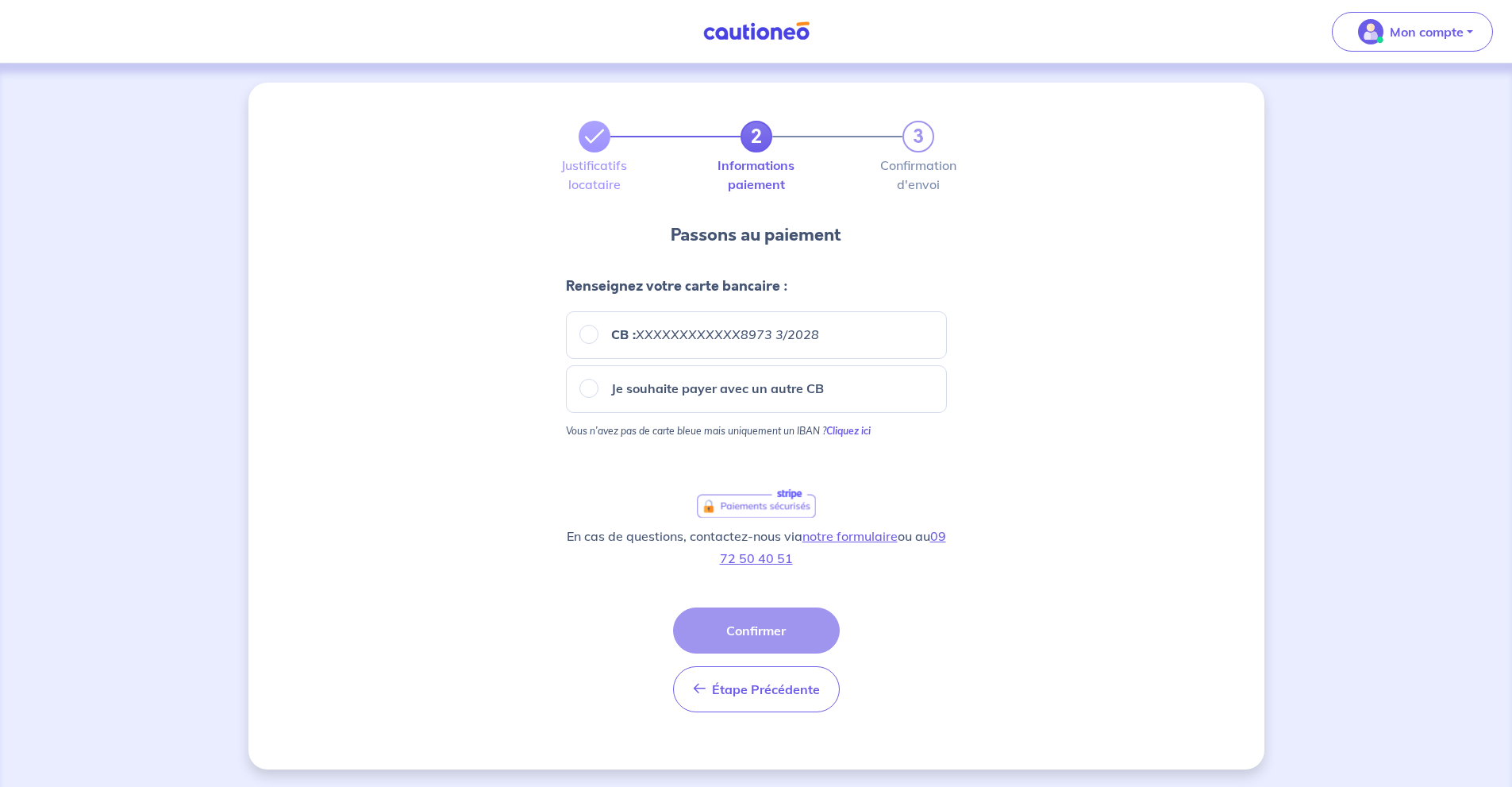
click at [599, 388] on label "Je souhaite payer avec un autre CB" at bounding box center [712, 388] width 226 height 19
click at [599, 388] on input "Je souhaite payer avec un autre CB" at bounding box center [588, 388] width 19 height 19
radio input "true"
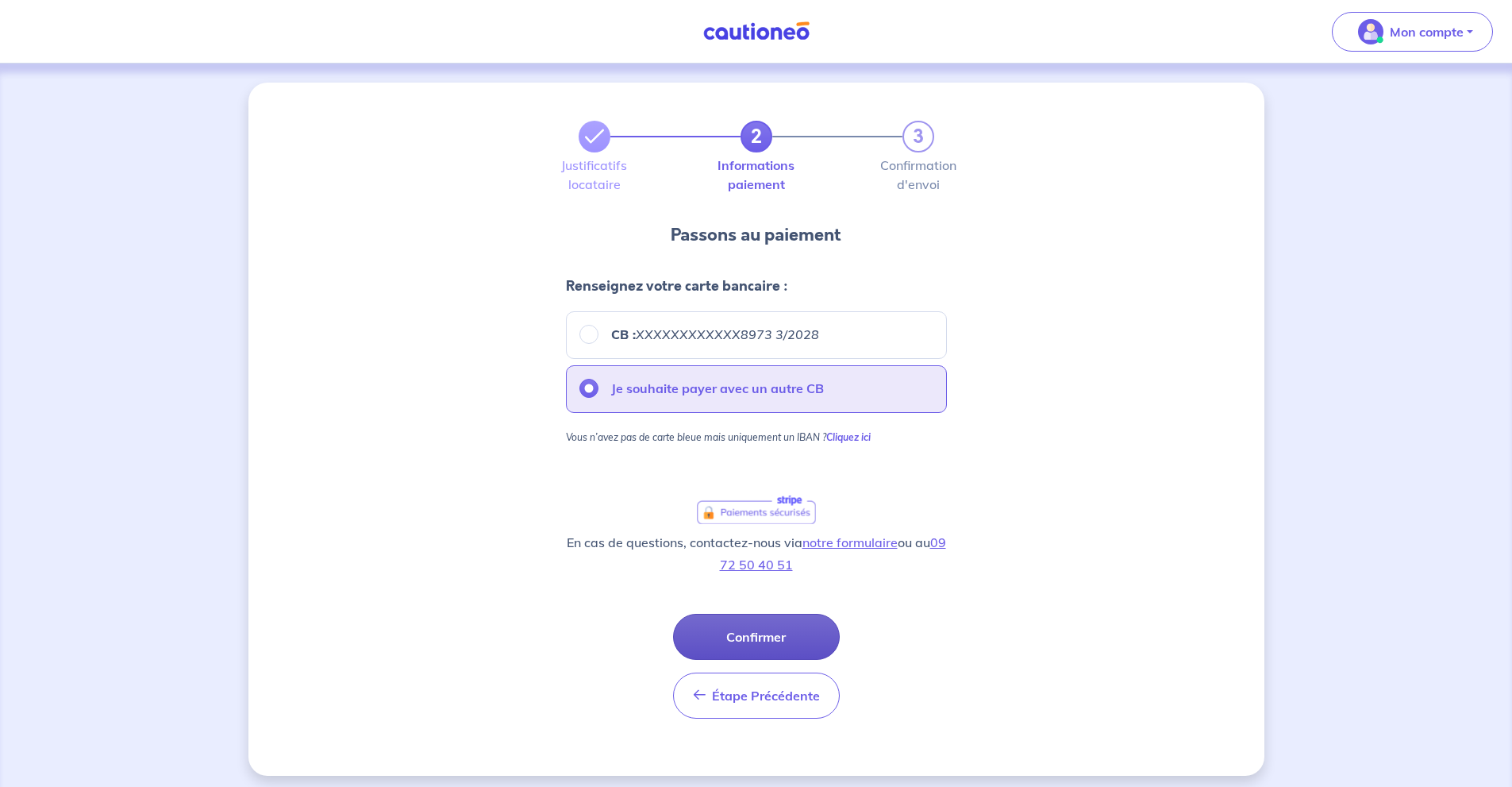
click at [779, 624] on button "Confirmer" at bounding box center [756, 636] width 167 height 46
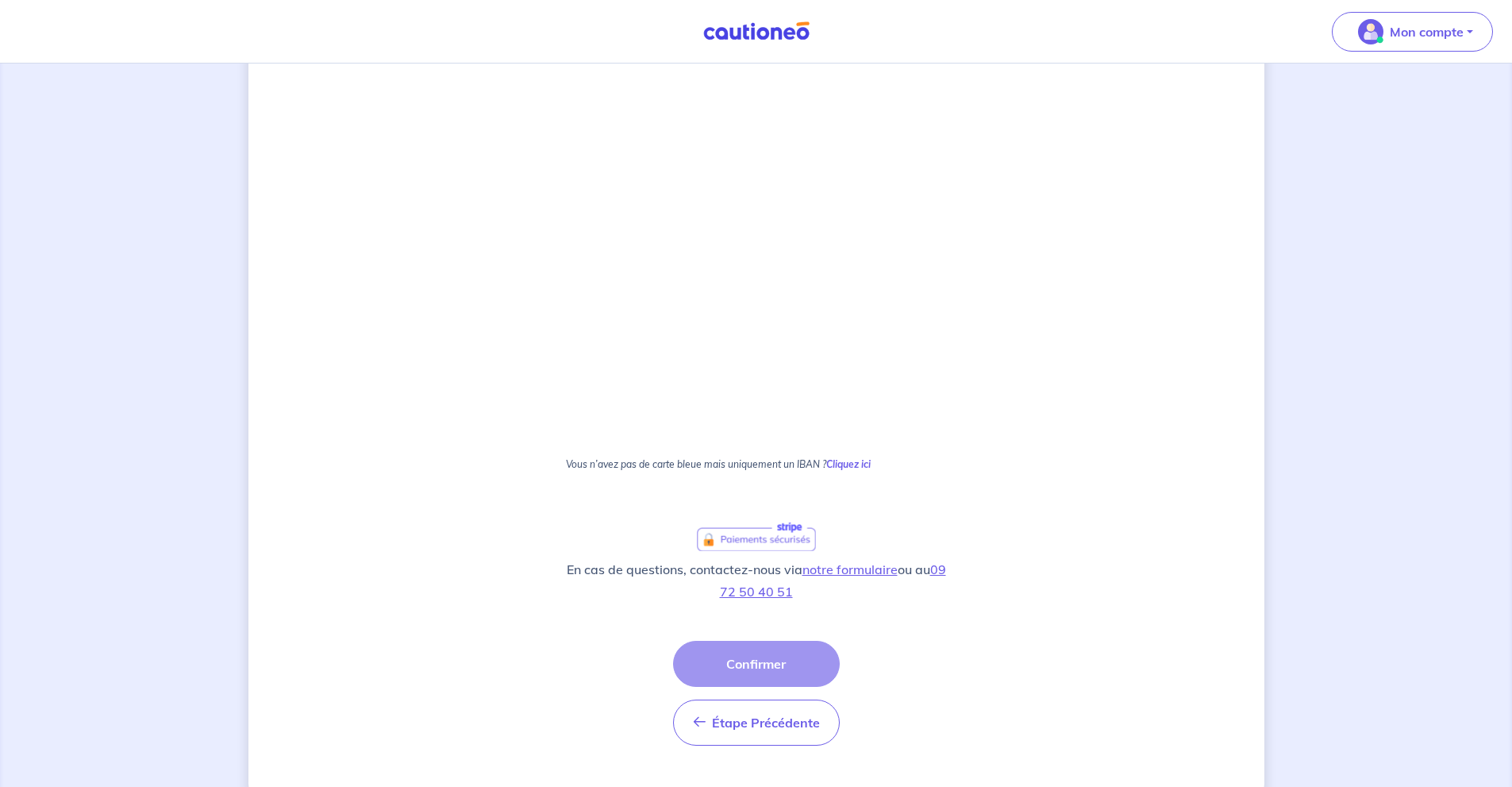
scroll to position [913, 0]
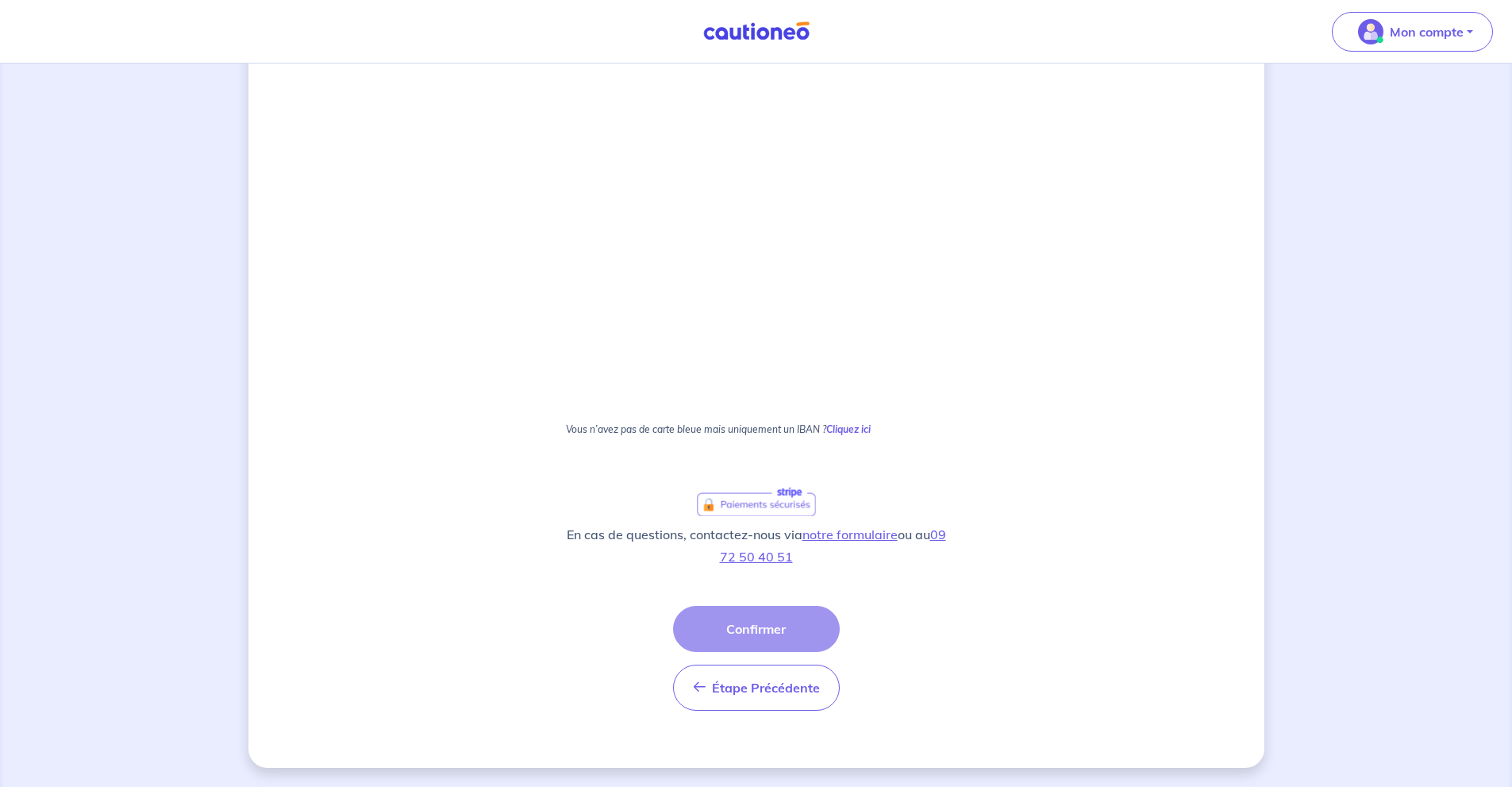
click at [796, 626] on div "Étape Précédente Précédent Confirmer Confirmer" at bounding box center [756, 658] width 167 height 104
click at [766, 624] on div "Étape Précédente Précédent Confirmer Confirmer" at bounding box center [756, 658] width 167 height 104
click at [777, 629] on div "Étape Précédente Précédent Confirmer Confirmer" at bounding box center [756, 658] width 167 height 104
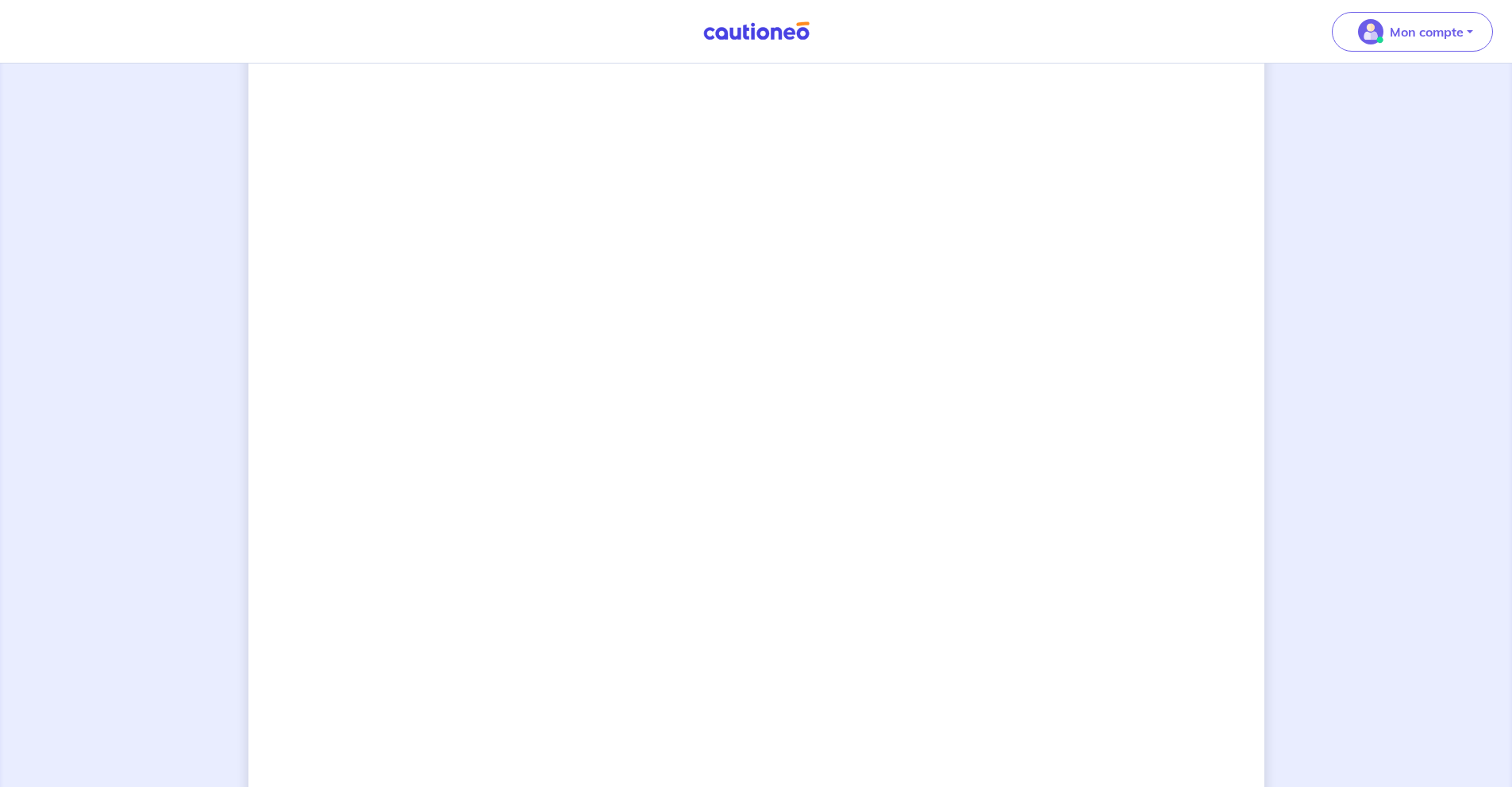
scroll to position [383, 0]
click at [1042, 418] on div "2 3 Justificatifs locataire Informations paiement Confirmation d'envoi Passons …" at bounding box center [756, 498] width 1016 height 1598
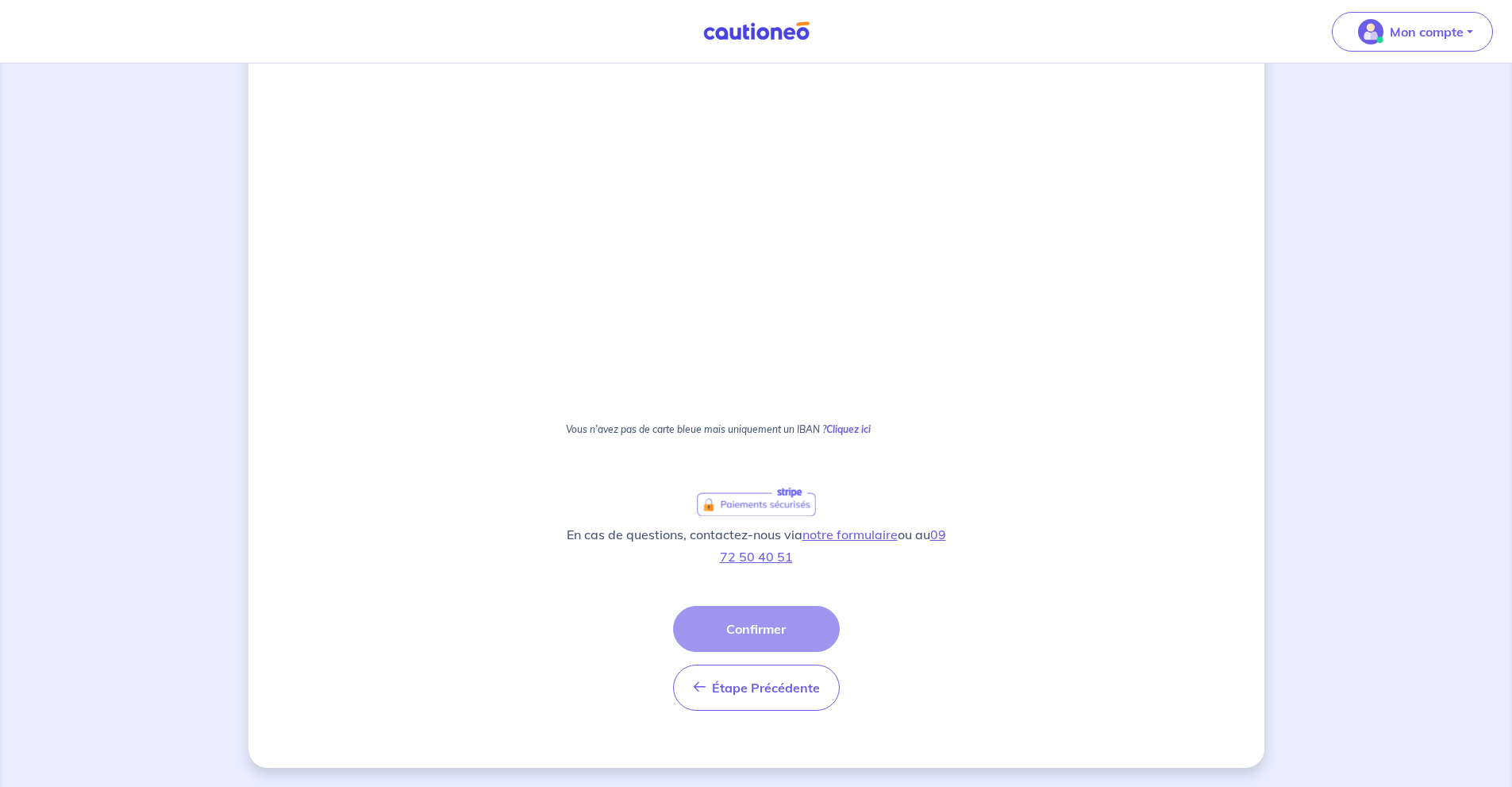
click at [791, 641] on div "Étape Précédente Précédent Confirmer Confirmer" at bounding box center [756, 658] width 167 height 104
click at [786, 694] on span "Étape Précédente" at bounding box center [765, 687] width 108 height 16
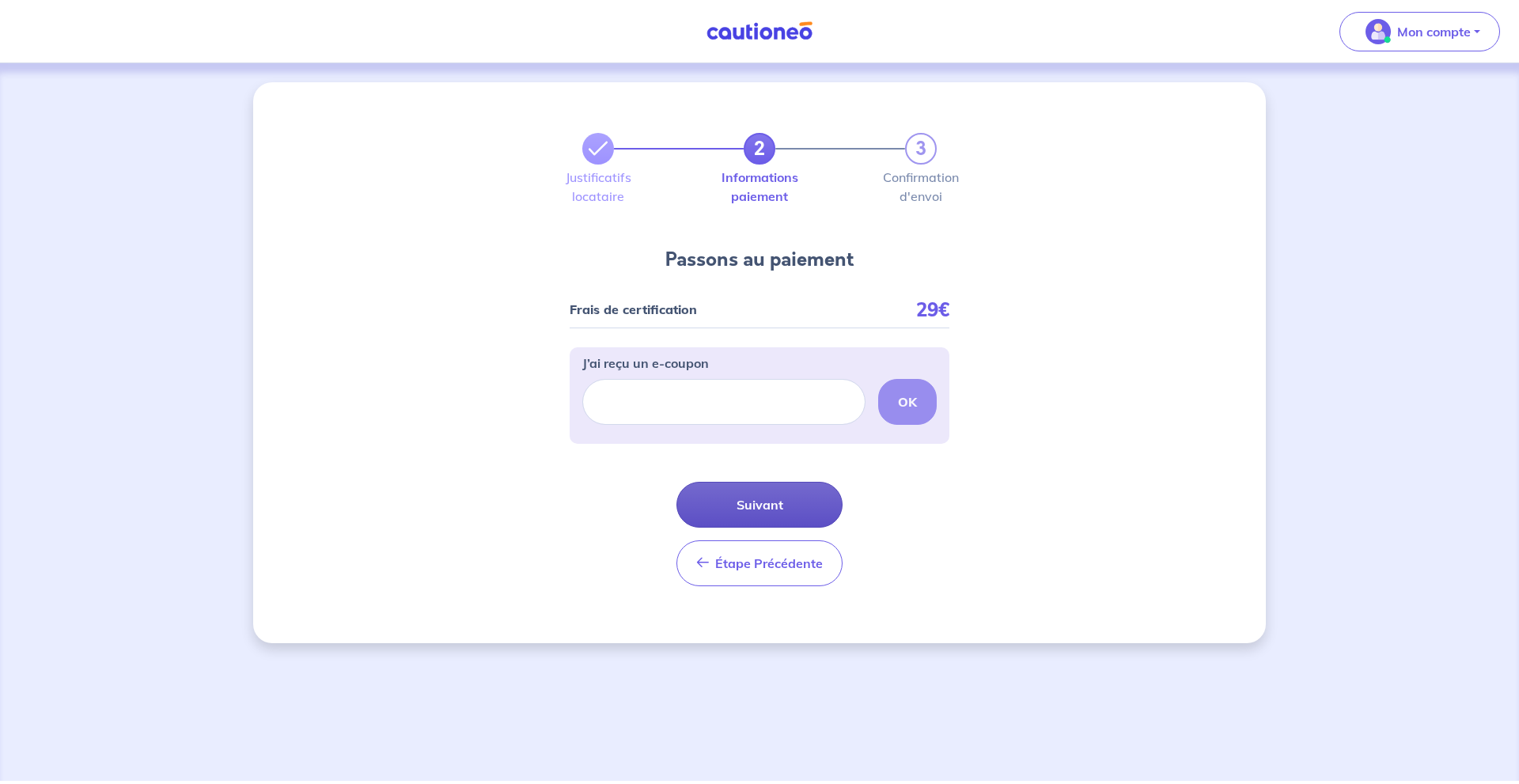
click at [813, 515] on button "Suivant" at bounding box center [759, 504] width 166 height 46
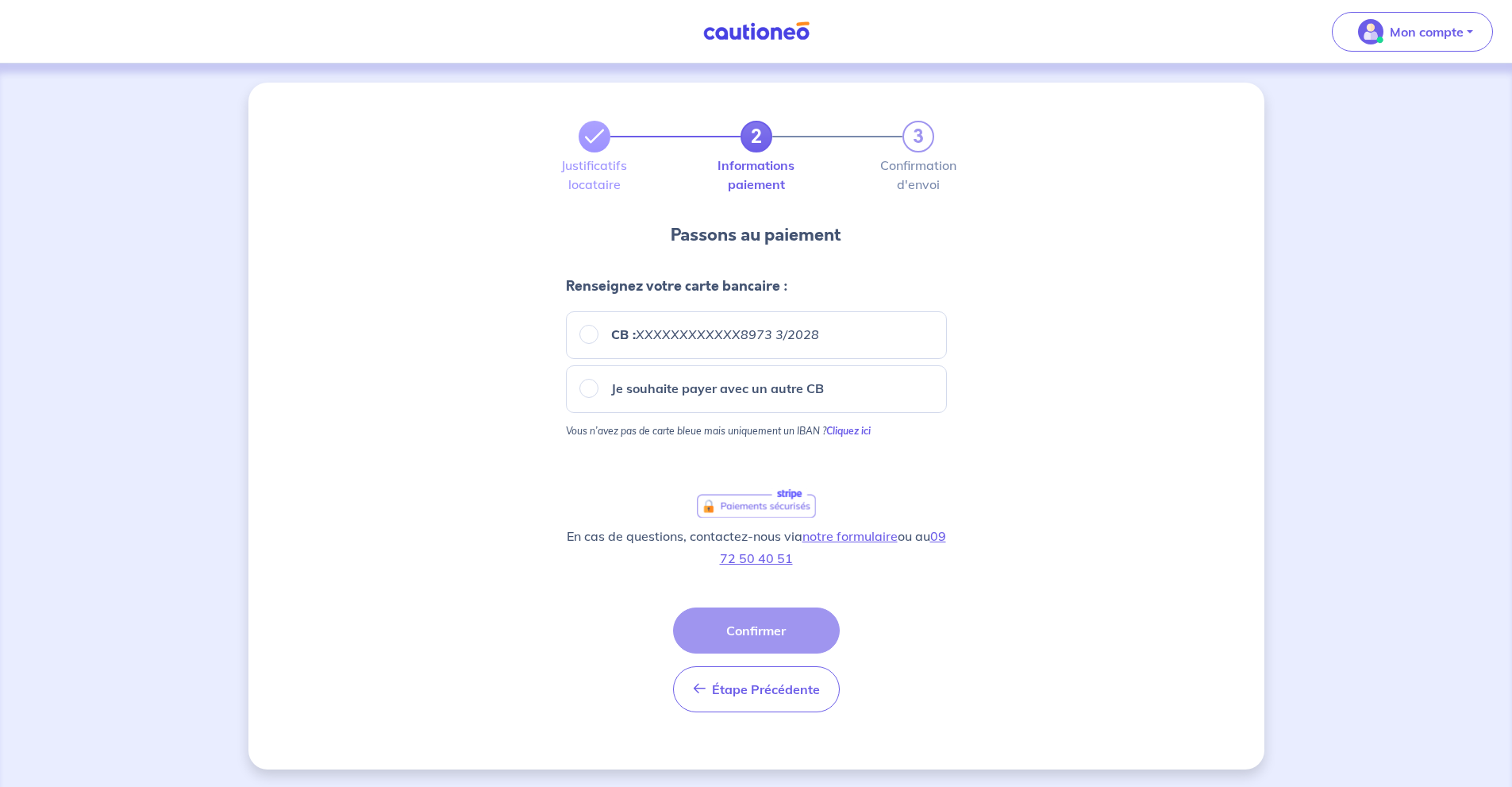
click at [733, 389] on p "Je souhaite payer avec un autre CB" at bounding box center [718, 388] width 213 height 19
click at [599, 389] on input "Je souhaite payer avec un autre CB" at bounding box center [588, 388] width 19 height 19
radio input "true"
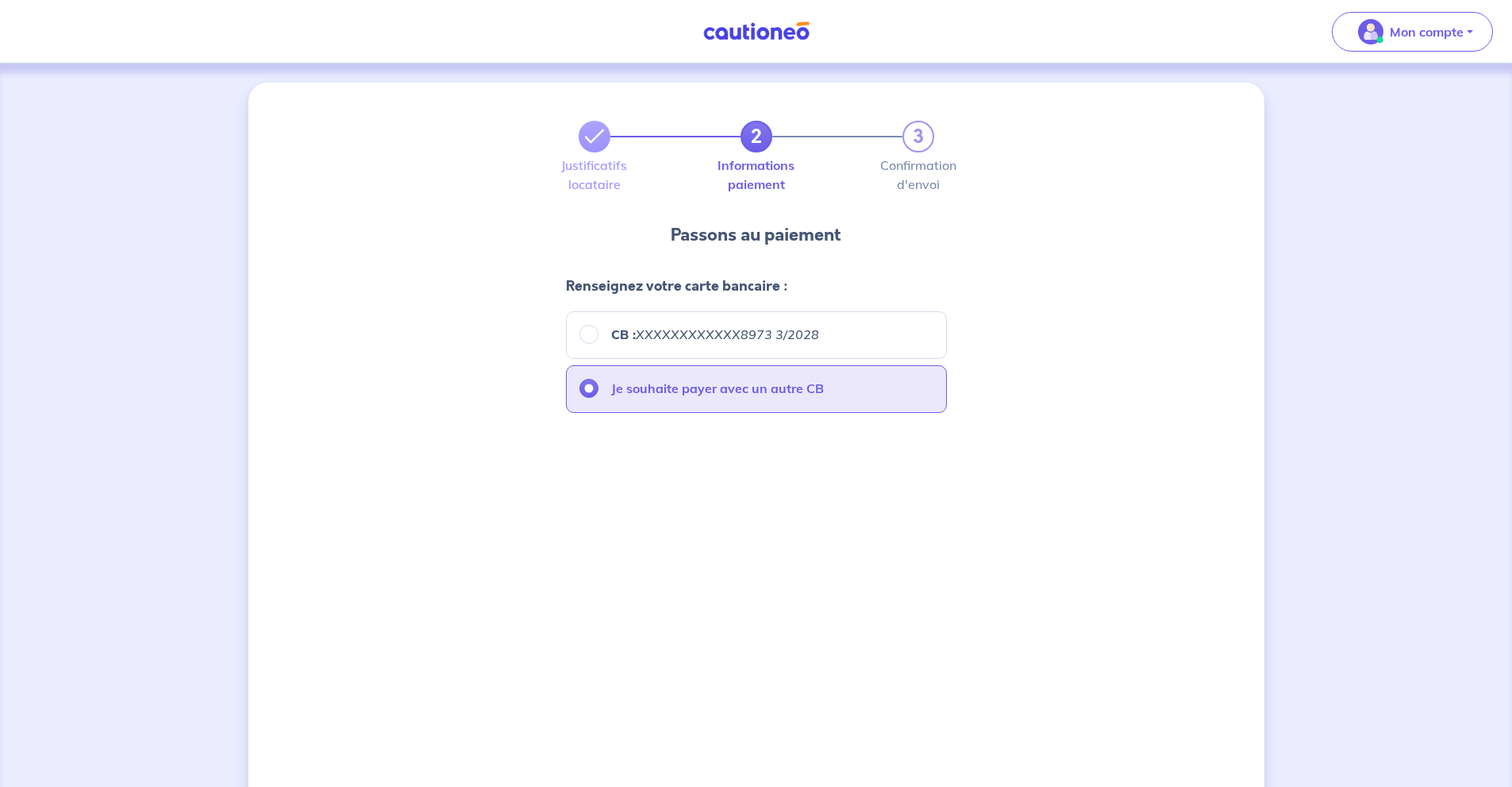
click at [707, 336] on em "XXXXXXXXXXXX8973 3/2028" at bounding box center [727, 334] width 183 height 16
click at [599, 336] on input "CB : XXXXXXXXXXXX8973 3/2028" at bounding box center [588, 334] width 19 height 19
radio input "true"
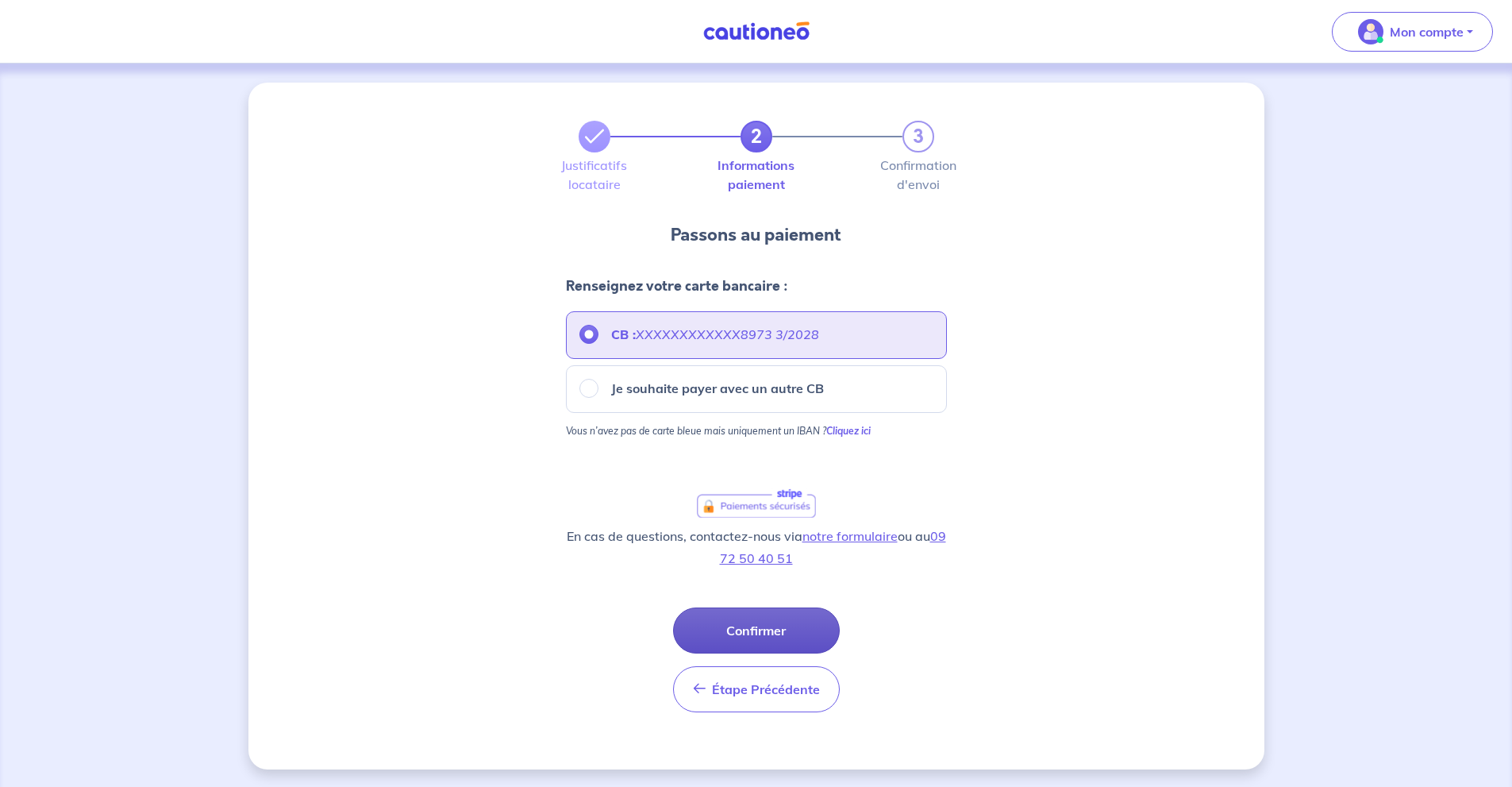
click at [768, 630] on button "Confirmer" at bounding box center [756, 630] width 167 height 46
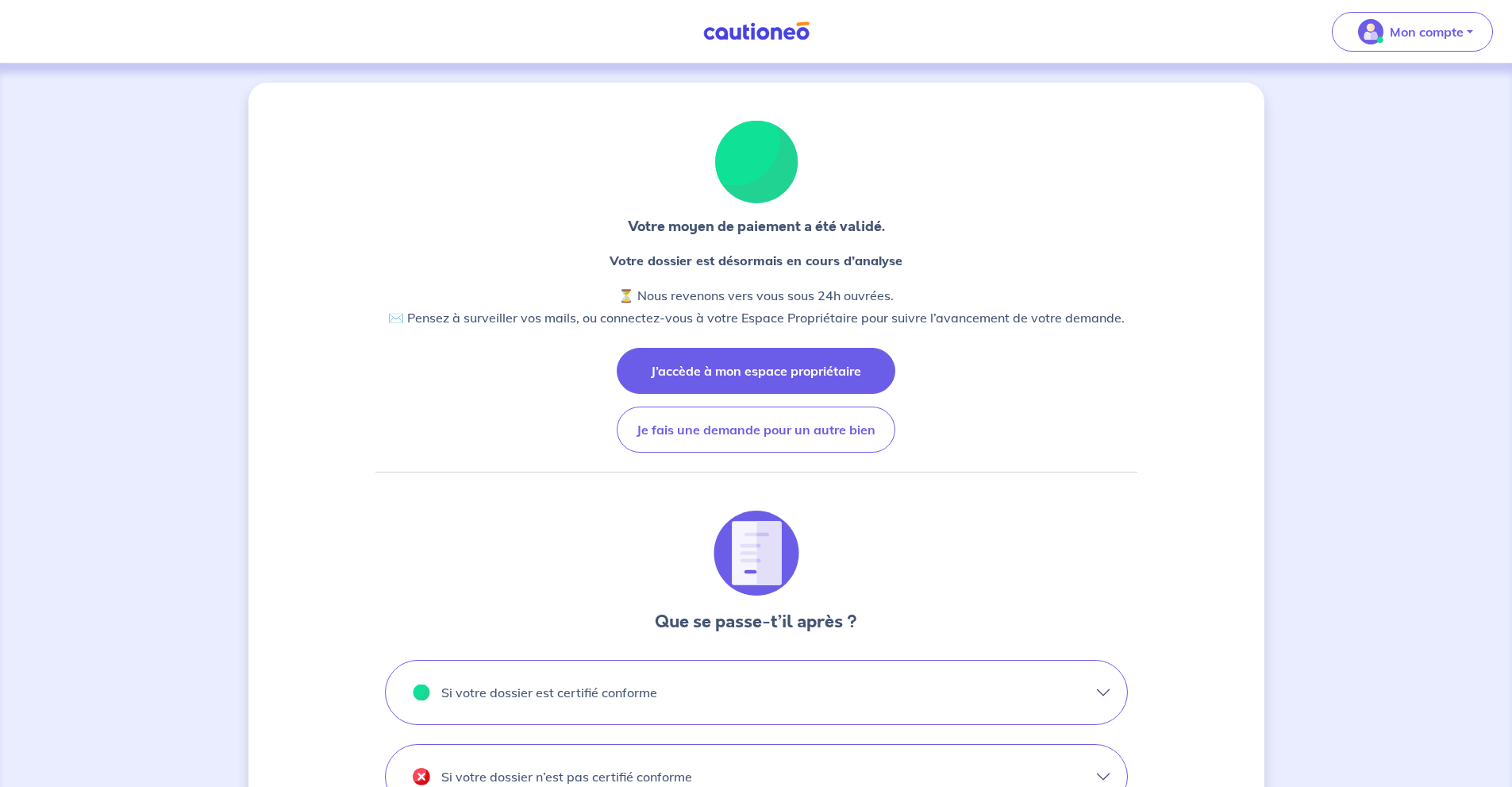
click at [823, 364] on button "J’accède à mon espace propriétaire" at bounding box center [756, 370] width 279 height 46
